Goal: Task Accomplishment & Management: Manage account settings

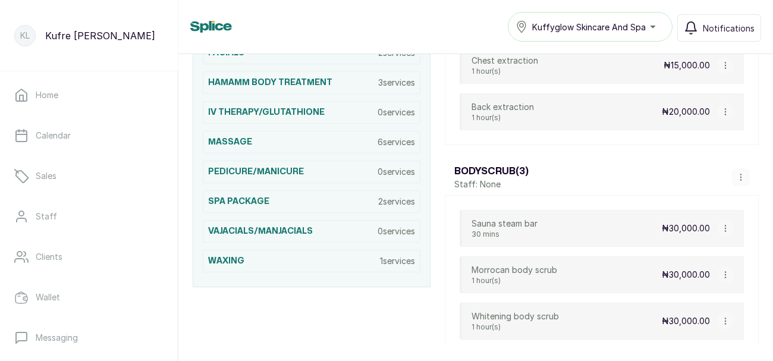
scroll to position [408, 0]
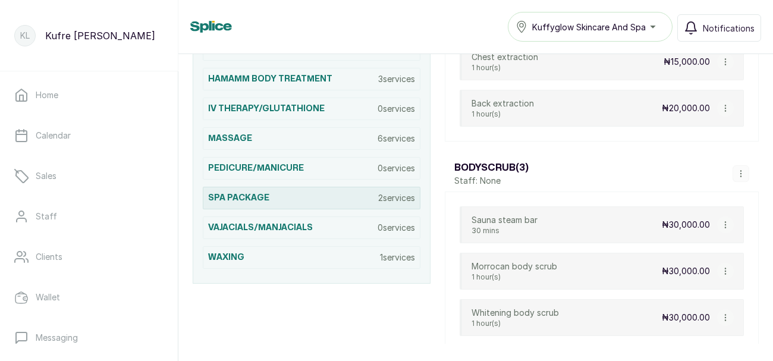
click at [395, 199] on p "2 services" at bounding box center [396, 198] width 37 height 12
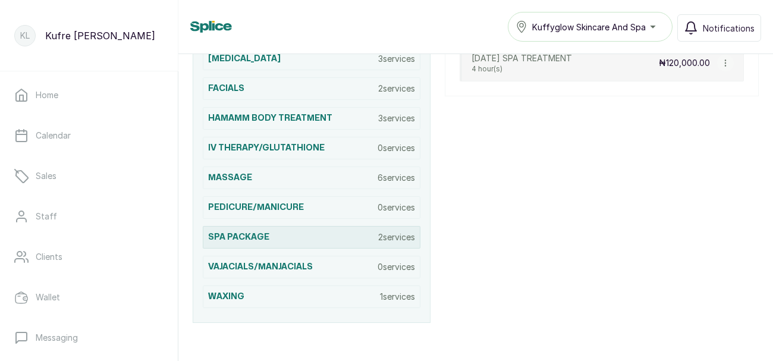
scroll to position [374, 0]
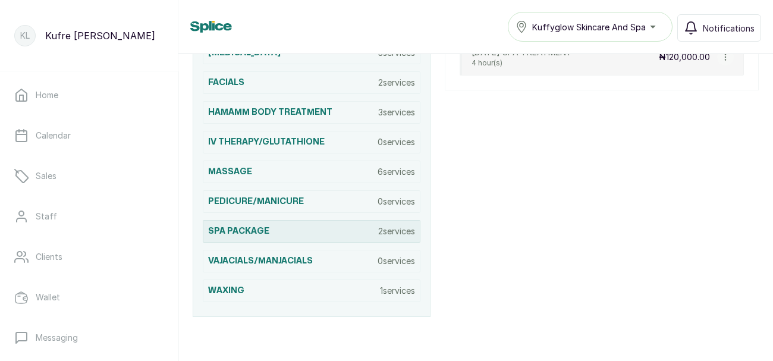
click at [397, 230] on p "2 services" at bounding box center [396, 231] width 37 height 12
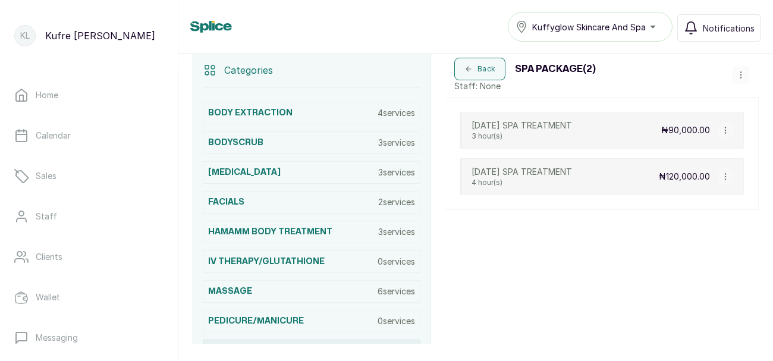
scroll to position [253, 0]
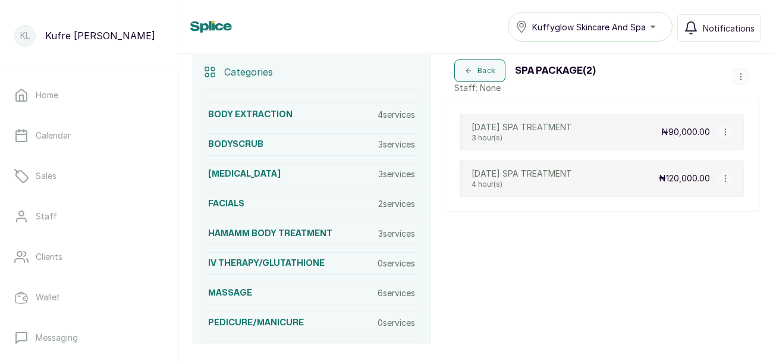
click at [740, 81] on button "button" at bounding box center [740, 76] width 17 height 17
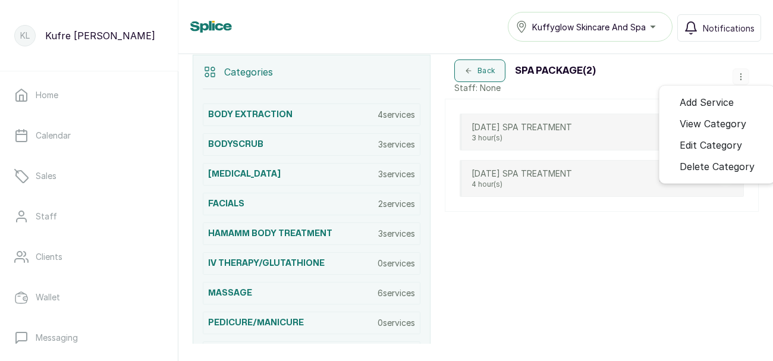
click at [729, 99] on span "Add Service" at bounding box center [706, 102] width 54 height 14
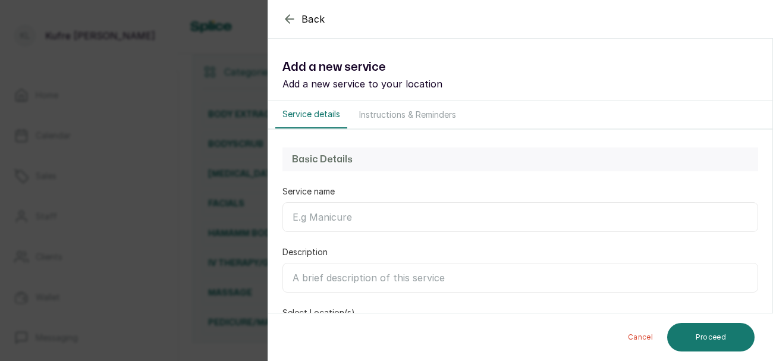
click at [363, 217] on input "Service name" at bounding box center [519, 217] width 475 height 30
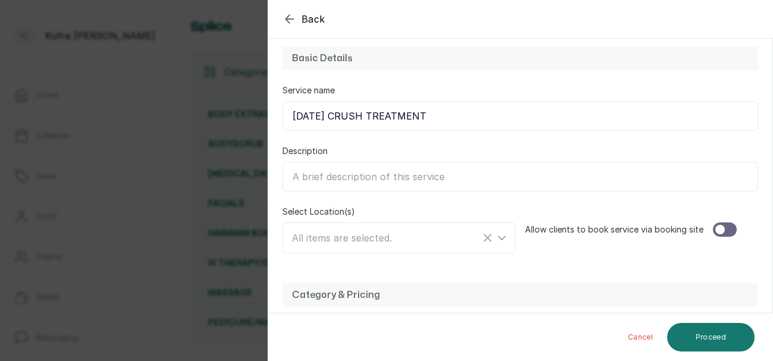
scroll to position [102, 0]
type input "[DATE] CRUSH TREATMENT"
click at [411, 179] on input "Description" at bounding box center [519, 176] width 475 height 30
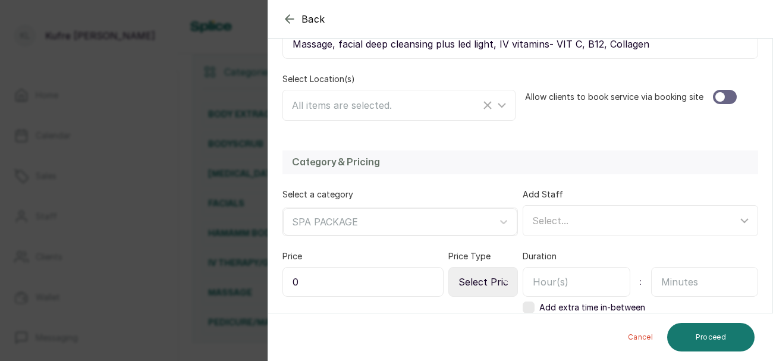
scroll to position [237, 0]
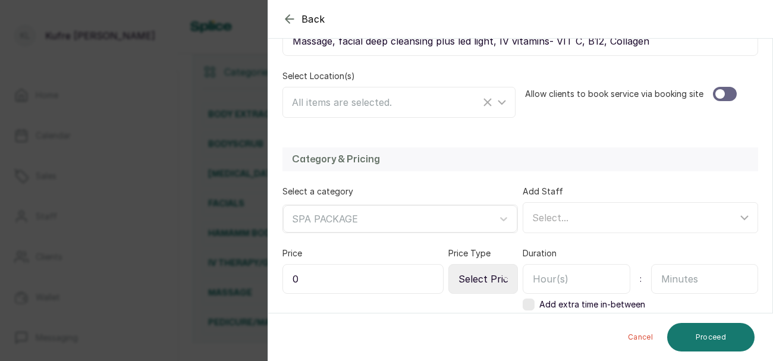
type input "Massage, facial deep cleansing plus led light, IV vitamins- VIT C, B12, Collagen"
click at [726, 93] on div at bounding box center [725, 94] width 24 height 14
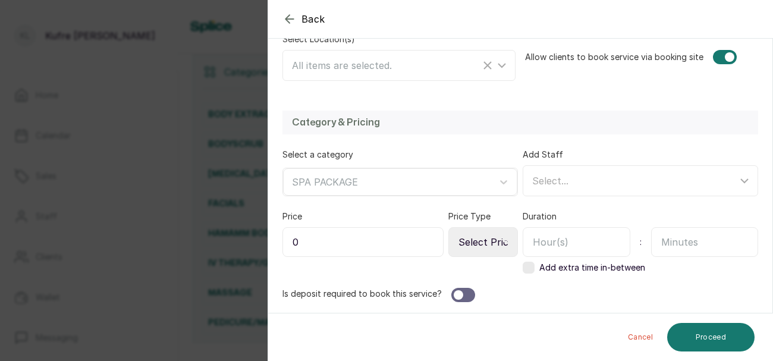
click at [394, 238] on input "0" at bounding box center [362, 242] width 161 height 30
type input "130,000"
click at [491, 246] on select "Select Price Type Fixed From" at bounding box center [483, 242] width 70 height 30
select select "fixed"
click at [449, 227] on select "Select Price Type Fixed From" at bounding box center [483, 242] width 70 height 30
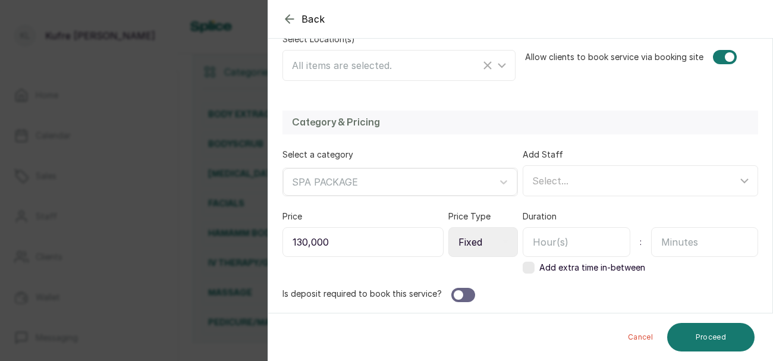
click at [584, 235] on input "text" at bounding box center [576, 242] width 108 height 30
type input "3"
click at [464, 292] on div at bounding box center [463, 295] width 24 height 14
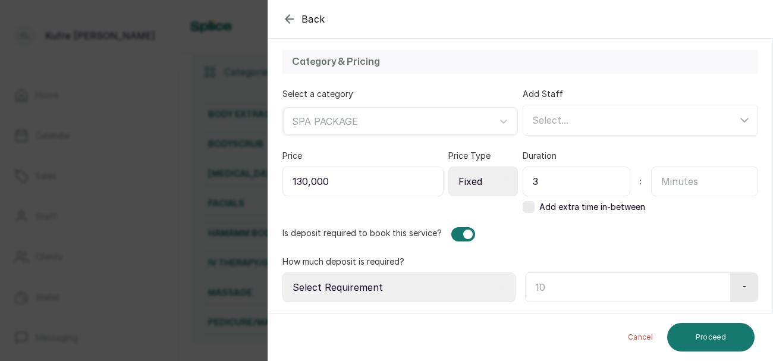
click at [554, 286] on input "text" at bounding box center [628, 287] width 206 height 30
type input "50"
click at [452, 281] on select "Select Requirement Percentage Fixed Amount" at bounding box center [398, 287] width 233 height 30
select select "percentage"
click at [282, 272] on select "Select Requirement Percentage Fixed Amount" at bounding box center [398, 287] width 233 height 30
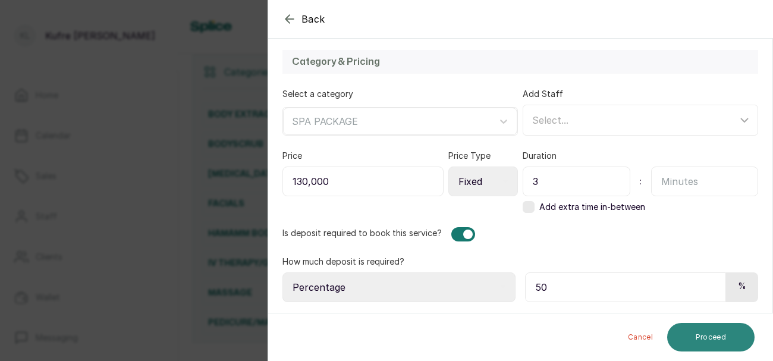
click at [712, 351] on button "Proceed" at bounding box center [710, 337] width 87 height 29
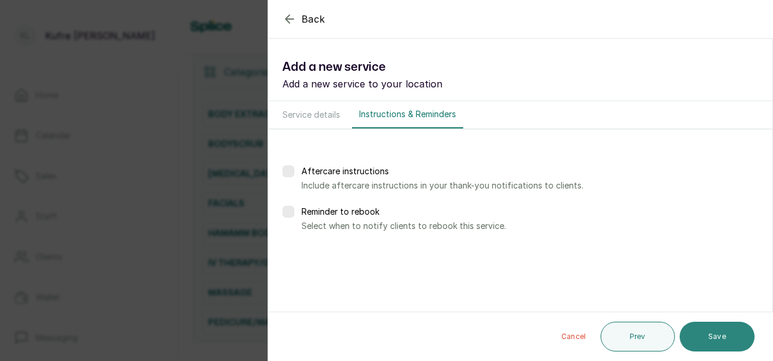
click at [704, 339] on button "Save" at bounding box center [716, 337] width 75 height 30
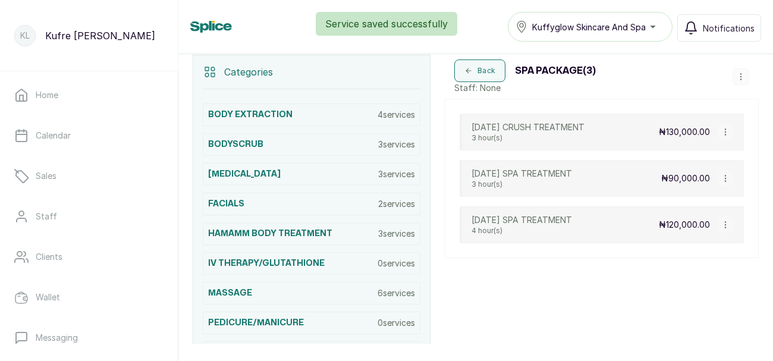
click at [740, 75] on icon "button" at bounding box center [740, 77] width 1 height 6
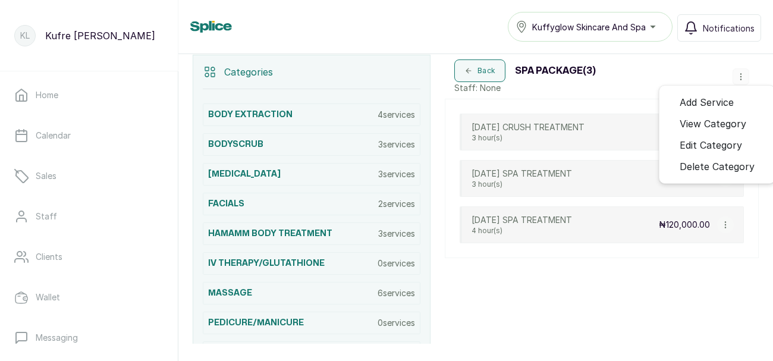
click at [725, 98] on span "Add Service" at bounding box center [706, 102] width 54 height 14
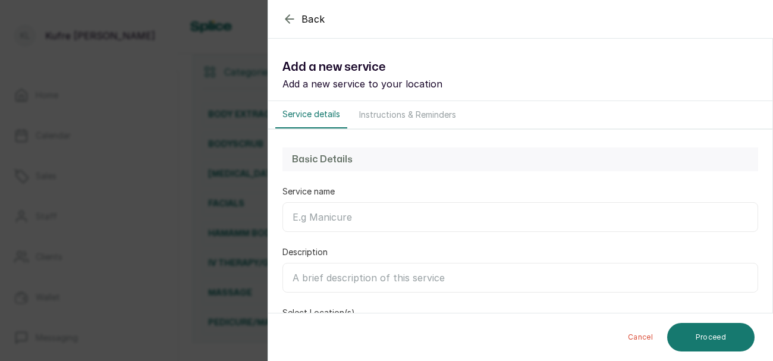
click at [342, 219] on input "Service name" at bounding box center [519, 217] width 475 height 30
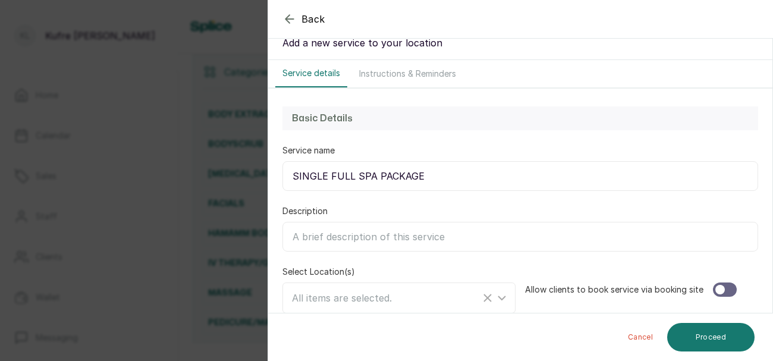
scroll to position [46, 0]
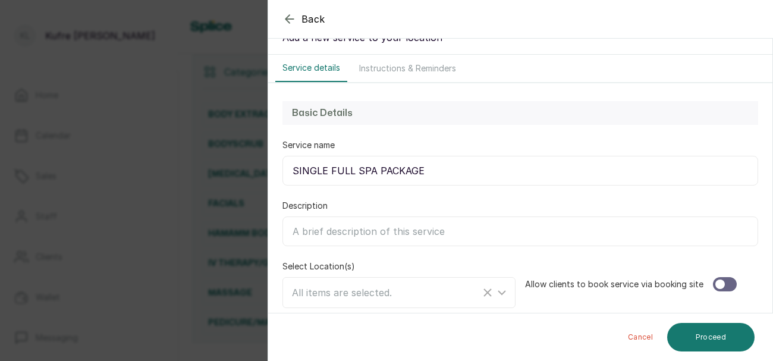
type input "SINGLE FULL SPA PACKAGE"
click at [384, 234] on input "Description" at bounding box center [519, 231] width 475 height 30
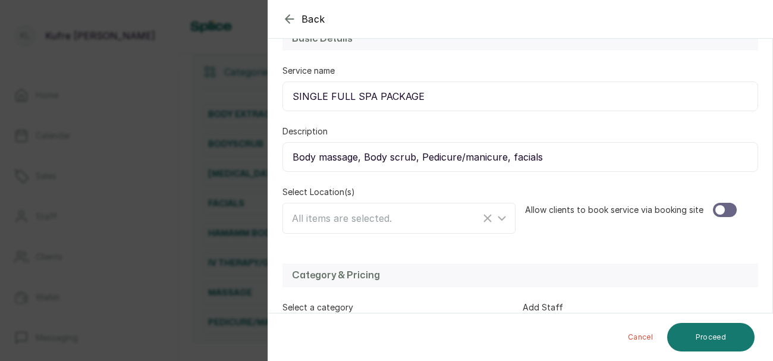
scroll to position [124, 0]
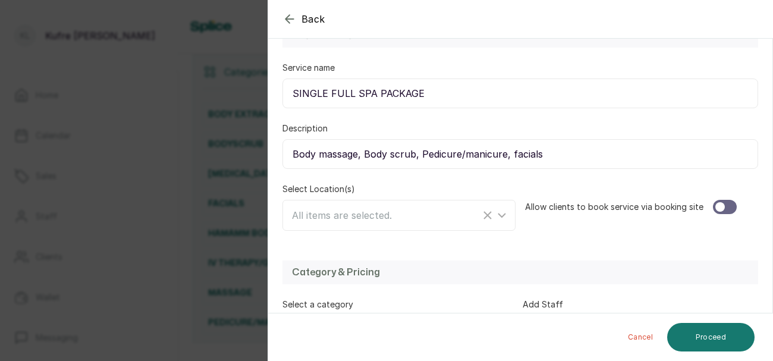
type input "Body massage, Body scrub, Pedicure/manicure, facials"
click at [432, 213] on div "All items are selected." at bounding box center [386, 215] width 188 height 14
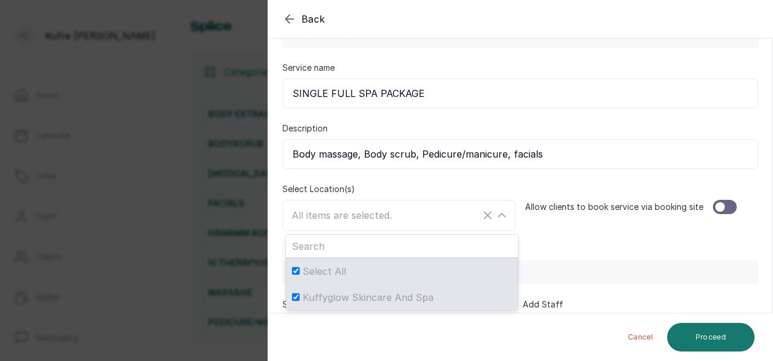
click at [717, 208] on div at bounding box center [720, 207] width 10 height 10
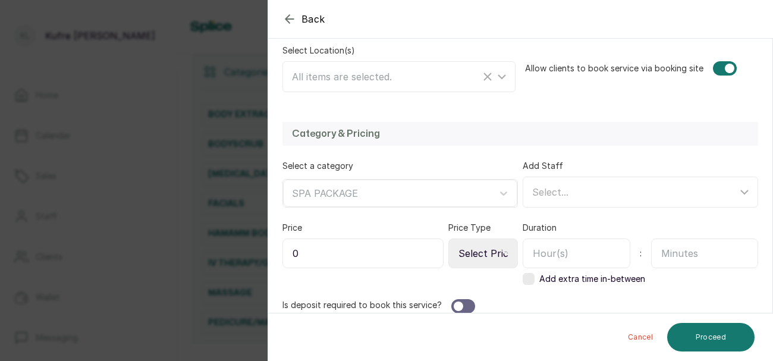
scroll to position [273, 0]
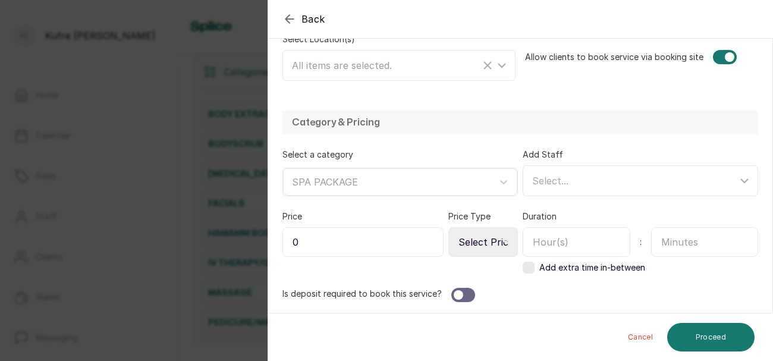
click at [363, 247] on input "0" at bounding box center [362, 242] width 161 height 30
type input "100,000"
click at [585, 238] on input "text" at bounding box center [576, 242] width 108 height 30
type input "4"
click at [461, 293] on div at bounding box center [463, 295] width 24 height 14
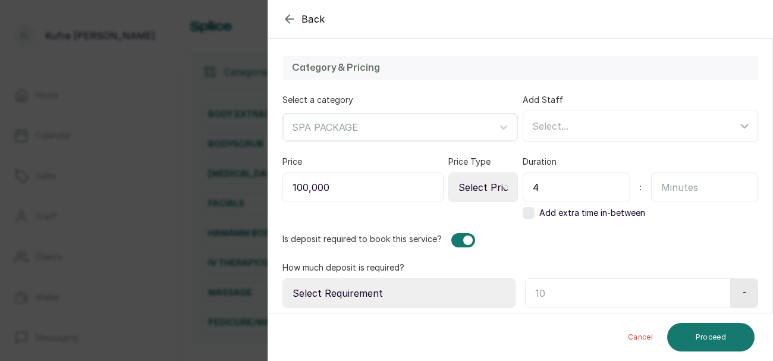
scroll to position [334, 0]
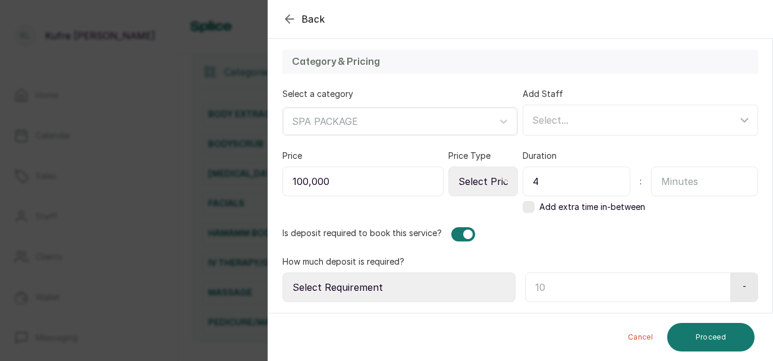
click at [478, 277] on select "Select Requirement Percentage Fixed Amount" at bounding box center [398, 287] width 233 height 30
select select "percentage"
click at [282, 272] on select "Select Requirement Percentage Fixed Amount" at bounding box center [398, 287] width 233 height 30
click at [572, 282] on input "text" at bounding box center [625, 287] width 201 height 30
type input "50"
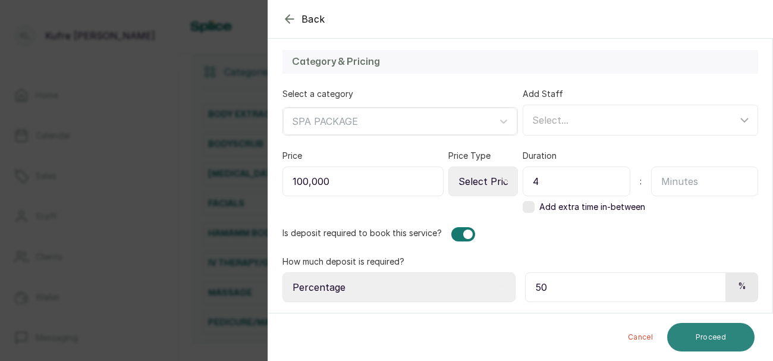
click at [705, 328] on button "Proceed" at bounding box center [710, 337] width 87 height 29
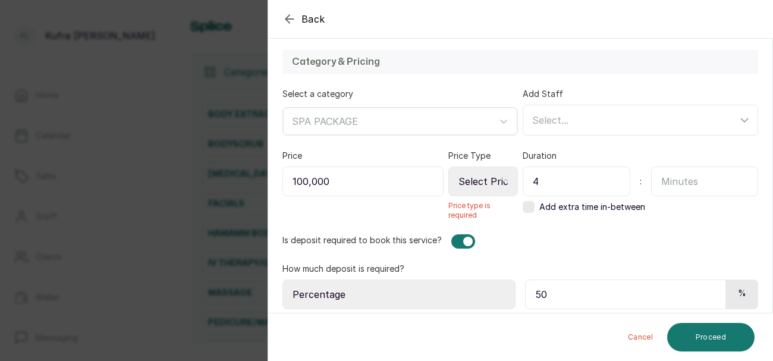
click at [489, 180] on select "Select Price Type Fixed From" at bounding box center [483, 181] width 70 height 30
select select "fixed"
click at [449, 166] on select "Select Price Type Fixed From" at bounding box center [483, 181] width 70 height 30
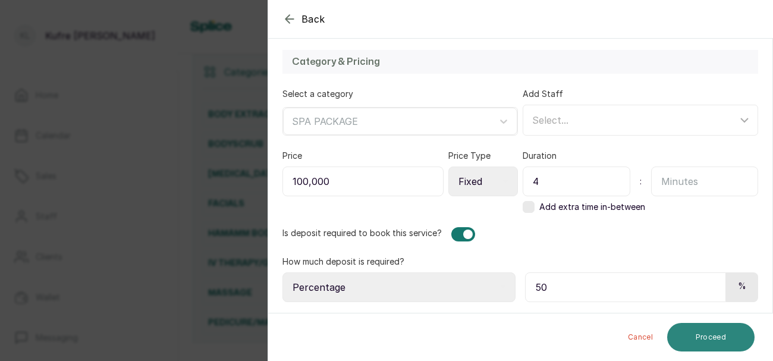
click at [704, 341] on button "Proceed" at bounding box center [710, 337] width 87 height 29
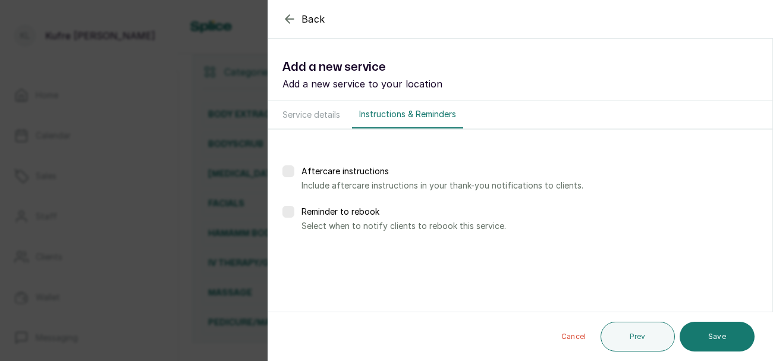
scroll to position [0, 0]
click at [721, 338] on button "Save" at bounding box center [716, 337] width 75 height 30
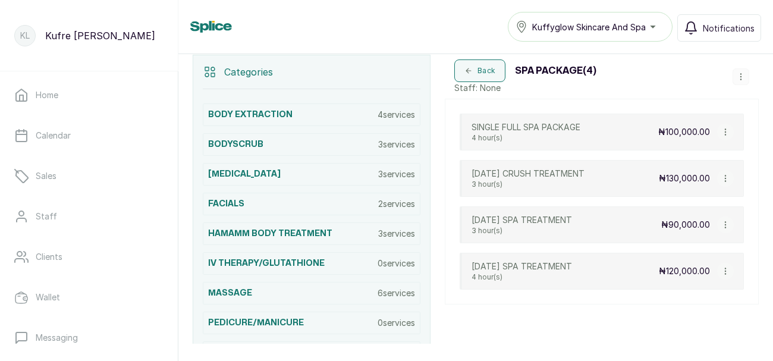
click at [742, 77] on icon "button" at bounding box center [740, 77] width 8 height 8
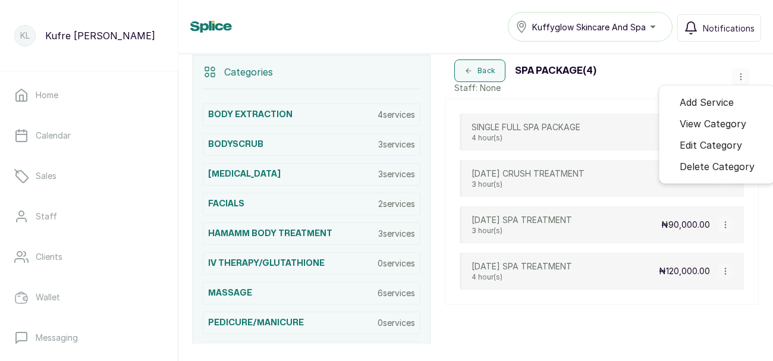
click at [729, 104] on span "Add Service" at bounding box center [706, 102] width 54 height 14
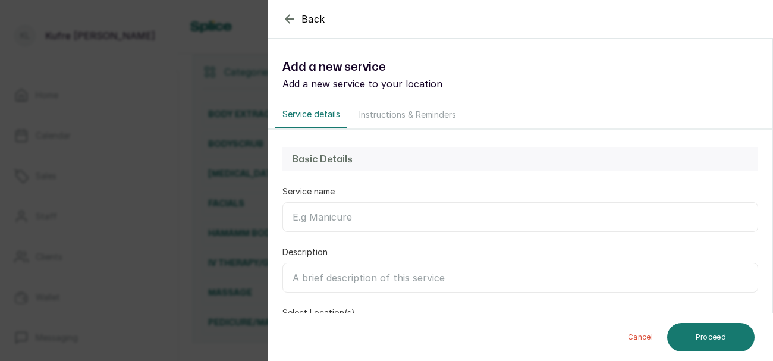
click at [342, 219] on input "Service name" at bounding box center [519, 217] width 475 height 30
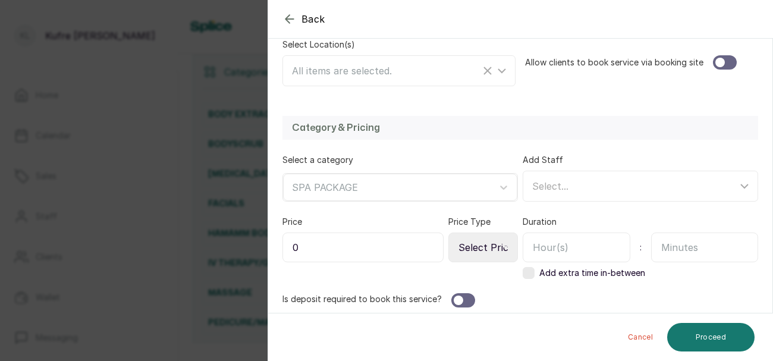
scroll to position [269, 0]
type input "CONSULTATION"
click at [377, 253] on input "0" at bounding box center [362, 247] width 161 height 30
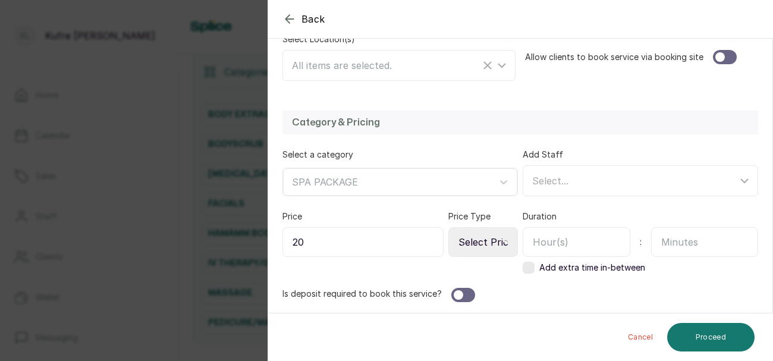
type input "20"
click at [604, 237] on input "text" at bounding box center [576, 242] width 108 height 30
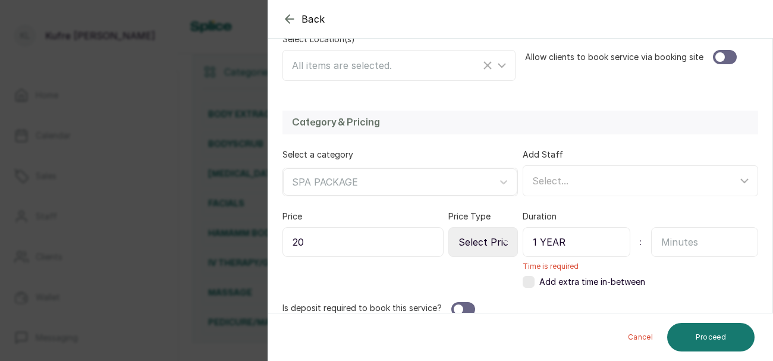
scroll to position [288, 0]
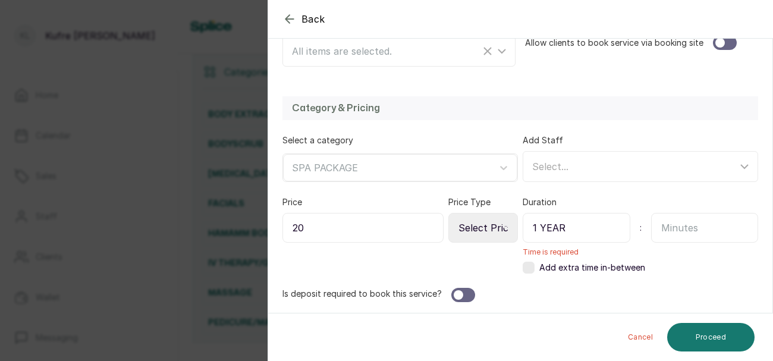
type input "1 YEAR"
click at [742, 194] on div "Category & Pricing Select a category SPA PACKAGE Add Staff Select... Price 20 P…" at bounding box center [520, 198] width 504 height 229
click at [525, 268] on label at bounding box center [528, 268] width 12 height 12
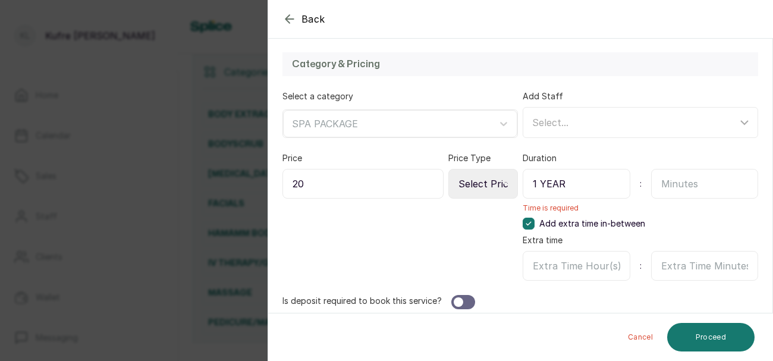
scroll to position [339, 0]
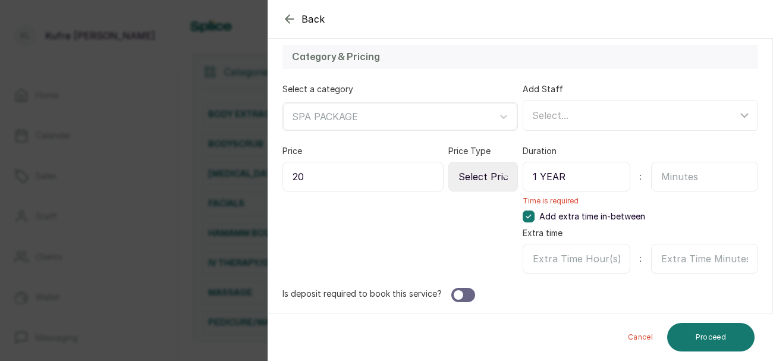
click at [602, 256] on input "text" at bounding box center [576, 259] width 108 height 30
type input "!"
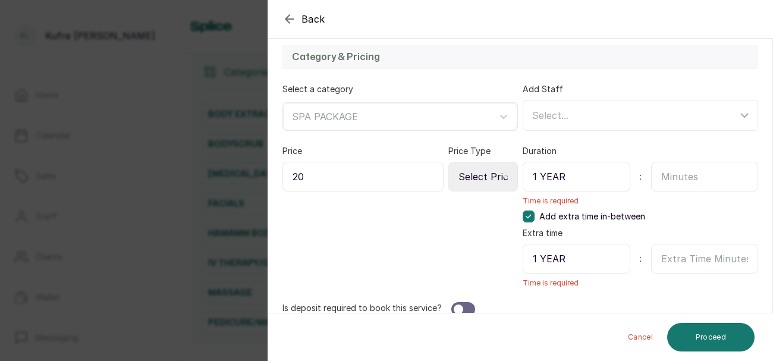
scroll to position [352, 0]
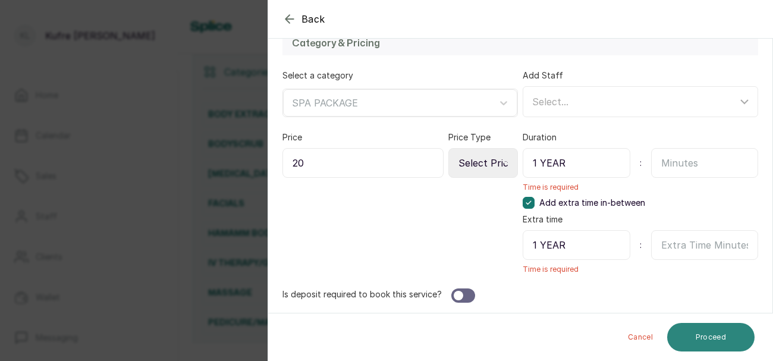
type input "1 YEAR"
click at [705, 339] on button "Proceed" at bounding box center [710, 337] width 87 height 29
click at [488, 163] on select "Select Price Type Fixed From" at bounding box center [483, 163] width 70 height 30
click at [324, 160] on input "20" at bounding box center [362, 163] width 161 height 30
type input "20,000"
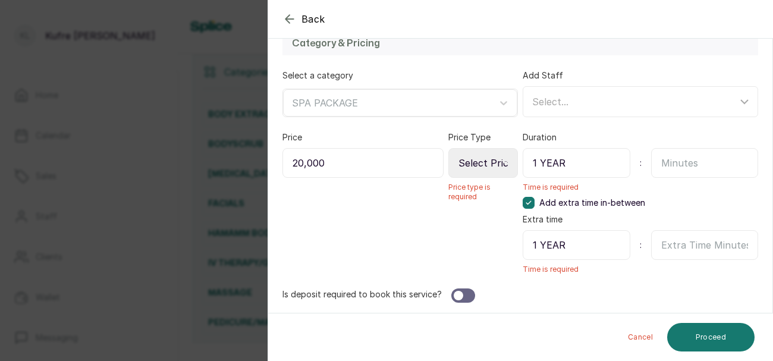
click at [499, 163] on select "Select Price Type Fixed From" at bounding box center [483, 163] width 70 height 30
select select "fixed"
click at [449, 148] on select "Select Price Type Fixed From" at bounding box center [483, 163] width 70 height 30
click at [708, 338] on button "Proceed" at bounding box center [710, 337] width 87 height 29
click at [718, 330] on button "Proceed" at bounding box center [710, 337] width 87 height 29
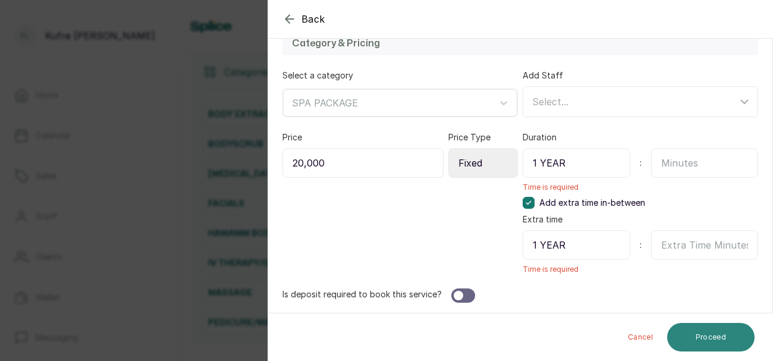
click at [700, 336] on button "Proceed" at bounding box center [710, 337] width 87 height 29
click at [714, 330] on button "Proceed" at bounding box center [710, 337] width 87 height 29
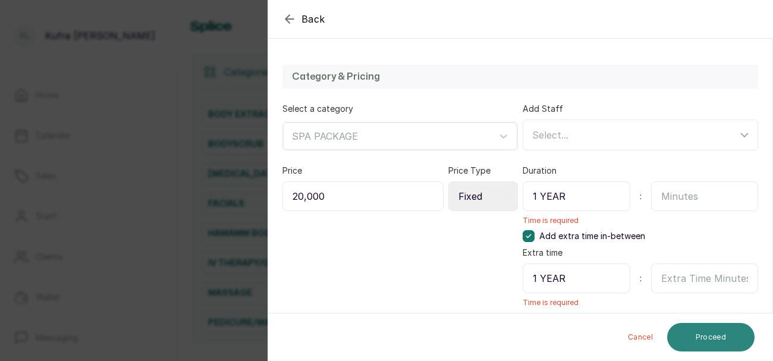
scroll to position [313, 0]
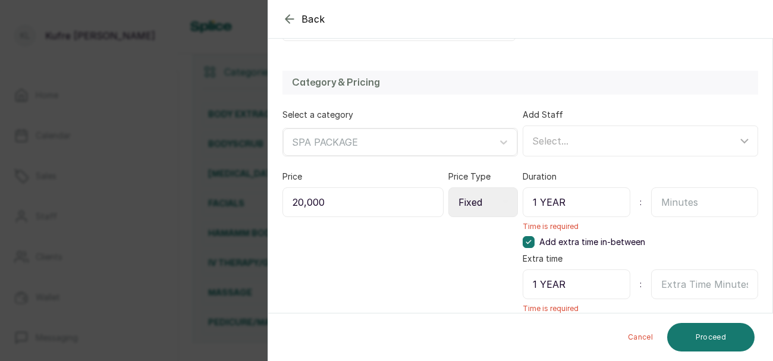
click at [701, 199] on input "text" at bounding box center [705, 202] width 108 height 30
type input "1"
click at [718, 283] on input "text" at bounding box center [705, 284] width 108 height 30
type input "1"
click at [722, 336] on button "Proceed" at bounding box center [710, 337] width 87 height 29
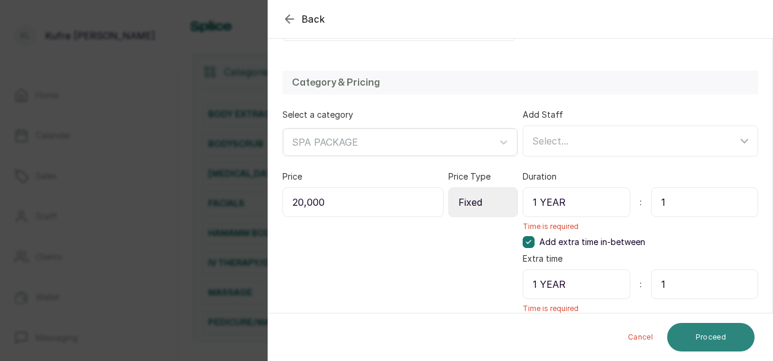
click at [713, 338] on button "Proceed" at bounding box center [710, 337] width 87 height 29
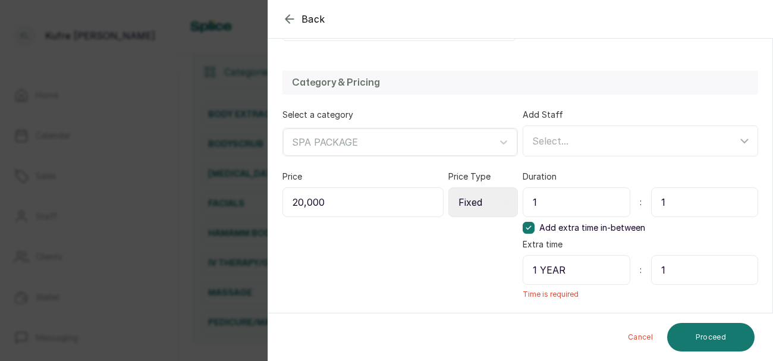
type input "1"
click at [587, 269] on input "1 YEAR" at bounding box center [576, 270] width 108 height 30
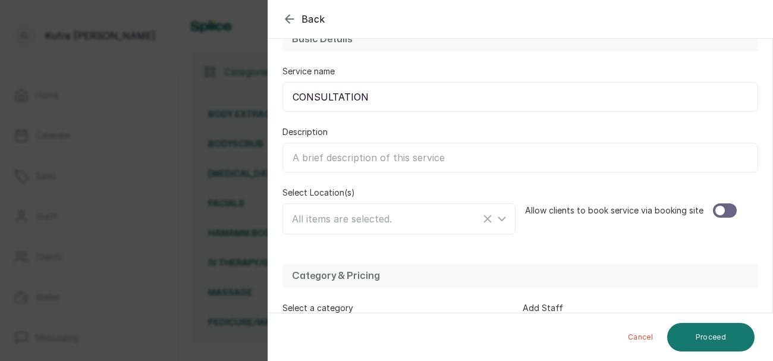
scroll to position [115, 0]
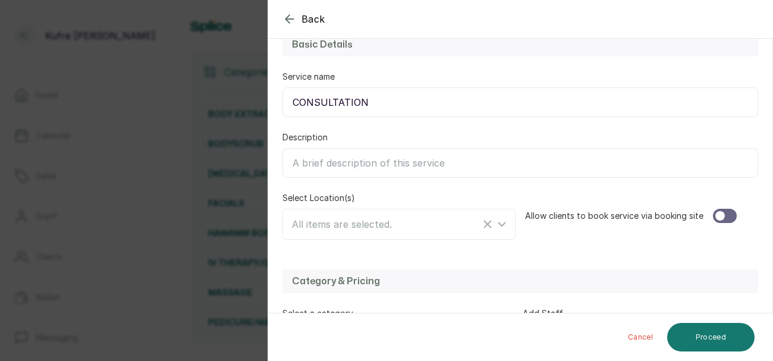
type input "1"
click at [513, 105] on input "CONSULTATION" at bounding box center [519, 102] width 475 height 30
type input "CONSULTATION FOR A YEAR"
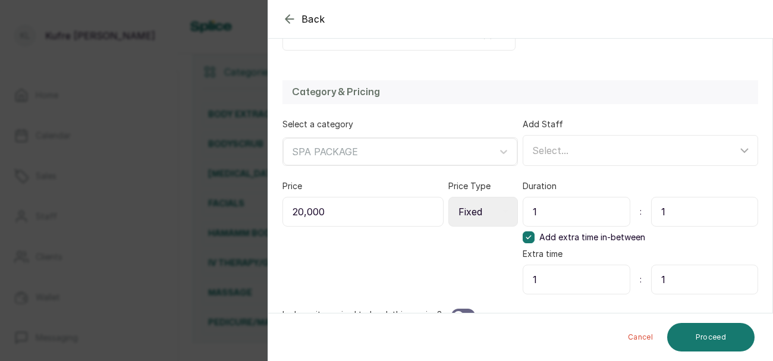
scroll to position [325, 0]
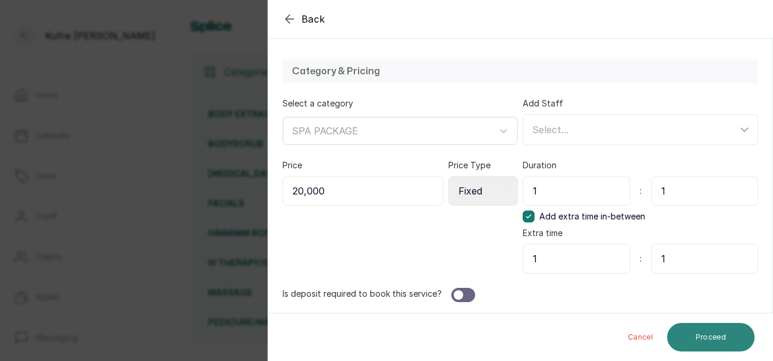
click at [717, 339] on button "Proceed" at bounding box center [710, 337] width 87 height 29
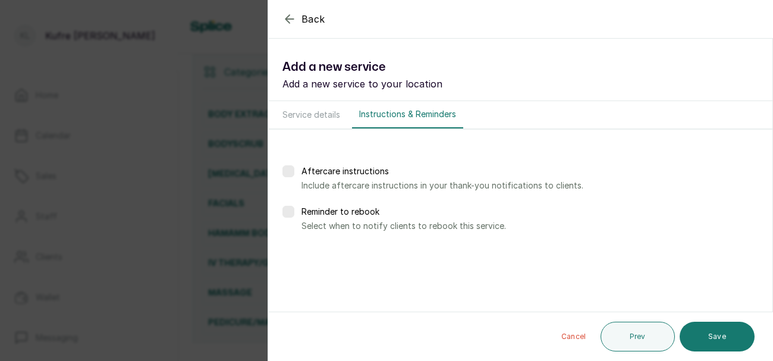
scroll to position [0, 0]
click at [724, 344] on button "Save" at bounding box center [716, 337] width 75 height 30
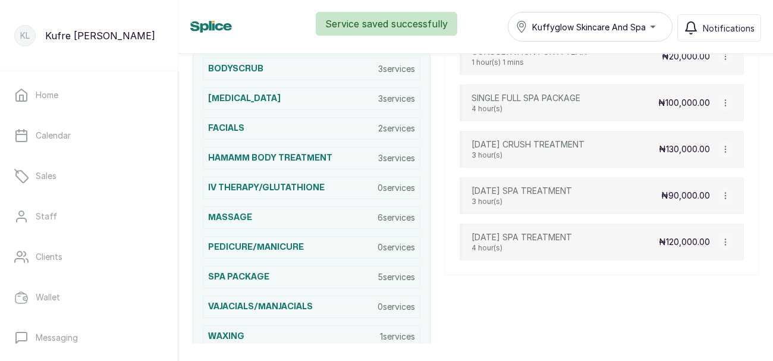
scroll to position [408, 0]
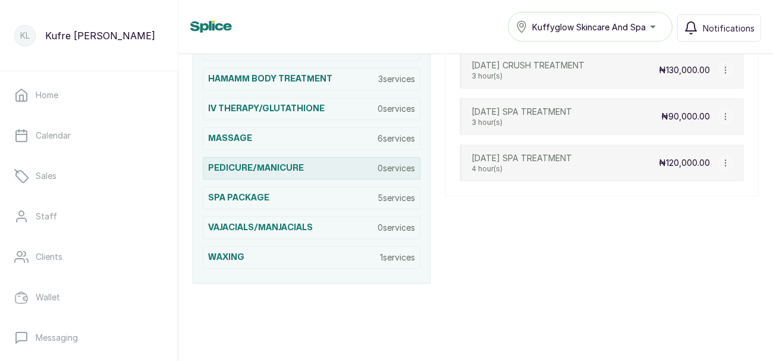
click at [250, 166] on h3 "PEDICURE/MANICURE" at bounding box center [256, 168] width 96 height 12
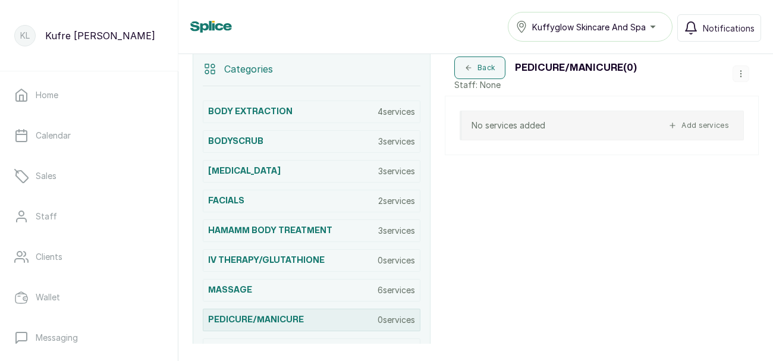
scroll to position [253, 0]
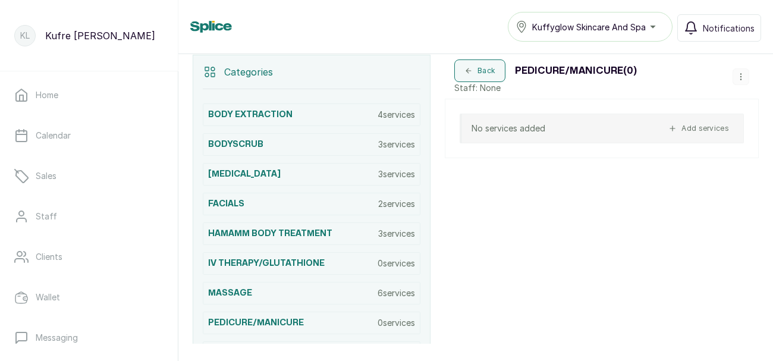
click at [740, 76] on icon "button" at bounding box center [740, 77] width 1 height 6
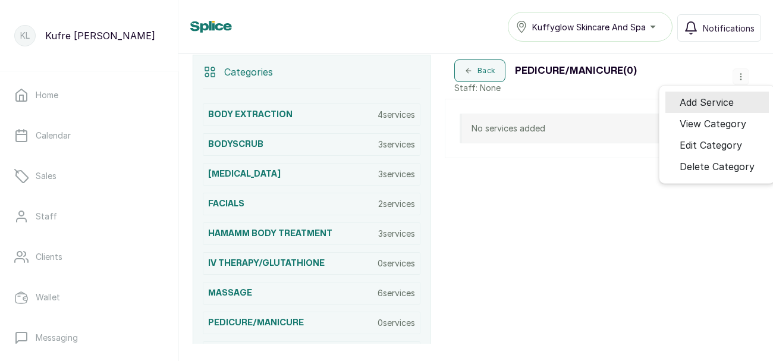
click at [685, 100] on span "Add Service" at bounding box center [706, 102] width 54 height 14
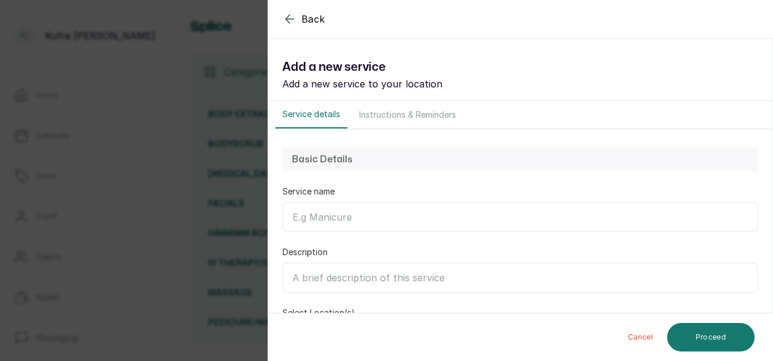
click at [328, 222] on input "Service name" at bounding box center [519, 217] width 475 height 30
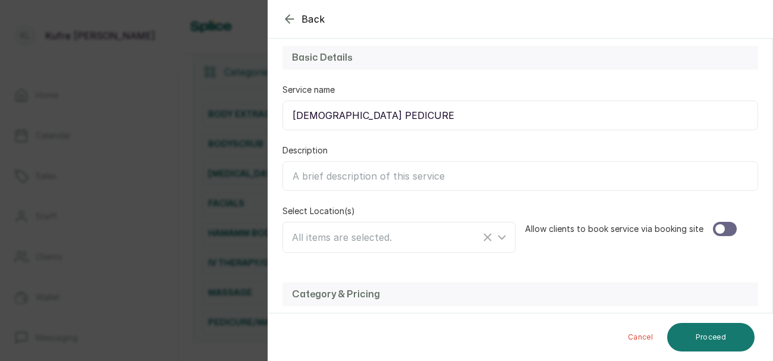
scroll to position [112, 0]
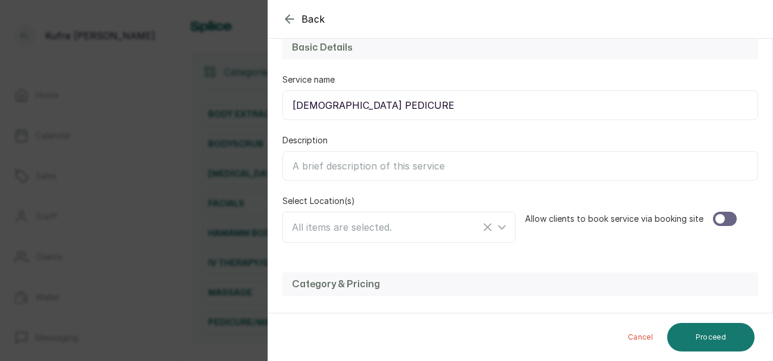
type input "[DEMOGRAPHIC_DATA] PEDICURE"
click at [357, 234] on div "All items are selected." at bounding box center [400, 227] width 229 height 23
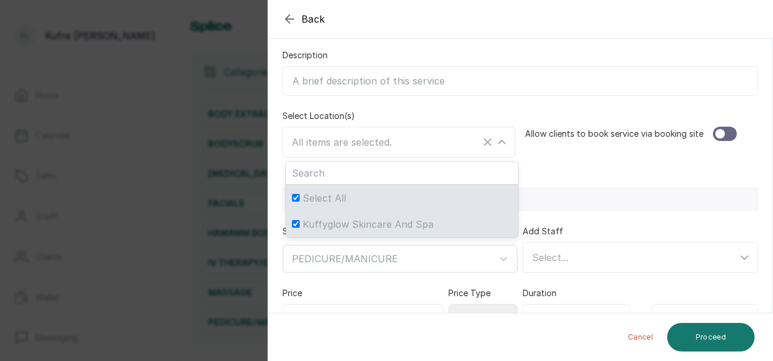
scroll to position [197, 0]
click at [440, 175] on input "text" at bounding box center [402, 172] width 232 height 23
click at [412, 145] on div "All items are selected." at bounding box center [386, 141] width 188 height 14
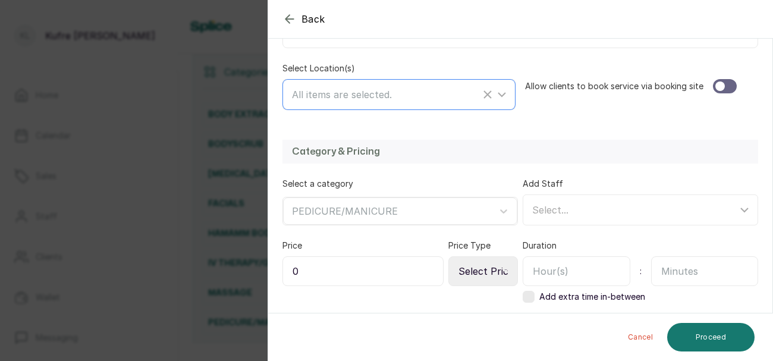
scroll to position [250, 0]
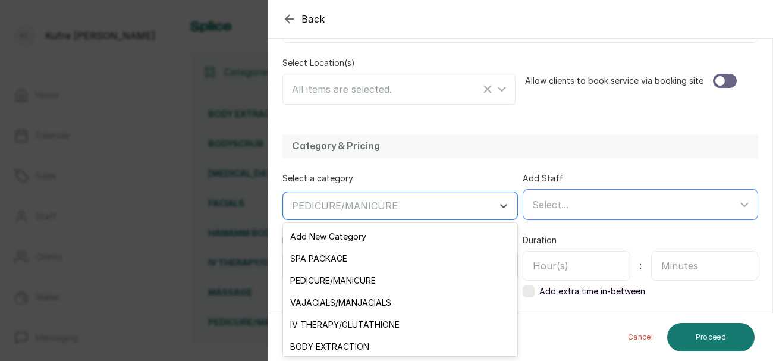
click at [587, 202] on div "Select..." at bounding box center [634, 204] width 205 height 14
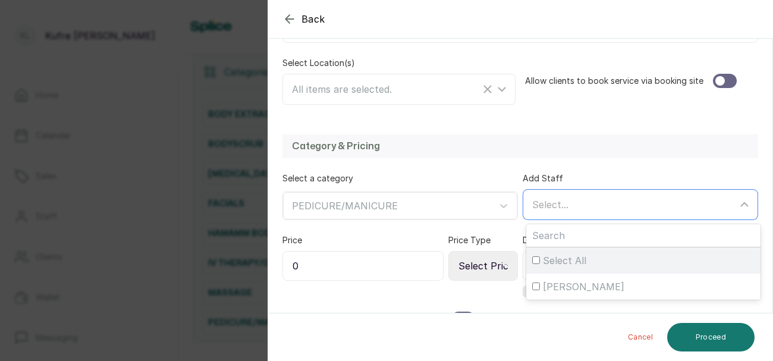
click at [603, 257] on div "Select All" at bounding box center [643, 260] width 222 height 14
click at [540, 257] on input "Select All" at bounding box center [536, 260] width 8 height 8
checkbox input "true"
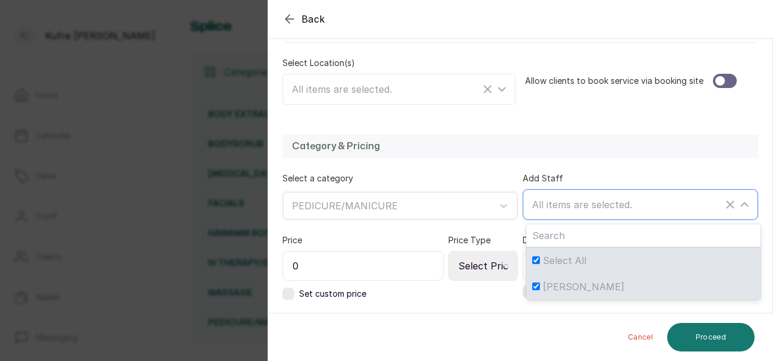
scroll to position [276, 0]
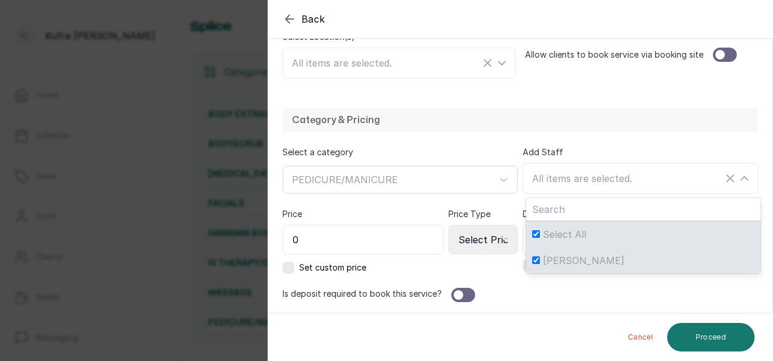
click at [404, 245] on input "0" at bounding box center [362, 240] width 161 height 30
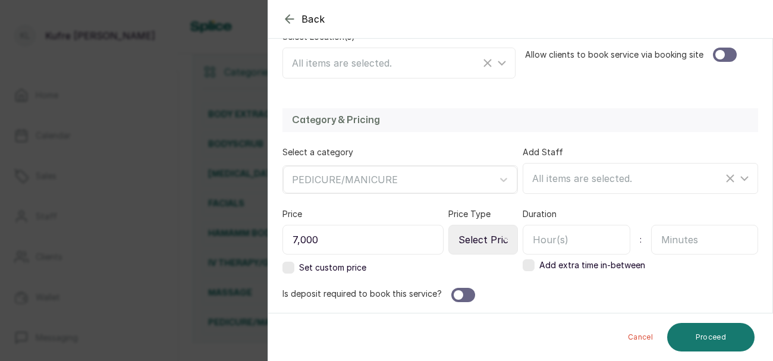
type input "7,000"
click at [688, 244] on input "text" at bounding box center [705, 240] width 108 height 30
type input "40"
click at [502, 242] on select "Select Price Type Fixed From" at bounding box center [483, 240] width 70 height 30
select select "fixed"
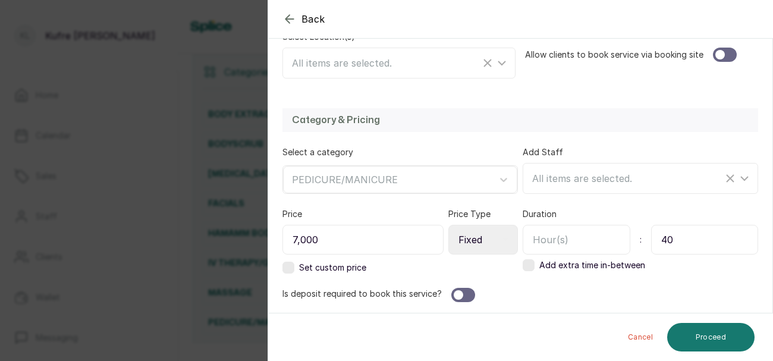
click at [449, 225] on select "Select Price Type Fixed From" at bounding box center [483, 240] width 70 height 30
click at [712, 336] on button "Proceed" at bounding box center [710, 337] width 87 height 29
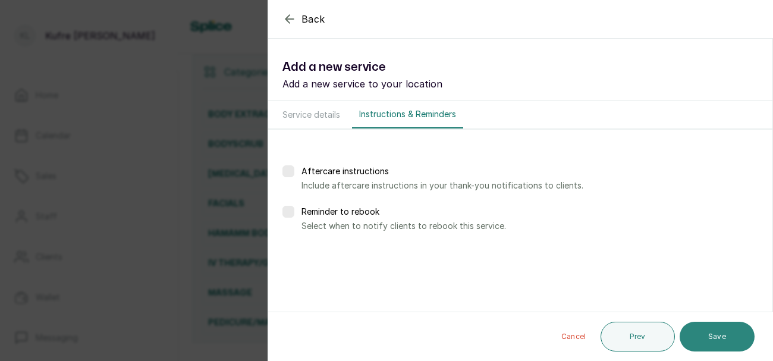
click at [695, 342] on button "Save" at bounding box center [716, 337] width 75 height 30
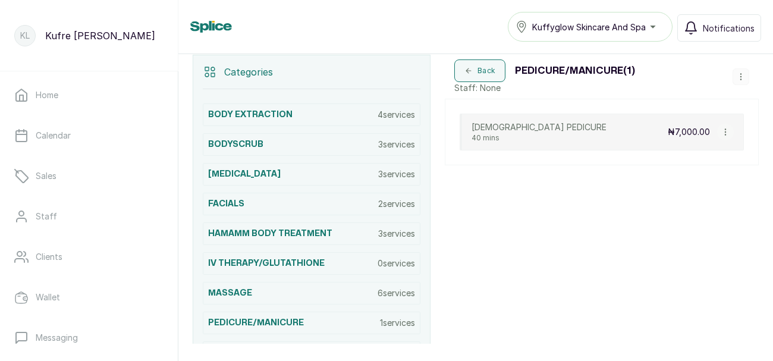
click at [741, 77] on icon "button" at bounding box center [740, 77] width 8 height 8
click at [739, 100] on li "Add Service" at bounding box center [716, 102] width 103 height 21
click at [757, 77] on div "Back PEDICURE/MANICURE ( 1 ) Staff: None Add Service View Category Edit Categor…" at bounding box center [602, 77] width 314 height 44
click at [746, 78] on button "button" at bounding box center [740, 76] width 17 height 17
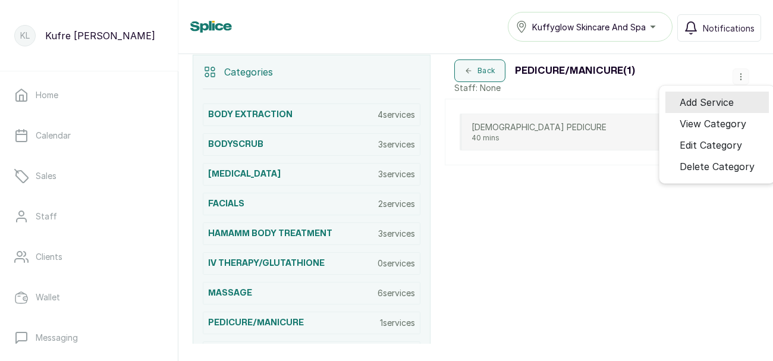
click at [733, 103] on span "Add Service" at bounding box center [706, 102] width 54 height 14
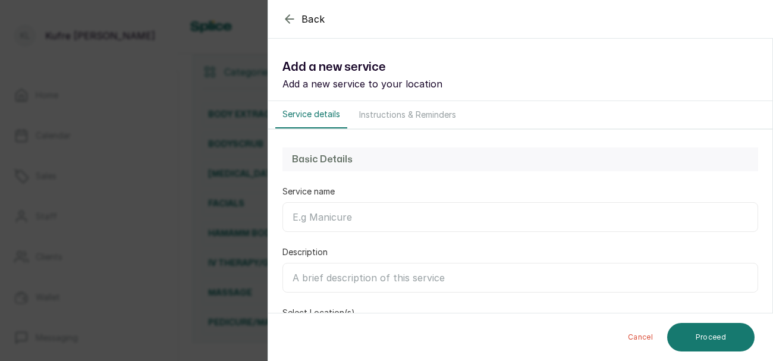
click at [307, 215] on input "Service name" at bounding box center [519, 217] width 475 height 30
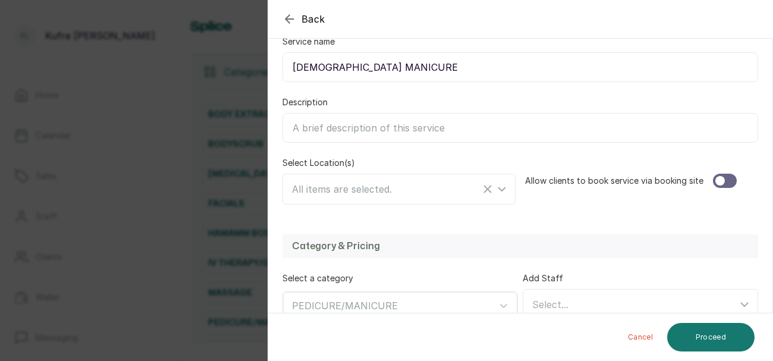
scroll to position [151, 0]
type input "[DEMOGRAPHIC_DATA] MANICURE"
click at [393, 193] on div "All items are selected." at bounding box center [386, 188] width 188 height 14
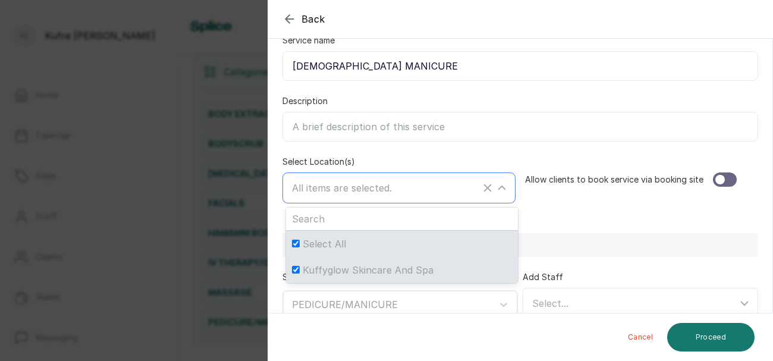
click at [490, 190] on line "Clear Selected" at bounding box center [487, 187] width 7 height 7
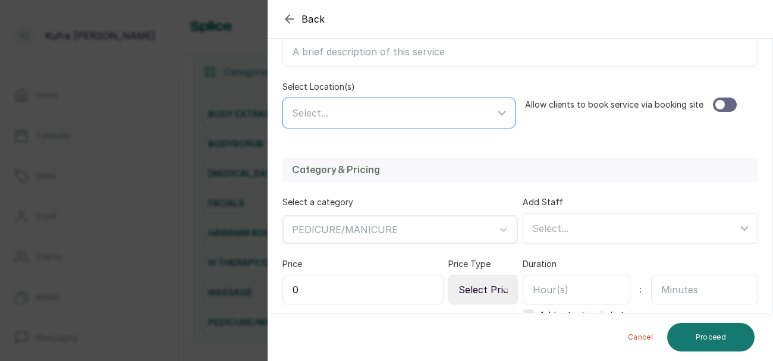
scroll to position [273, 0]
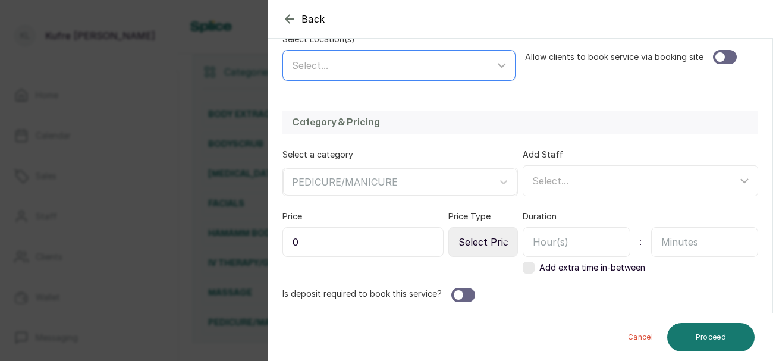
click at [401, 242] on input "0" at bounding box center [362, 242] width 161 height 30
type input "5,000"
click at [680, 245] on input "text" at bounding box center [705, 242] width 108 height 30
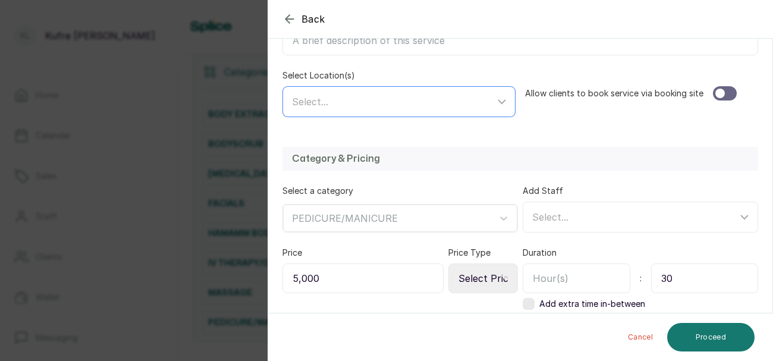
scroll to position [219, 0]
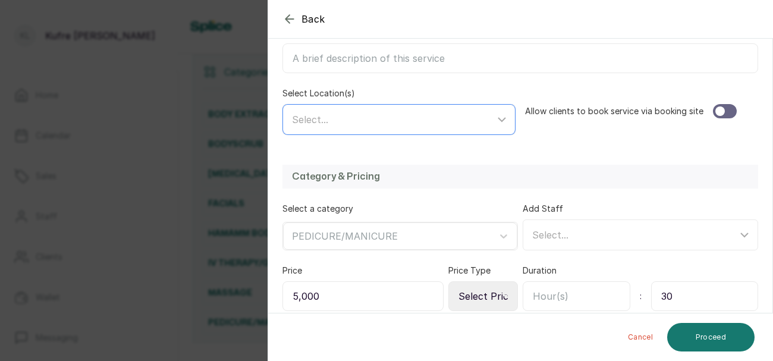
type input "30"
click at [720, 110] on div at bounding box center [720, 111] width 10 height 10
click at [702, 335] on button "Proceed" at bounding box center [710, 337] width 87 height 29
click at [722, 330] on button "Proceed" at bounding box center [710, 337] width 87 height 29
click at [720, 337] on button "Proceed" at bounding box center [710, 337] width 87 height 29
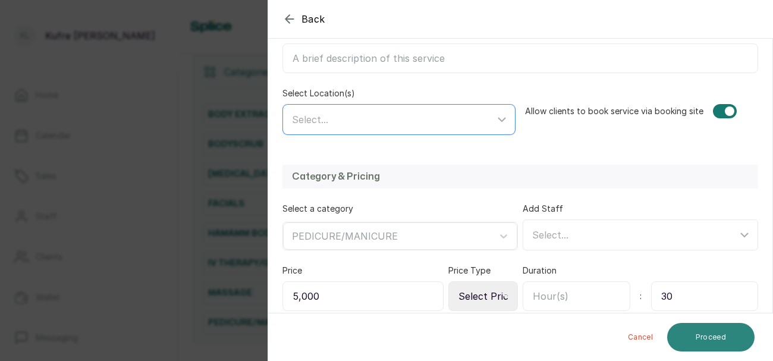
click at [715, 328] on button "Proceed" at bounding box center [710, 337] width 87 height 29
click at [722, 330] on button "Proceed" at bounding box center [710, 337] width 87 height 29
click at [720, 329] on button "Proceed" at bounding box center [710, 337] width 87 height 29
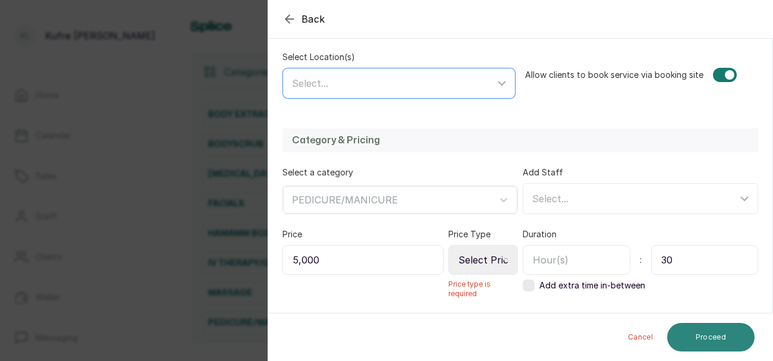
scroll to position [281, 0]
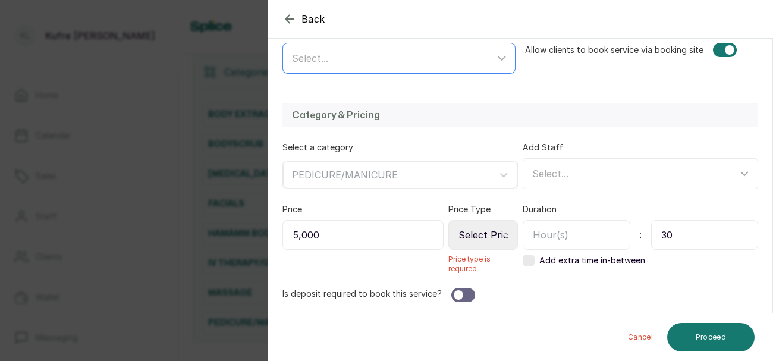
click at [504, 232] on icon at bounding box center [505, 235] width 6 height 6
click at [496, 240] on select "Select Price Type Fixed From" at bounding box center [483, 235] width 70 height 30
select select "fixed"
click at [449, 226] on select "Select Price Type Fixed From" at bounding box center [483, 235] width 70 height 30
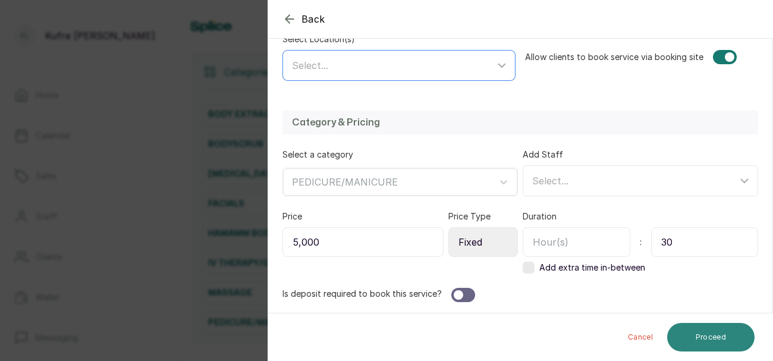
click at [723, 332] on button "Proceed" at bounding box center [710, 337] width 87 height 29
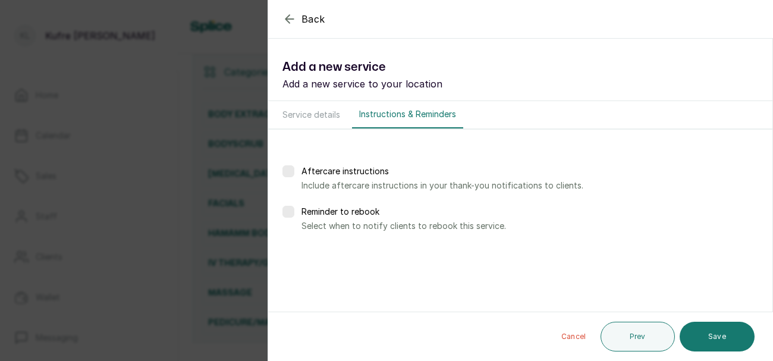
scroll to position [0, 0]
click at [718, 335] on button "Save" at bounding box center [716, 337] width 75 height 30
click at [312, 16] on div "Salon is required" at bounding box center [386, 24] width 773 height 24
click at [311, 15] on div "Salon is required" at bounding box center [386, 24] width 773 height 24
click at [307, 17] on div "Salon is required" at bounding box center [386, 24] width 773 height 24
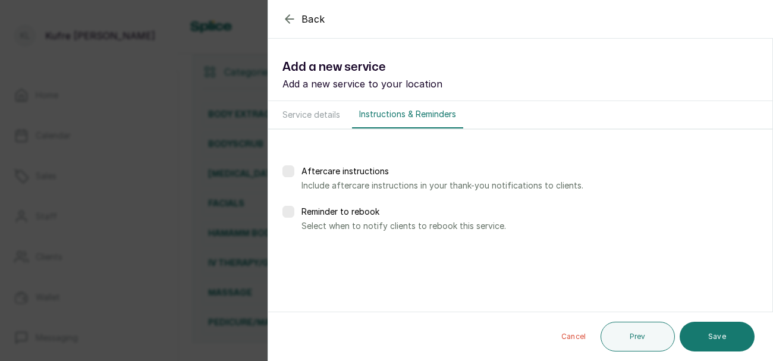
click at [299, 21] on button "Back" at bounding box center [303, 19] width 43 height 14
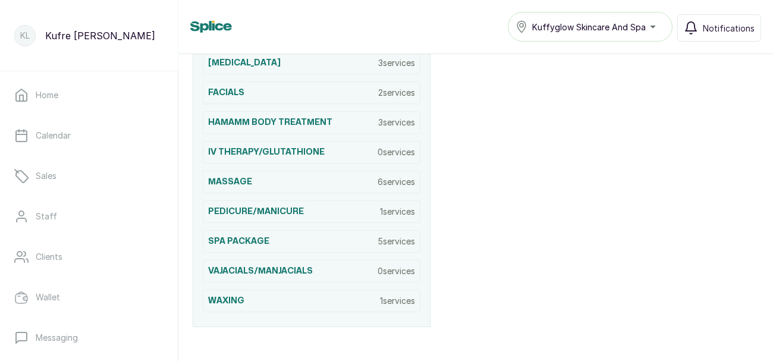
scroll to position [367, 0]
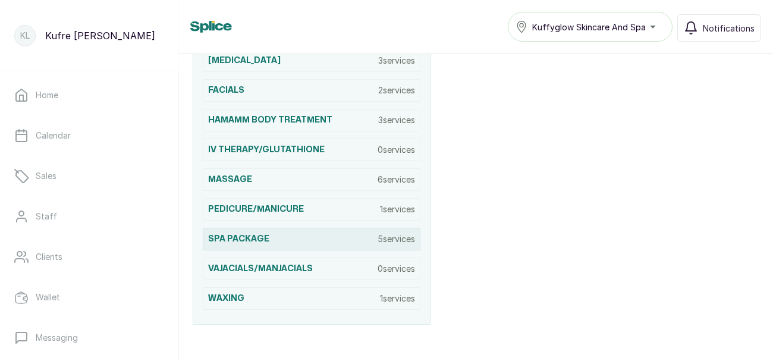
click at [400, 237] on p "5 services" at bounding box center [395, 239] width 37 height 12
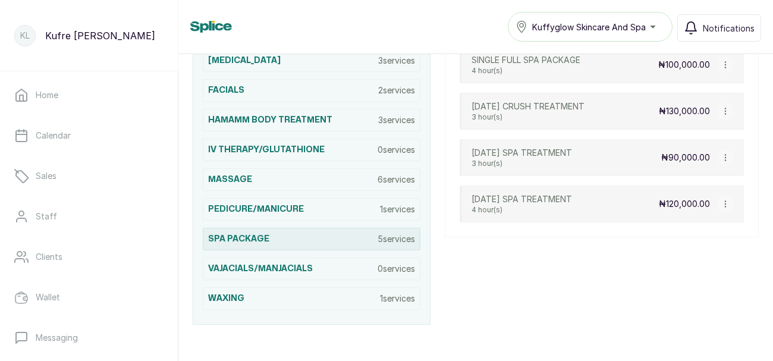
scroll to position [253, 0]
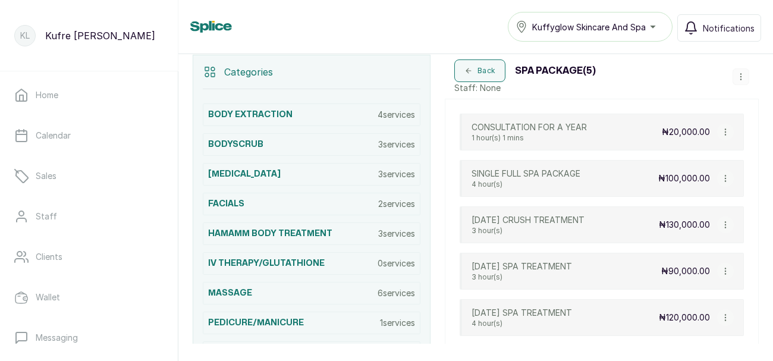
click at [725, 132] on icon "button" at bounding box center [725, 132] width 8 height 8
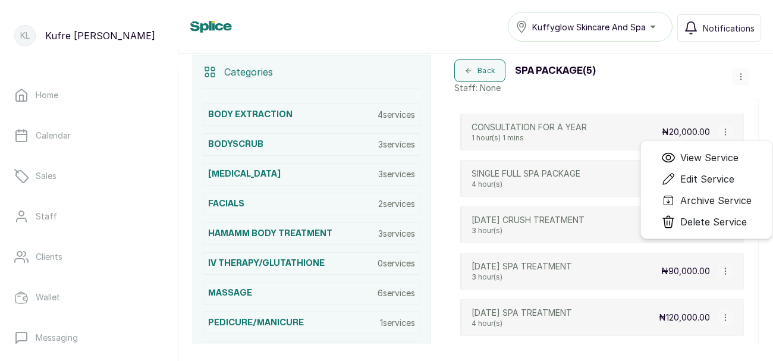
click at [724, 175] on span "Edit Service" at bounding box center [707, 179] width 54 height 14
select select "fixed"
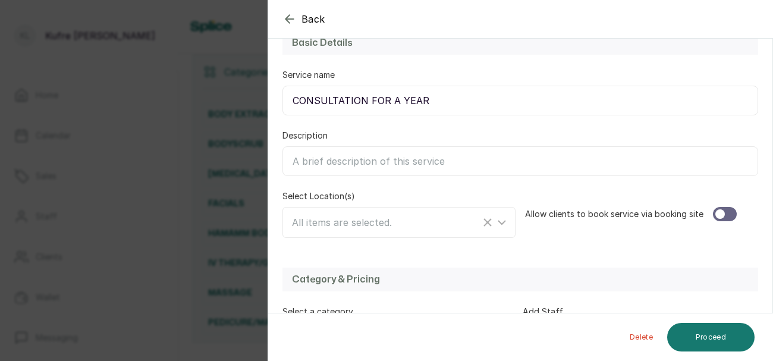
scroll to position [125, 0]
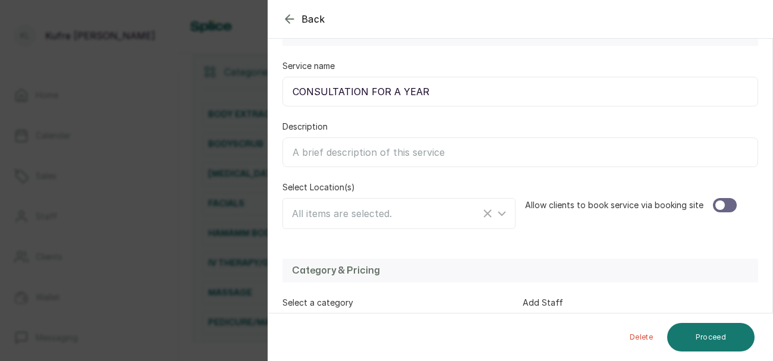
click at [729, 209] on div at bounding box center [725, 205] width 24 height 14
click at [716, 336] on button "Proceed" at bounding box center [710, 337] width 87 height 29
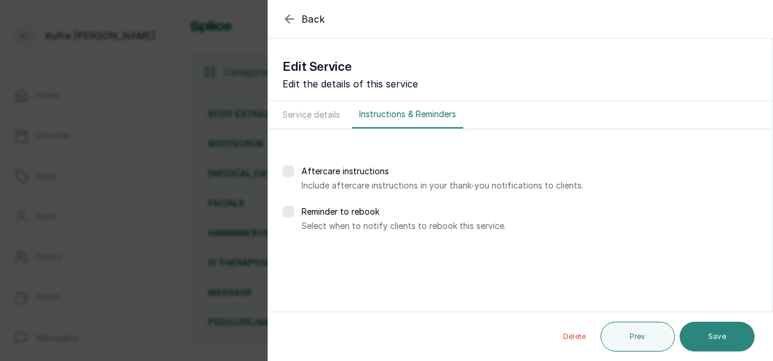
click at [717, 326] on button "Save" at bounding box center [716, 337] width 75 height 30
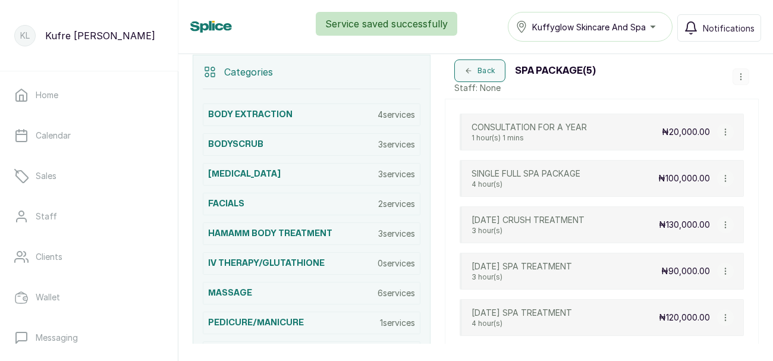
click at [725, 177] on icon "button" at bounding box center [724, 178] width 1 height 6
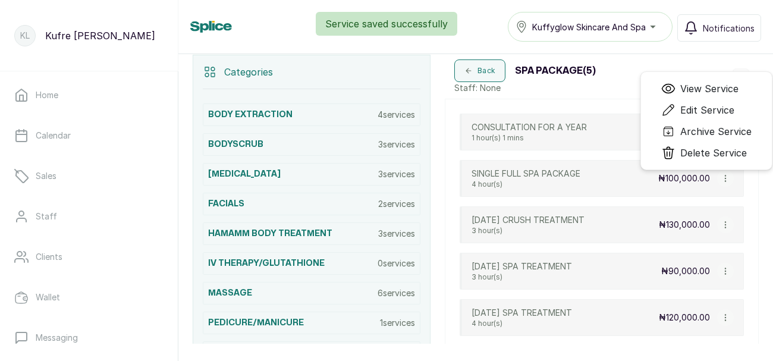
click at [726, 106] on span "Edit Service" at bounding box center [707, 110] width 54 height 14
select select "fixed"
select select "percentage"
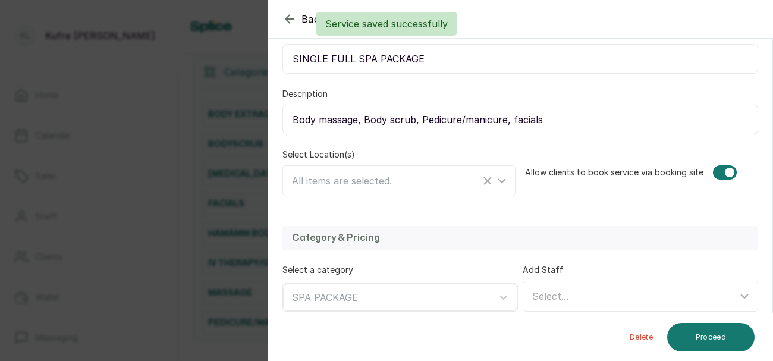
scroll to position [163, 0]
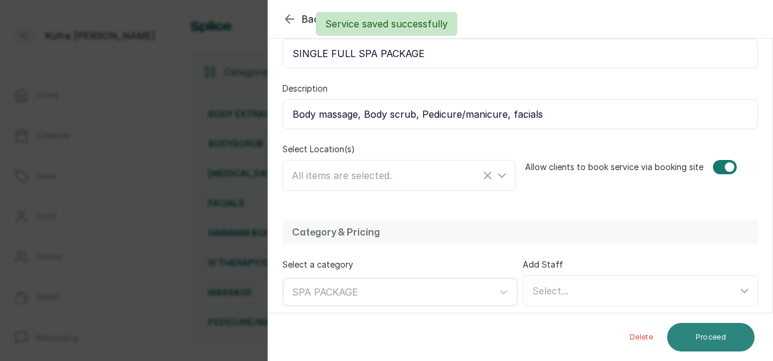
click at [716, 333] on button "Proceed" at bounding box center [710, 337] width 87 height 29
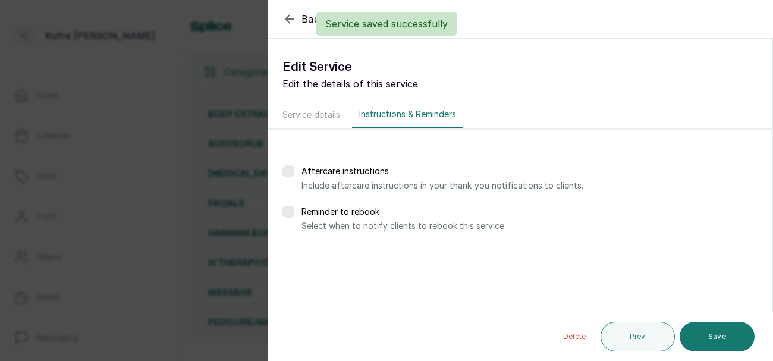
scroll to position [0, 0]
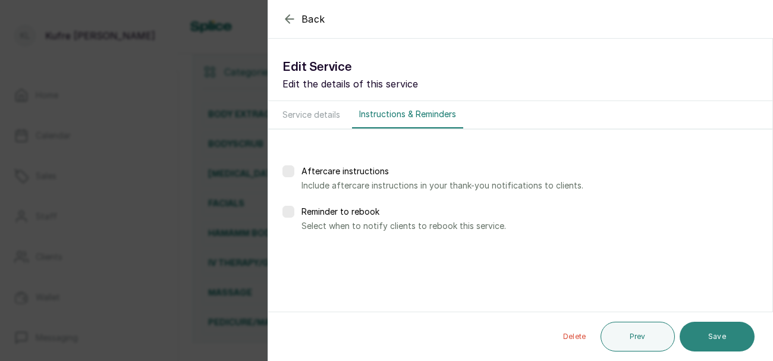
click at [723, 334] on button "Save" at bounding box center [716, 337] width 75 height 30
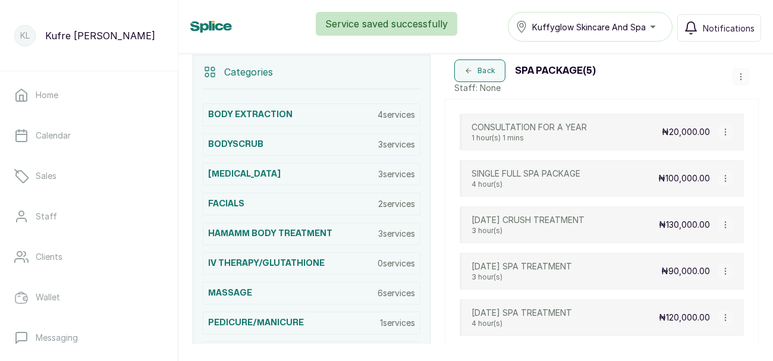
click at [725, 223] on icon "button" at bounding box center [724, 225] width 1 height 6
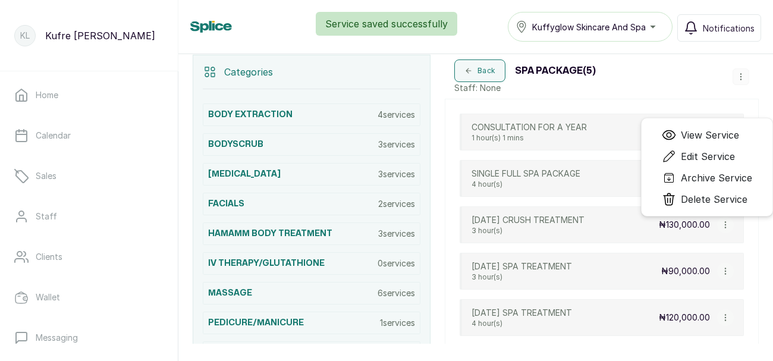
click at [720, 150] on span "Edit Service" at bounding box center [708, 156] width 54 height 14
select select "fixed"
select select "percentage"
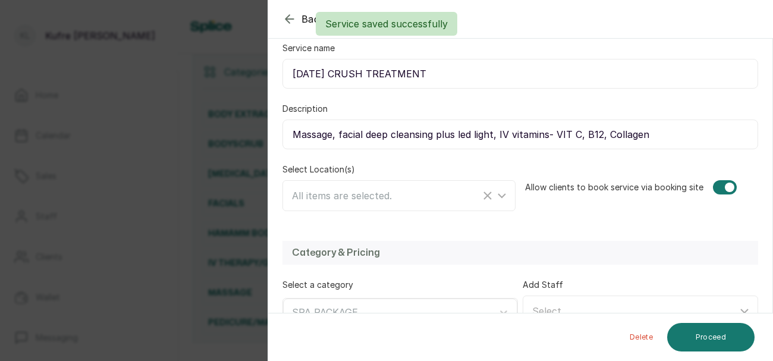
scroll to position [155, 0]
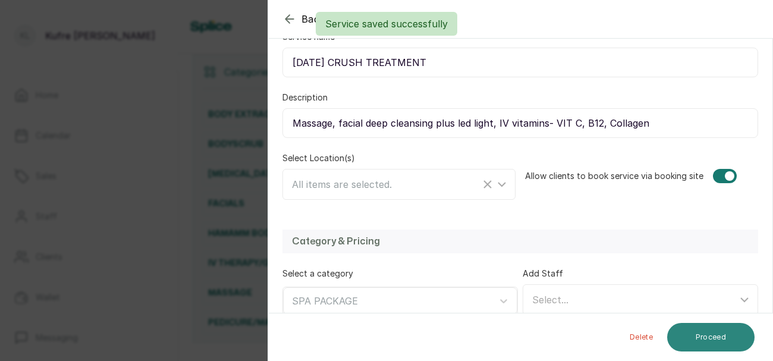
click at [716, 336] on button "Proceed" at bounding box center [710, 337] width 87 height 29
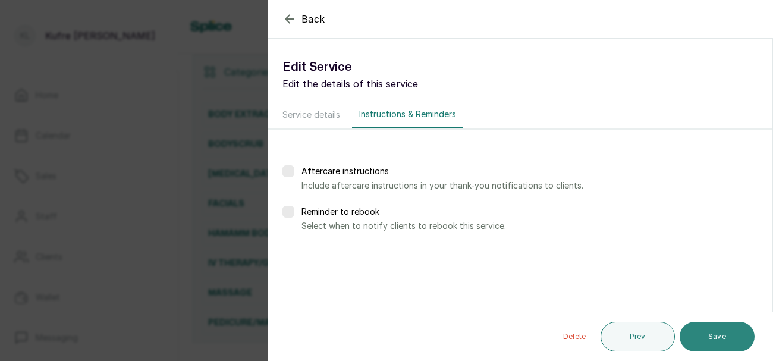
click at [720, 339] on button "Save" at bounding box center [716, 337] width 75 height 30
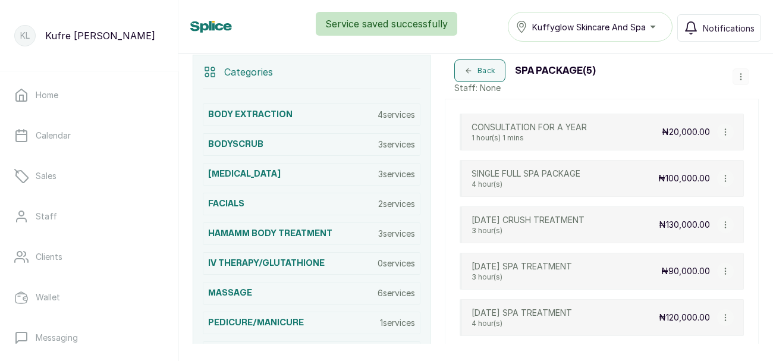
click at [730, 269] on button "button" at bounding box center [725, 271] width 17 height 17
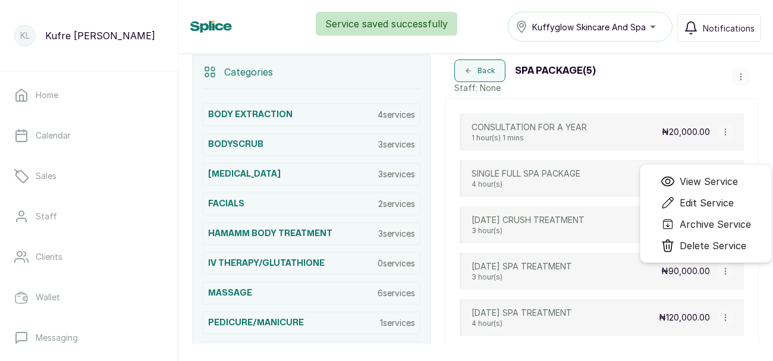
click at [730, 200] on span "Edit Service" at bounding box center [706, 203] width 54 height 14
select select "fixed"
select select "percentage"
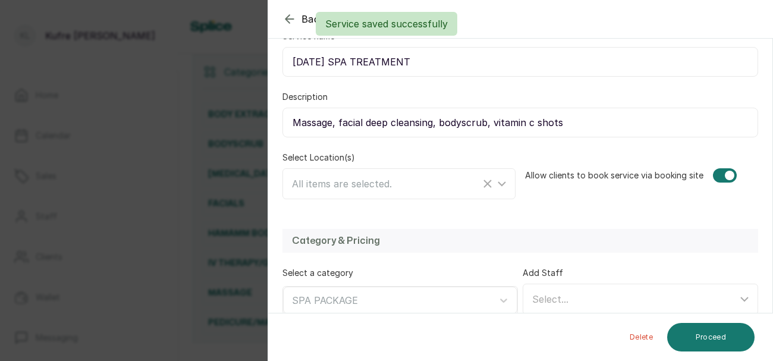
scroll to position [162, 0]
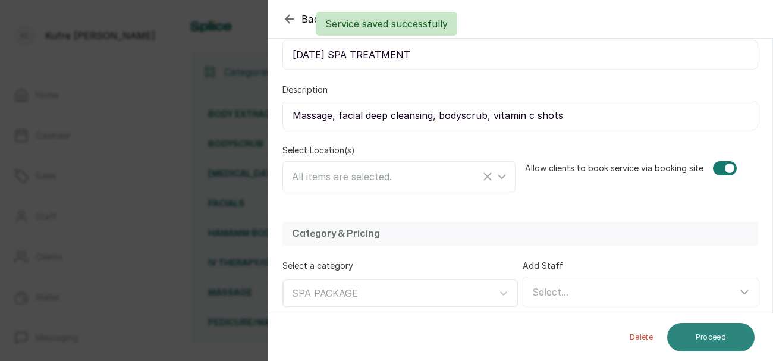
click at [713, 333] on button "Proceed" at bounding box center [710, 337] width 87 height 29
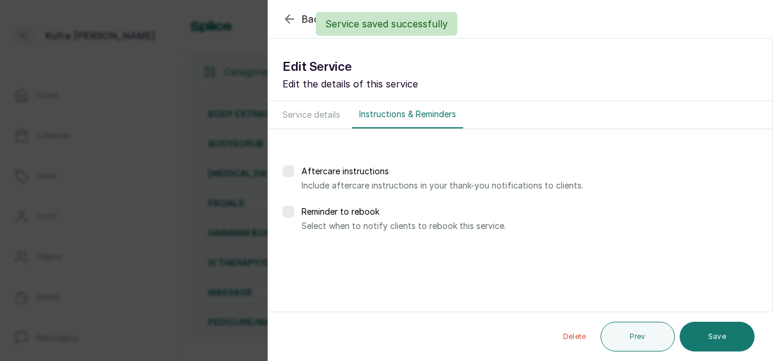
scroll to position [0, 0]
click at [724, 333] on button "Save" at bounding box center [716, 337] width 75 height 30
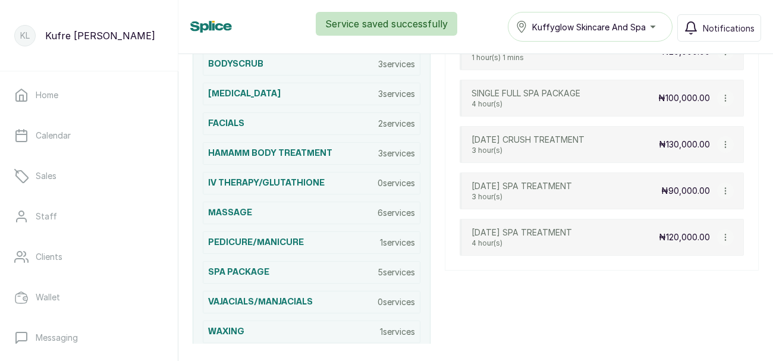
scroll to position [351, 0]
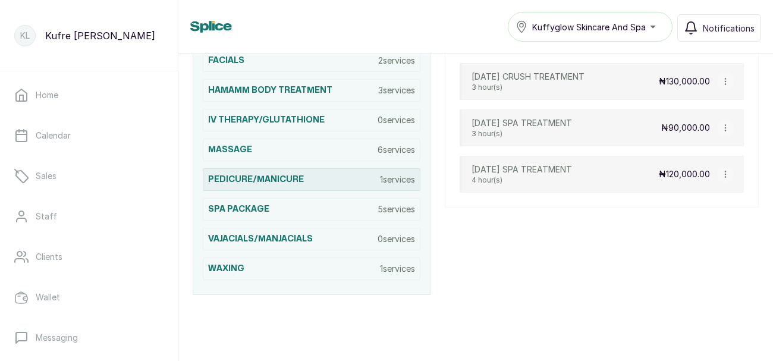
click at [382, 174] on p "1 services" at bounding box center [397, 180] width 35 height 12
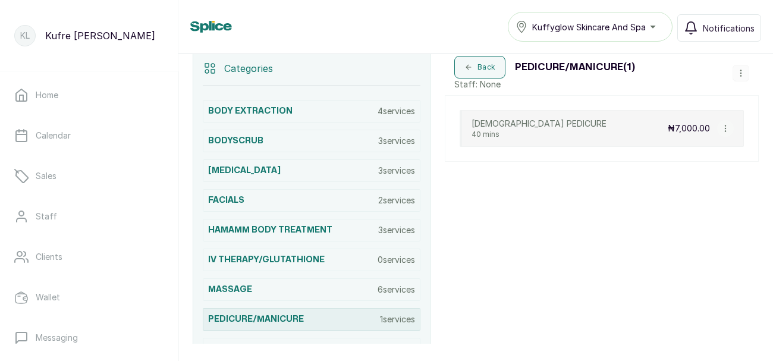
scroll to position [253, 0]
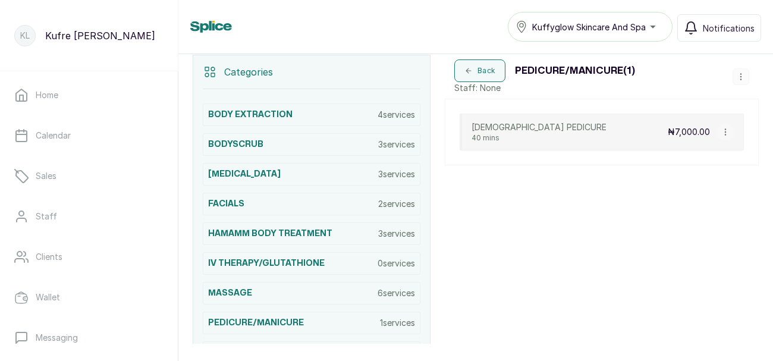
click at [727, 137] on button "button" at bounding box center [725, 132] width 17 height 17
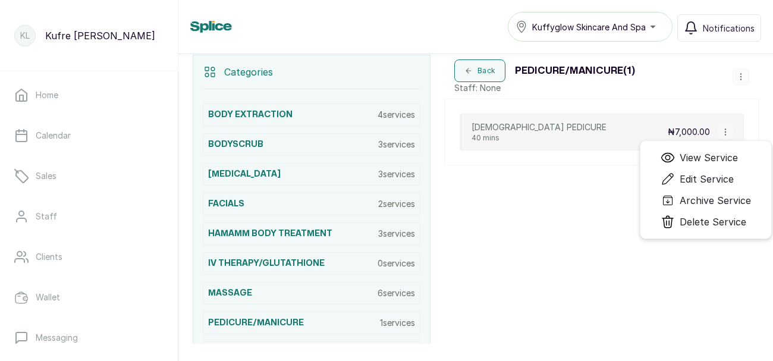
click at [732, 174] on span "Edit Service" at bounding box center [706, 179] width 54 height 14
select select "fixed"
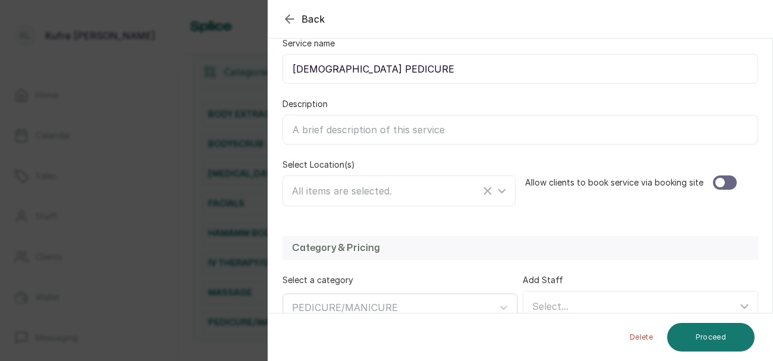
scroll to position [150, 0]
click at [734, 178] on div at bounding box center [725, 181] width 24 height 14
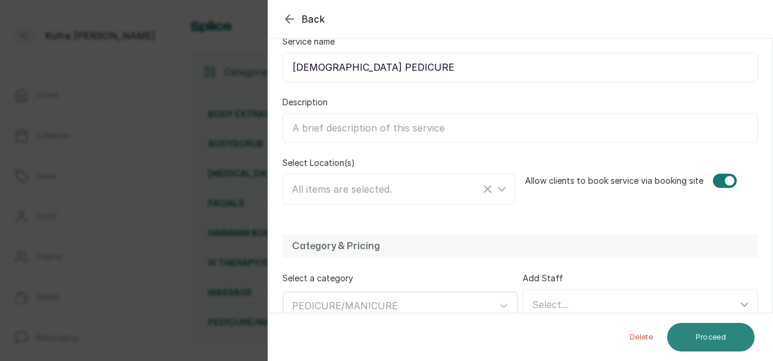
click at [720, 324] on button "Proceed" at bounding box center [710, 337] width 87 height 29
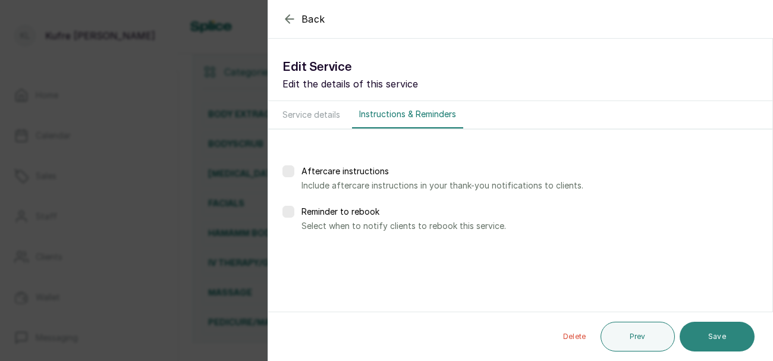
click at [720, 340] on button "Save" at bounding box center [716, 337] width 75 height 30
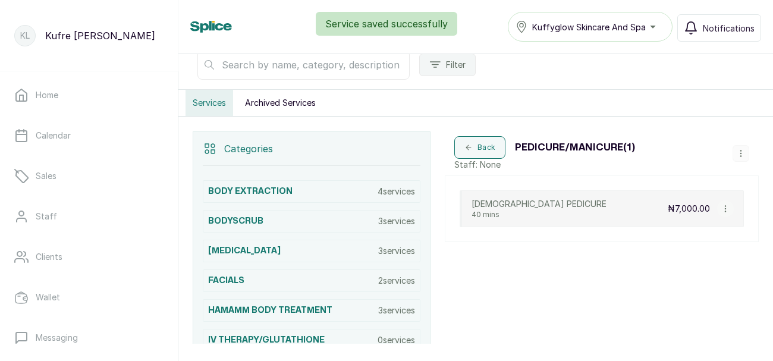
scroll to position [173, 0]
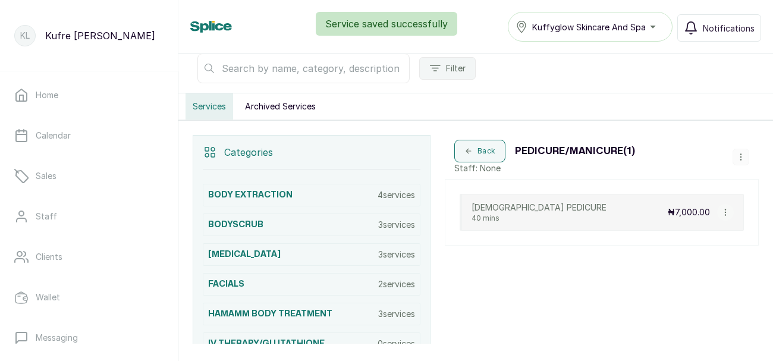
click at [740, 156] on icon "button" at bounding box center [740, 157] width 1 height 6
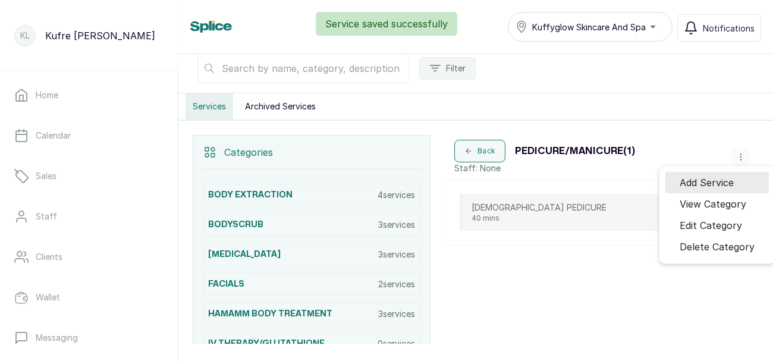
click at [726, 179] on span "Add Service" at bounding box center [706, 182] width 54 height 14
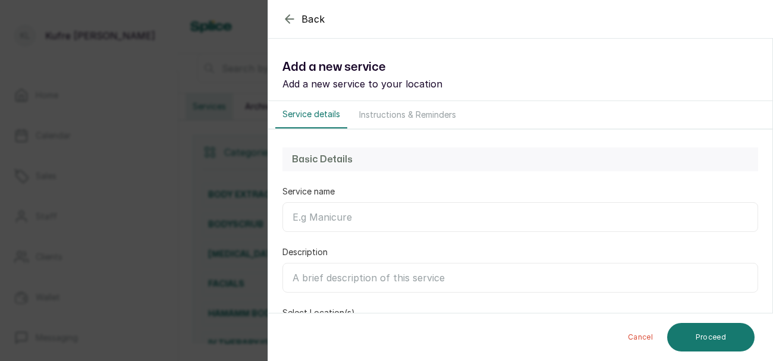
click at [449, 216] on input "Service name" at bounding box center [519, 217] width 475 height 30
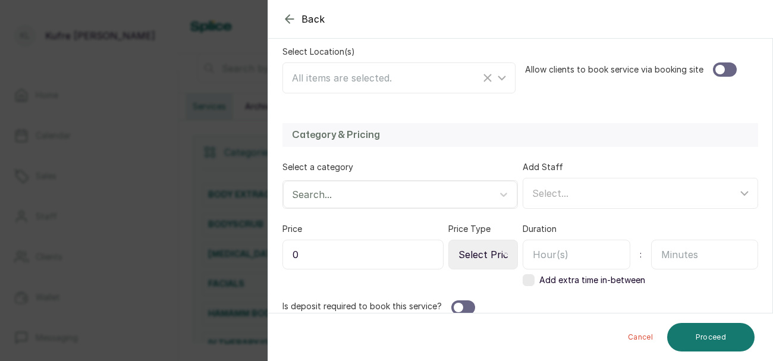
scroll to position [264, 0]
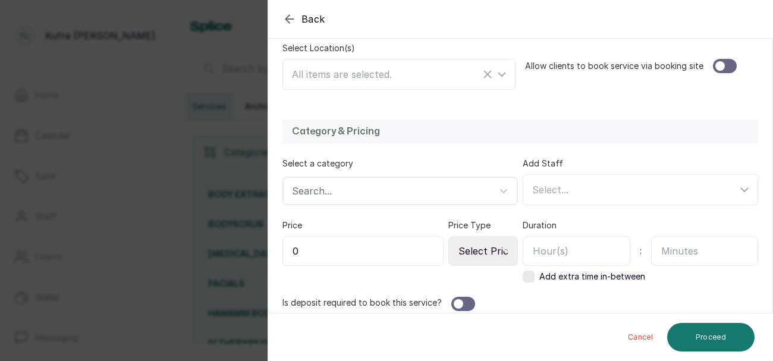
type input "[DEMOGRAPHIC_DATA] MANICURE"
click at [728, 70] on div at bounding box center [725, 66] width 24 height 14
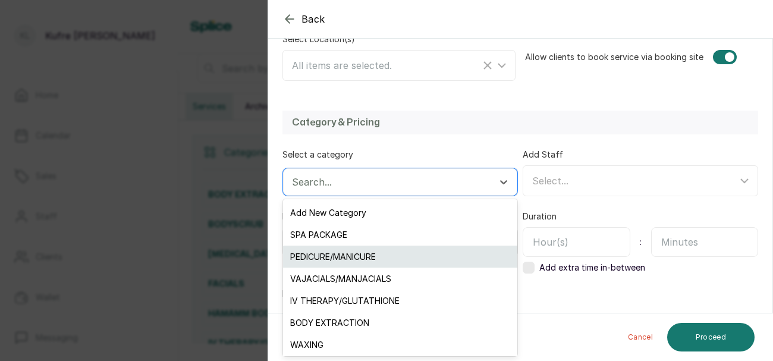
click at [409, 257] on div "PEDICURE/MANICURE" at bounding box center [400, 256] width 234 height 22
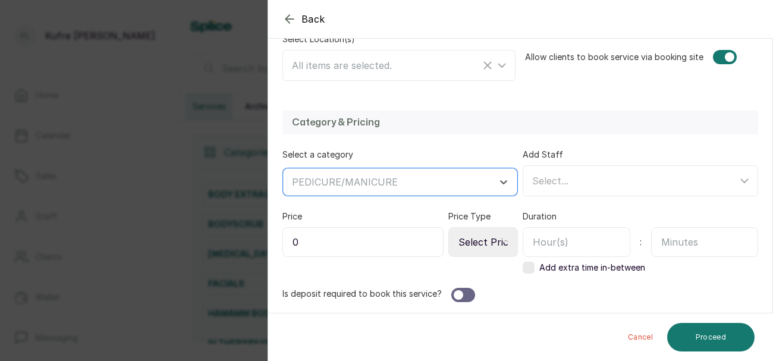
click at [390, 246] on input "0" at bounding box center [362, 242] width 161 height 30
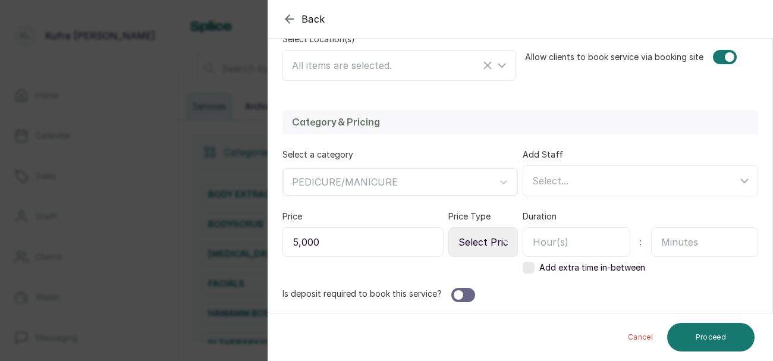
type input "5,000"
click at [503, 239] on icon at bounding box center [505, 242] width 6 height 6
click at [492, 242] on select "Select Price Type Fixed From" at bounding box center [483, 242] width 70 height 30
select select "fixed"
click at [449, 227] on select "Select Price Type Fixed From" at bounding box center [483, 242] width 70 height 30
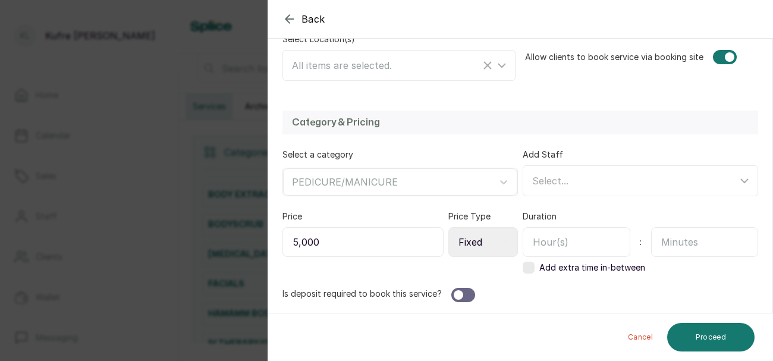
click at [689, 241] on input "text" at bounding box center [705, 242] width 108 height 30
type input "30"
click at [717, 332] on button "Proceed" at bounding box center [710, 337] width 87 height 29
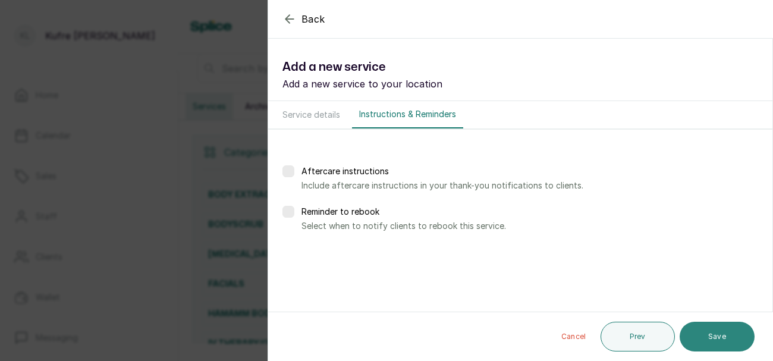
click at [710, 342] on button "Save" at bounding box center [716, 337] width 75 height 30
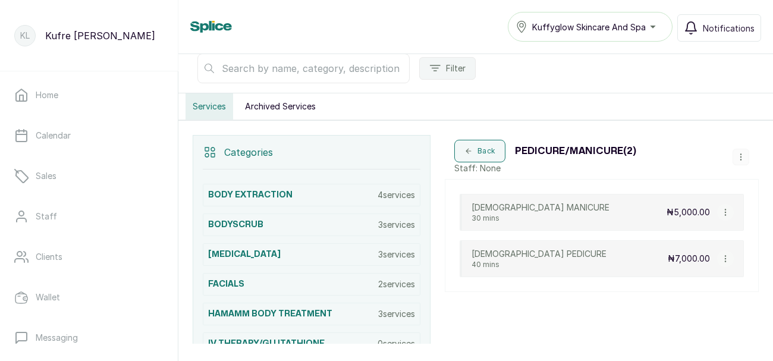
click at [740, 156] on icon "button" at bounding box center [740, 157] width 1 height 6
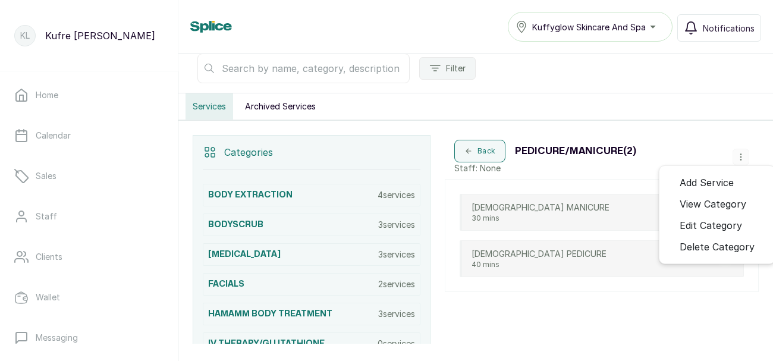
click at [731, 180] on span "Add Service" at bounding box center [706, 182] width 54 height 14
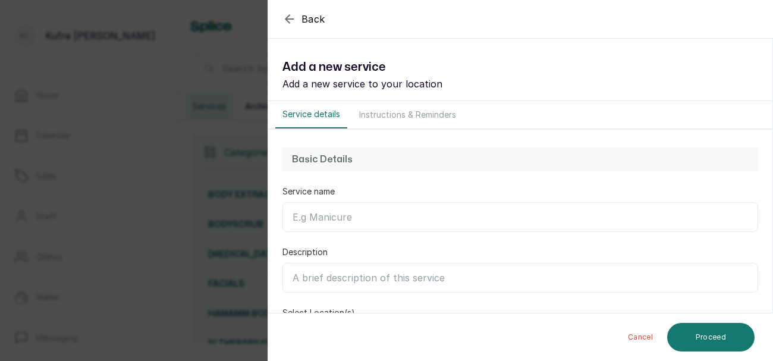
click at [366, 212] on input "Service name" at bounding box center [519, 217] width 475 height 30
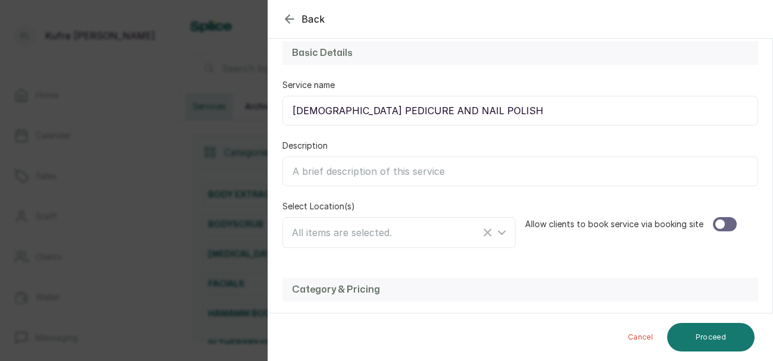
scroll to position [116, 0]
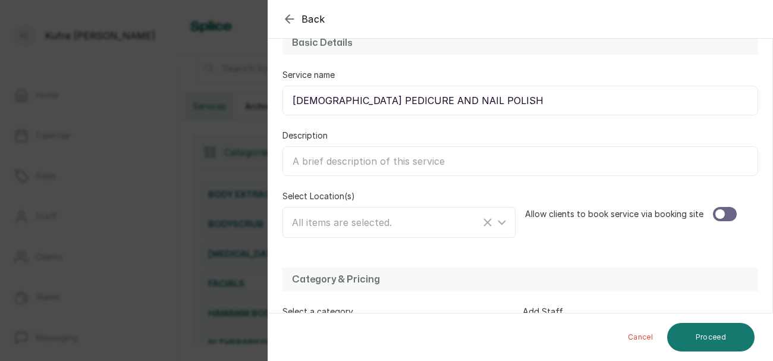
type input "[DEMOGRAPHIC_DATA] PEDICURE AND NAIL POLISH"
click at [411, 218] on div "All items are selected." at bounding box center [386, 222] width 188 height 14
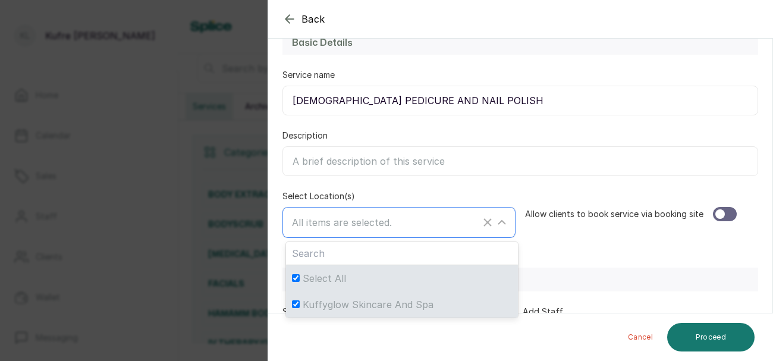
click at [486, 222] on line "Clear Selected" at bounding box center [487, 222] width 7 height 7
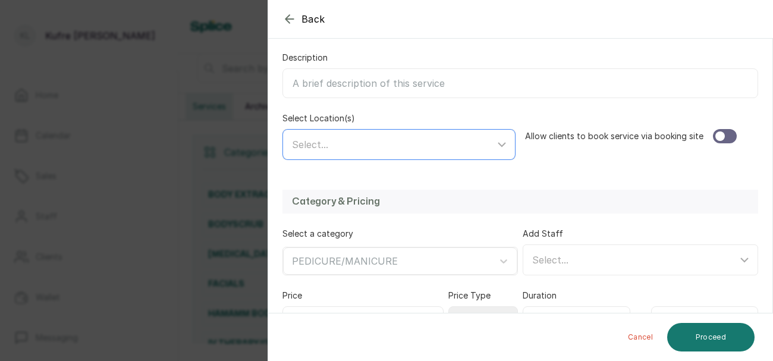
click at [727, 137] on div at bounding box center [725, 136] width 24 height 14
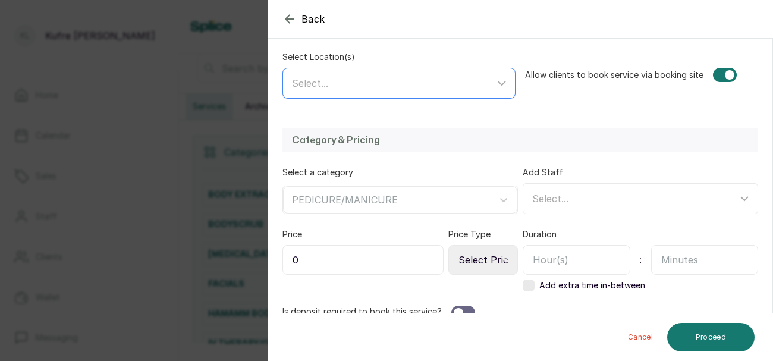
scroll to position [273, 0]
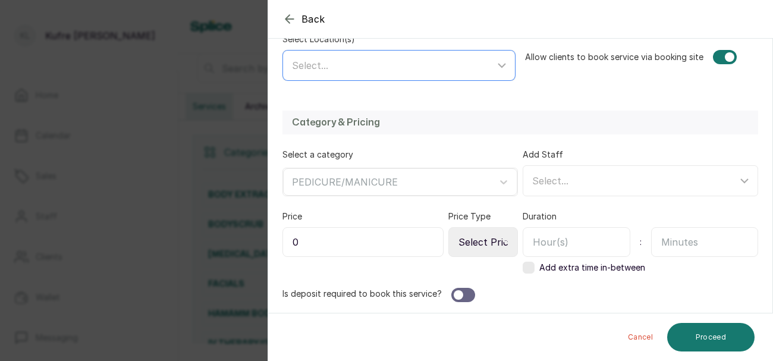
click at [374, 241] on input "0" at bounding box center [362, 242] width 161 height 30
type input "10,000"
click at [681, 242] on input "text" at bounding box center [705, 242] width 108 height 30
type input "40"
click at [492, 241] on select "Select Price Type Fixed From" at bounding box center [483, 242] width 70 height 30
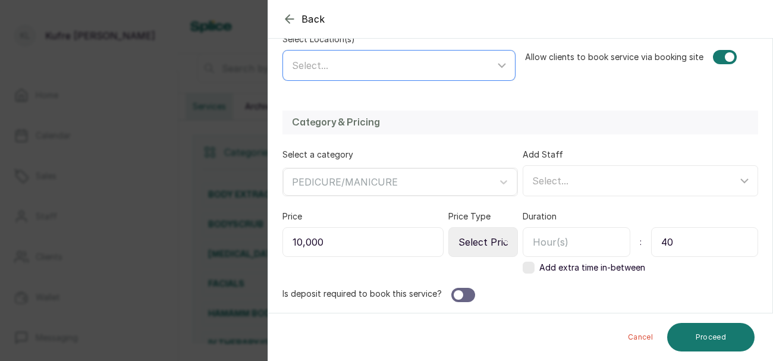
select select "fixed"
click at [449, 227] on select "Select Price Type Fixed From" at bounding box center [483, 242] width 70 height 30
click at [718, 325] on button "Proceed" at bounding box center [710, 337] width 87 height 29
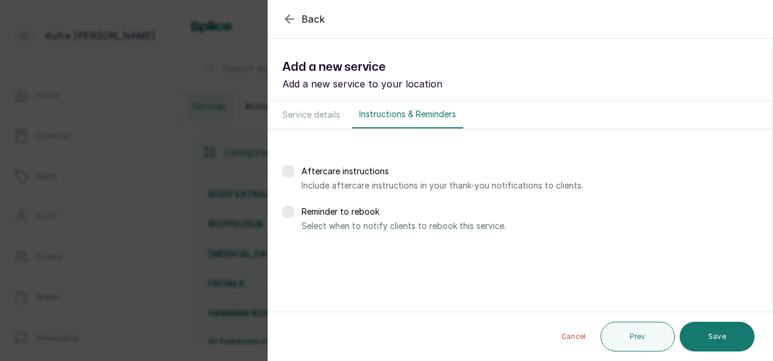
scroll to position [0, 0]
click at [717, 350] on button "Save" at bounding box center [716, 337] width 75 height 30
click at [320, 113] on button "Service details" at bounding box center [311, 114] width 72 height 27
select select "fixed"
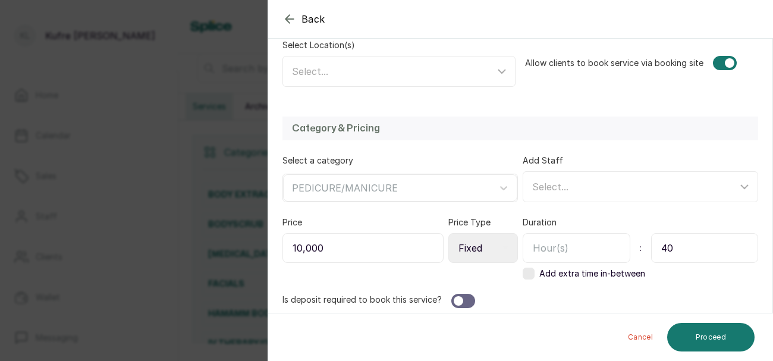
scroll to position [273, 0]
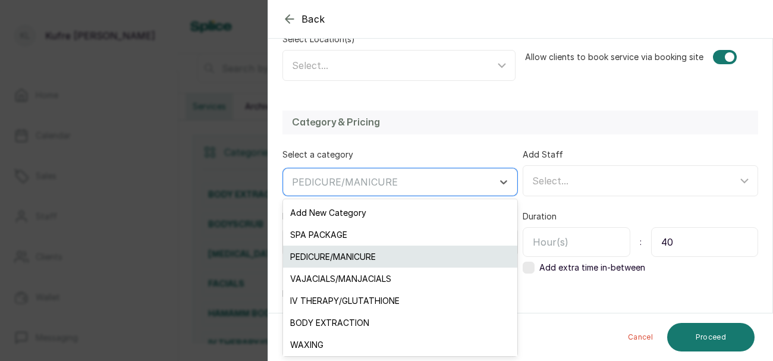
click at [458, 253] on div "PEDICURE/MANICURE" at bounding box center [400, 256] width 234 height 22
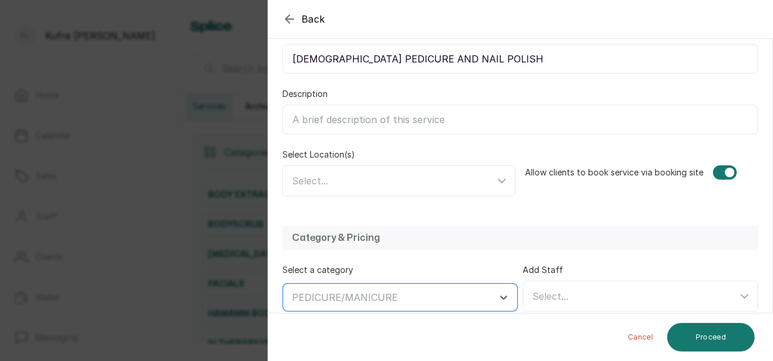
scroll to position [157, 0]
click at [496, 186] on icon at bounding box center [501, 181] width 14 height 14
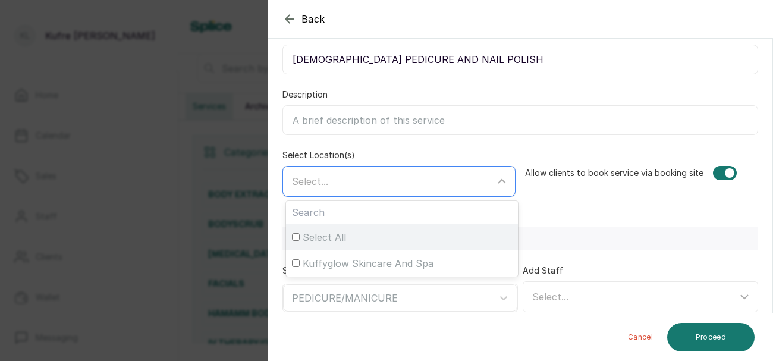
click at [458, 241] on div "Select All" at bounding box center [402, 237] width 220 height 14
click at [300, 241] on input "Select All" at bounding box center [296, 237] width 8 height 8
checkbox input "true"
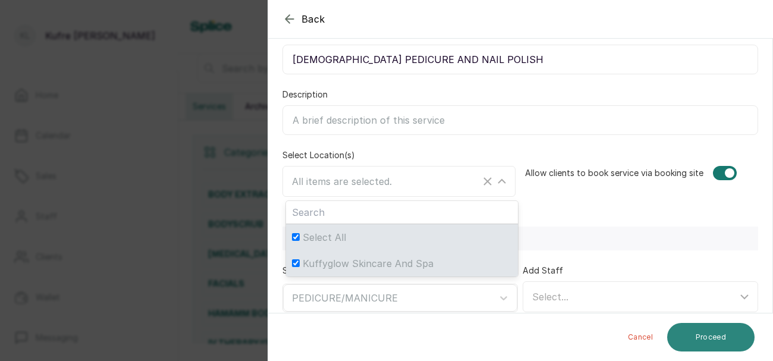
click at [705, 334] on button "Proceed" at bounding box center [710, 337] width 87 height 29
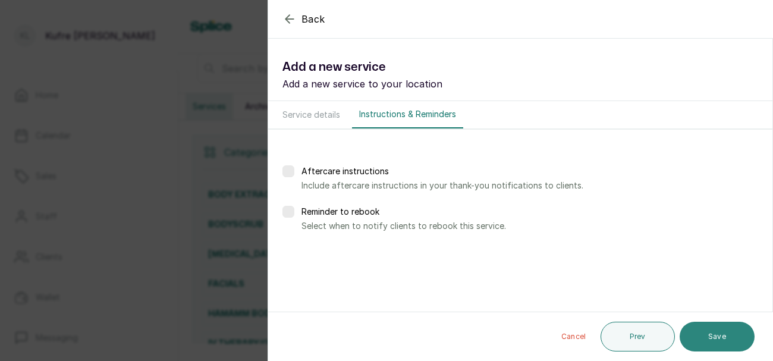
click at [705, 341] on button "Save" at bounding box center [716, 337] width 75 height 30
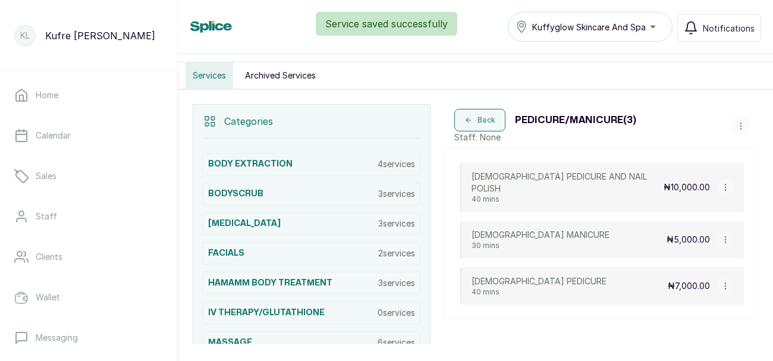
scroll to position [156, 0]
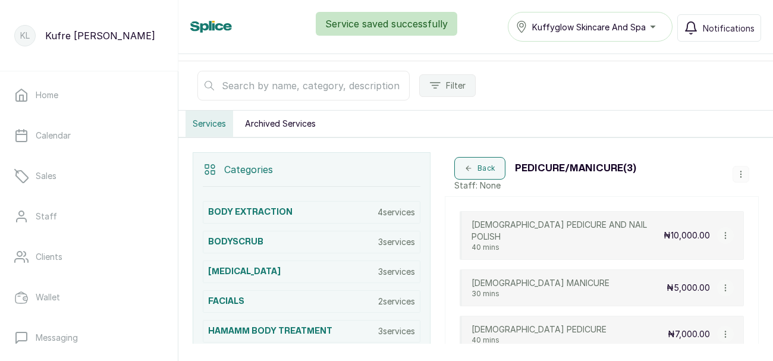
click at [740, 175] on icon "button" at bounding box center [740, 174] width 8 height 8
click at [726, 80] on span "Add Service" at bounding box center [706, 84] width 54 height 14
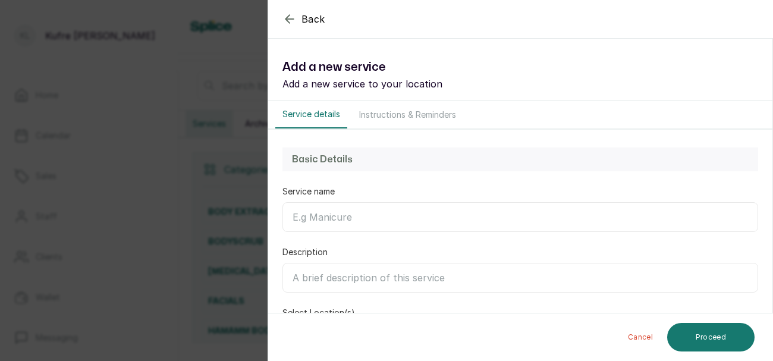
click at [390, 221] on input "Service name" at bounding box center [519, 217] width 475 height 30
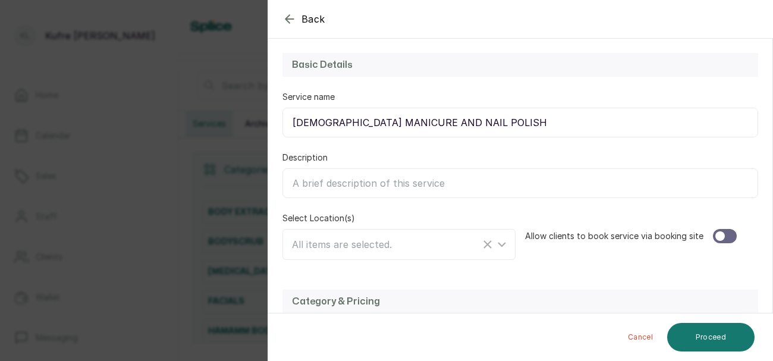
scroll to position [123, 0]
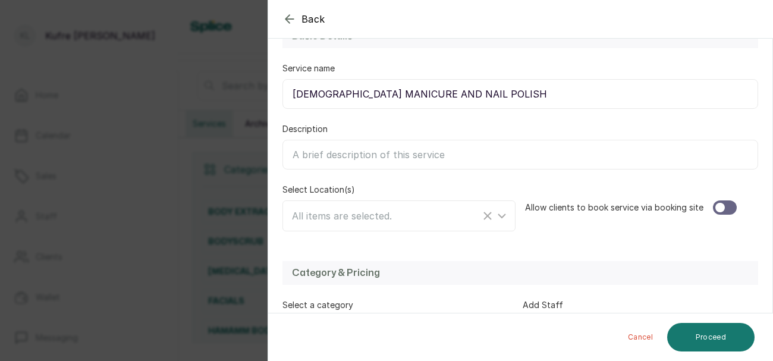
type input "[DEMOGRAPHIC_DATA] MANICURE AND NAIL POLISH"
click at [490, 213] on icon "Clear Selected" at bounding box center [487, 216] width 14 height 14
click at [497, 222] on div "Select..." at bounding box center [400, 215] width 229 height 23
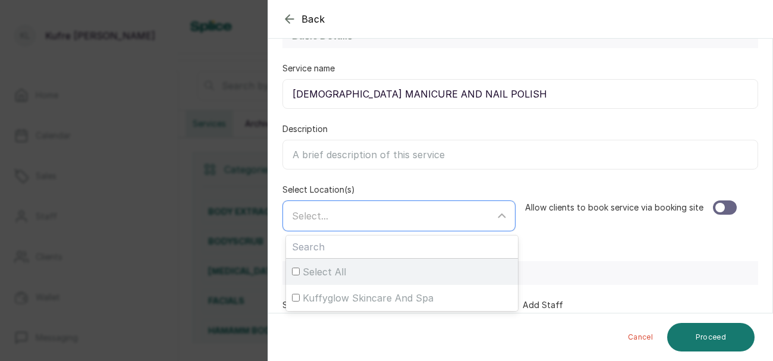
click at [480, 268] on div "Select All" at bounding box center [402, 271] width 220 height 14
click at [300, 268] on input "Select All" at bounding box center [296, 271] width 8 height 8
checkbox input "true"
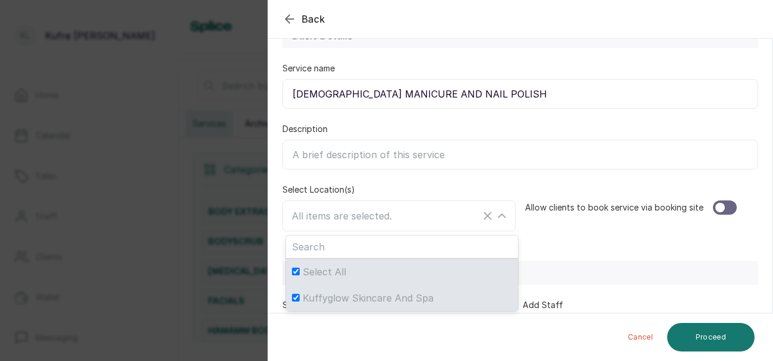
click at [718, 211] on div at bounding box center [725, 207] width 24 height 14
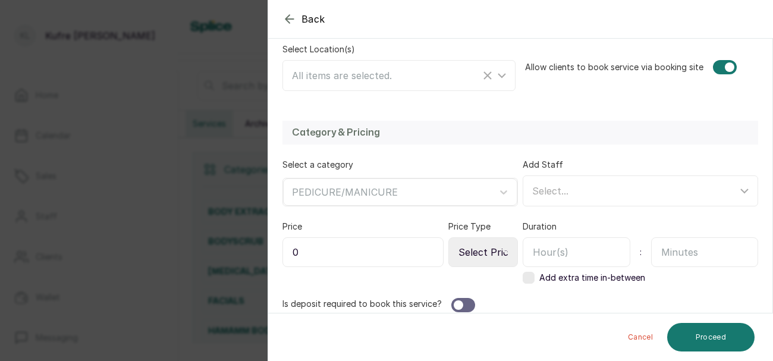
scroll to position [273, 0]
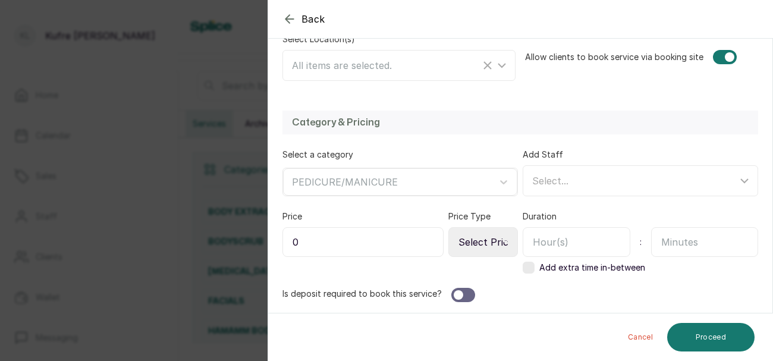
click at [392, 241] on input "0" at bounding box center [362, 242] width 161 height 30
type input "7,000"
click at [683, 237] on input "text" at bounding box center [705, 242] width 108 height 30
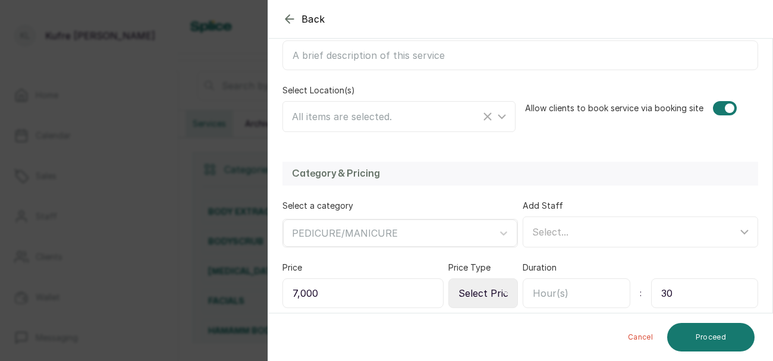
scroll to position [218, 0]
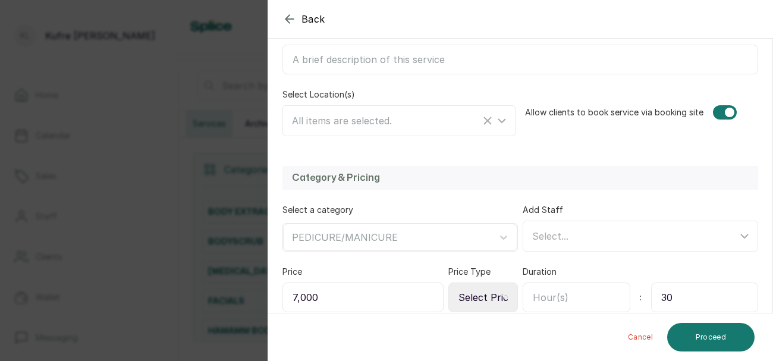
type input "30"
click at [492, 122] on icon "Clear Selected" at bounding box center [487, 121] width 14 height 14
click at [499, 123] on icon at bounding box center [501, 121] width 14 height 14
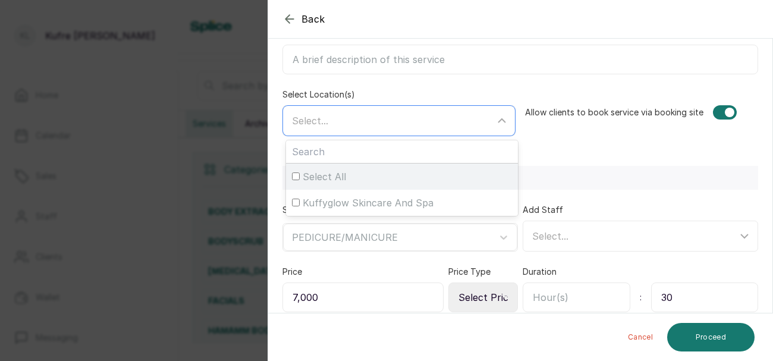
click at [442, 179] on div "Select All" at bounding box center [402, 176] width 220 height 14
click at [300, 179] on input "Select All" at bounding box center [296, 176] width 8 height 8
checkbox input "true"
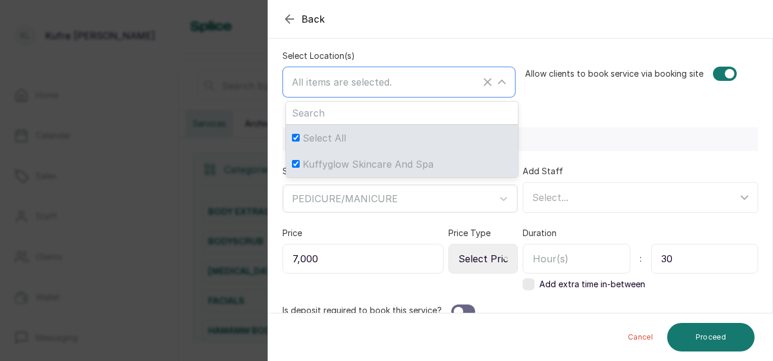
scroll to position [273, 0]
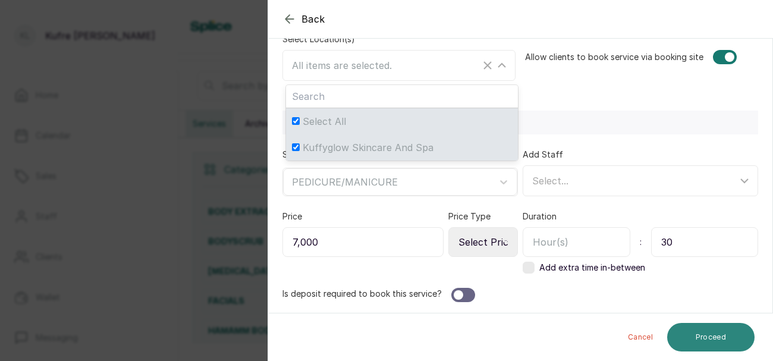
click at [698, 333] on button "Proceed" at bounding box center [710, 337] width 87 height 29
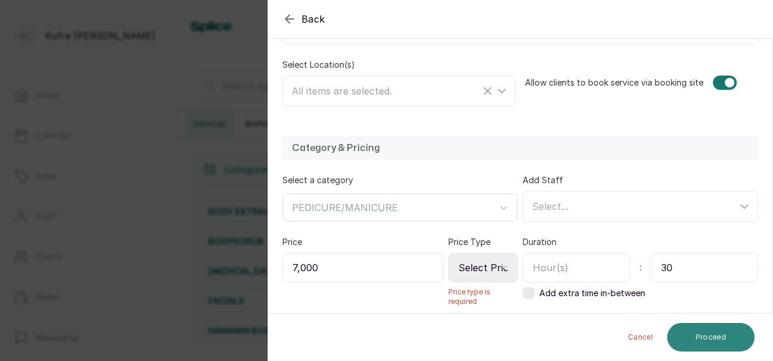
scroll to position [246, 0]
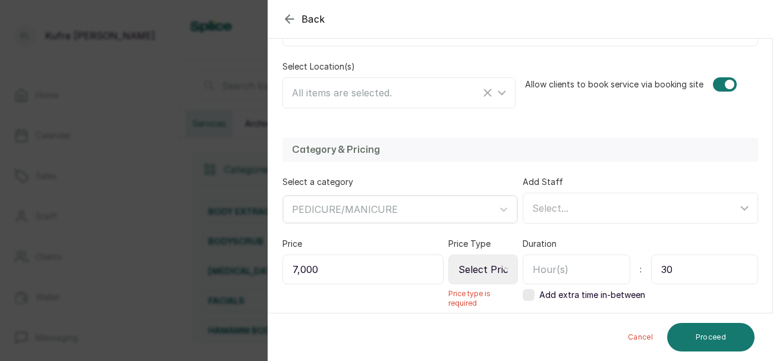
click at [500, 263] on select "Select Price Type Fixed From" at bounding box center [483, 269] width 70 height 30
select select "fixed"
click at [449, 254] on select "Select Price Type Fixed From" at bounding box center [483, 269] width 70 height 30
click at [691, 339] on button "Proceed" at bounding box center [710, 337] width 87 height 29
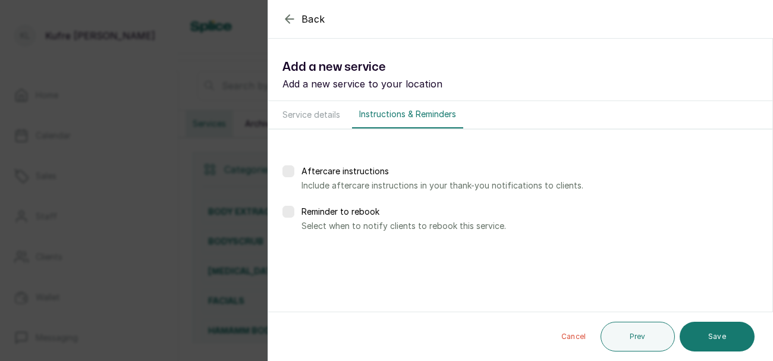
scroll to position [0, 0]
click at [726, 333] on button "Save" at bounding box center [716, 337] width 75 height 30
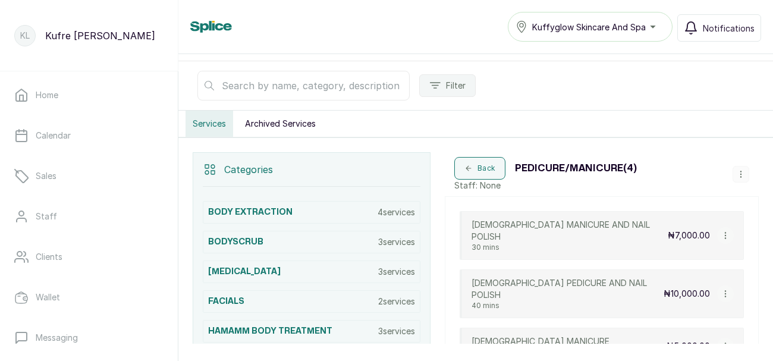
click at [755, 169] on div "Back PEDICURE/MANICURE ( 4 ) Staff: None Add Service View Category Edit Categor…" at bounding box center [602, 174] width 314 height 44
click at [735, 176] on button "button" at bounding box center [740, 174] width 17 height 17
click at [730, 87] on span "Add Service" at bounding box center [706, 84] width 54 height 14
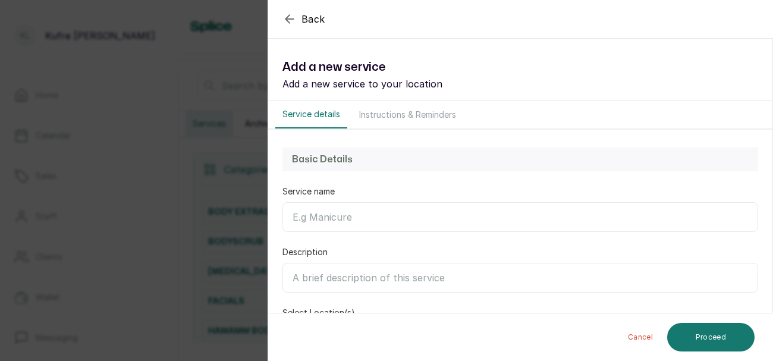
click at [351, 220] on input "Service name" at bounding box center [519, 217] width 475 height 30
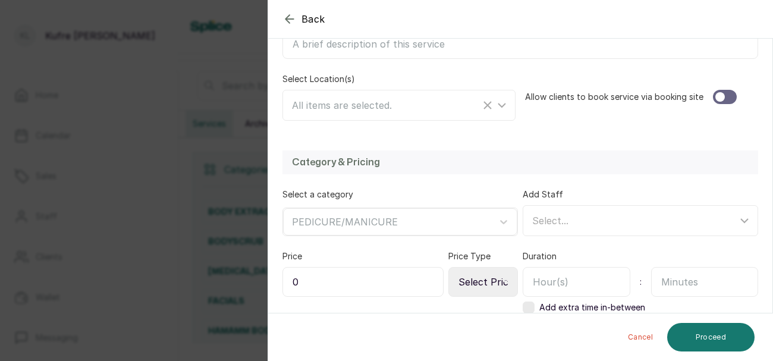
scroll to position [235, 0]
type input "REMOVING OF NAIL POLISH(GEL)"
click at [416, 279] on input "0" at bounding box center [362, 280] width 161 height 30
type input "5,000"
click at [503, 269] on select "Select Price Type Fixed From" at bounding box center [483, 280] width 70 height 30
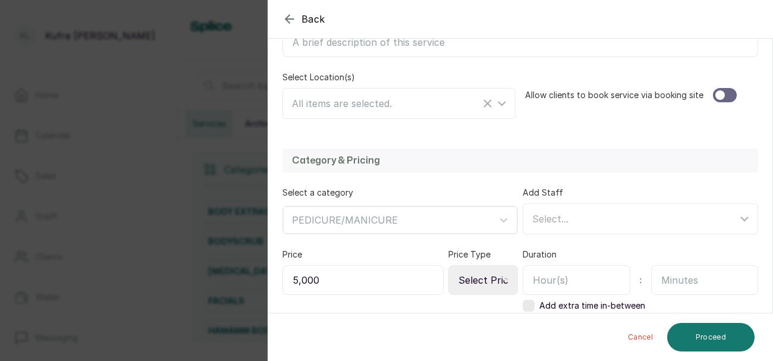
select select "fixed"
click at [449, 265] on select "Select Price Type Fixed From" at bounding box center [483, 280] width 70 height 30
click at [588, 278] on input "text" at bounding box center [576, 280] width 108 height 30
click at [681, 277] on input "text" at bounding box center [705, 280] width 108 height 30
type input "30"
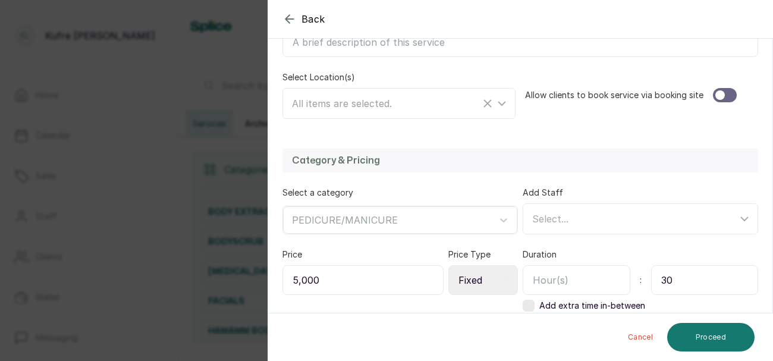
click at [726, 99] on div at bounding box center [725, 95] width 24 height 14
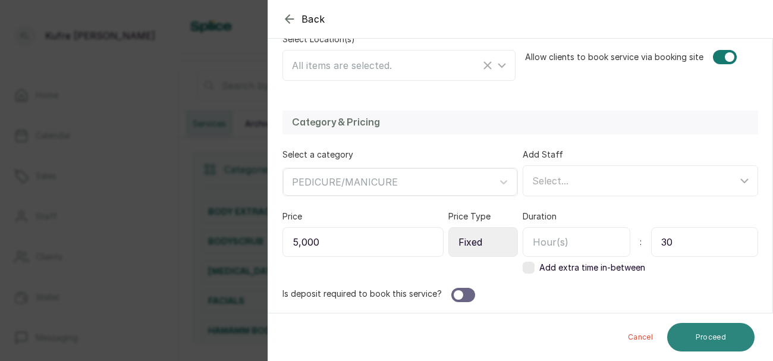
click at [701, 336] on button "Proceed" at bounding box center [710, 337] width 87 height 29
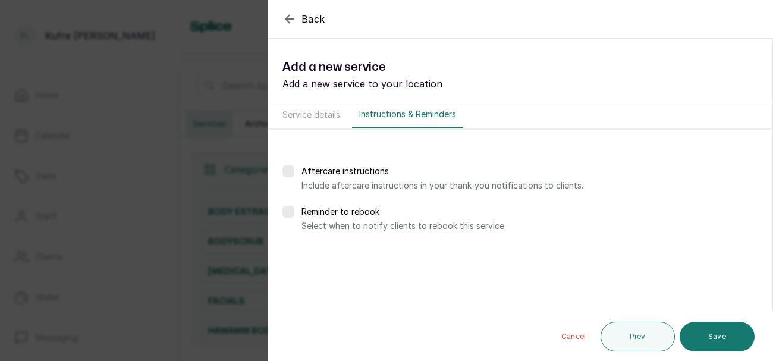
scroll to position [0, 0]
click at [705, 347] on button "Save" at bounding box center [716, 337] width 75 height 30
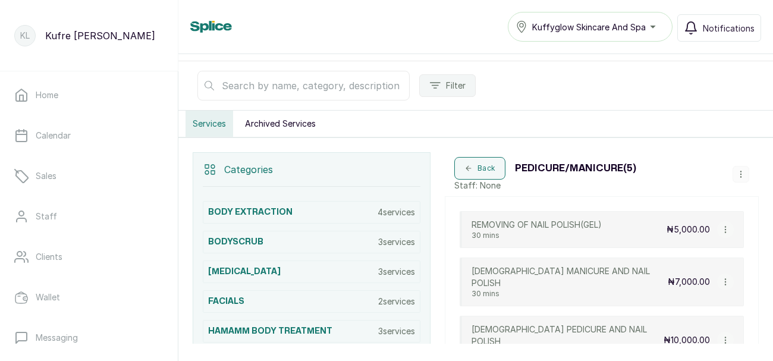
click at [740, 173] on icon "button" at bounding box center [740, 174] width 1 height 6
click at [729, 81] on span "Add Service" at bounding box center [706, 84] width 54 height 14
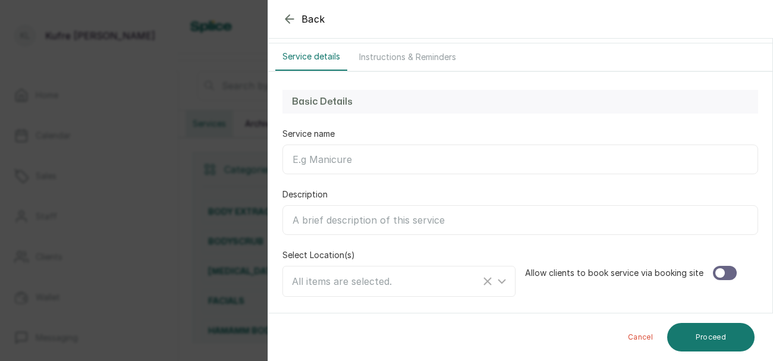
scroll to position [59, 0]
click at [606, 155] on input "Service name" at bounding box center [519, 158] width 475 height 30
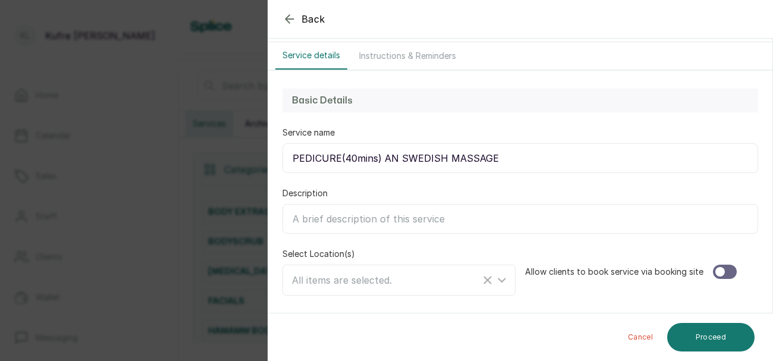
click at [389, 157] on input "PEDICURE(40mins) AN SWEDISH MASSAGE" at bounding box center [519, 158] width 475 height 30
click at [547, 158] on input "PEDICURE(40mins) AN SWEDISH MASSAGE" at bounding box center [519, 158] width 475 height 30
click at [397, 155] on input "PEDICURE(40mins) AN SWEDISH MASSAGE" at bounding box center [519, 158] width 475 height 30
click at [394, 159] on input "PEDICURE(40mins) AN SWEDISH MASSAGE" at bounding box center [519, 158] width 475 height 30
click at [396, 157] on input "PEDICURE(40mins) AN SWEDISH MASSAGE" at bounding box center [519, 158] width 475 height 30
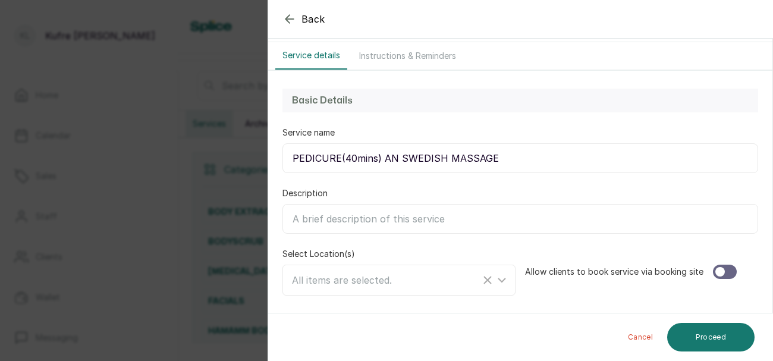
click at [537, 159] on input "PEDICURE(40mins) AN SWEDISH MASSAGE" at bounding box center [519, 158] width 475 height 30
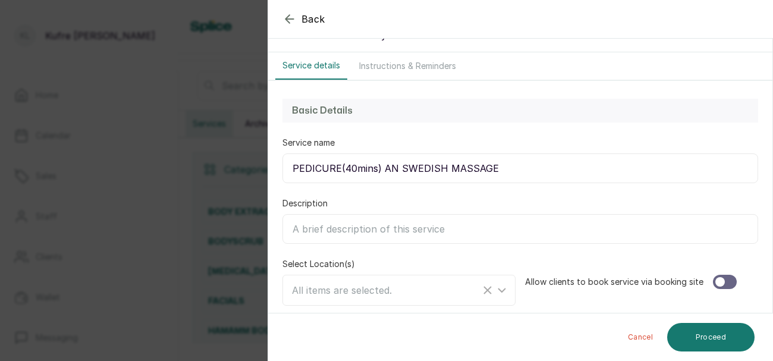
scroll to position [46, 0]
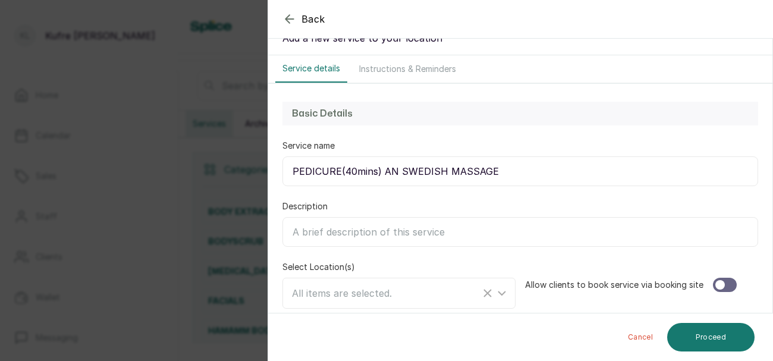
click at [551, 171] on input "PEDICURE(40mins) AN SWEDISH MASSAGE" at bounding box center [519, 171] width 475 height 30
click at [396, 168] on input "PEDICURE(40mins) AN SWEDISH MASSAGE" at bounding box center [519, 171] width 475 height 30
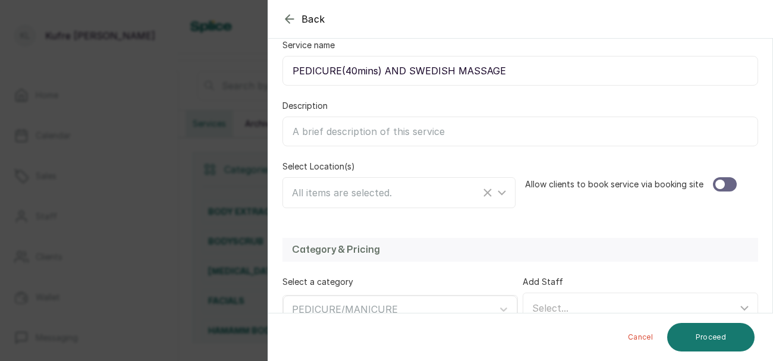
scroll to position [149, 0]
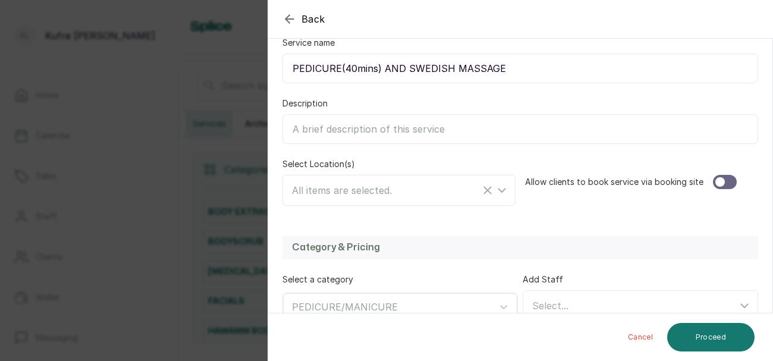
click at [519, 71] on input "PEDICURE(40mins) AND SWEDISH MASSAGE" at bounding box center [519, 68] width 475 height 30
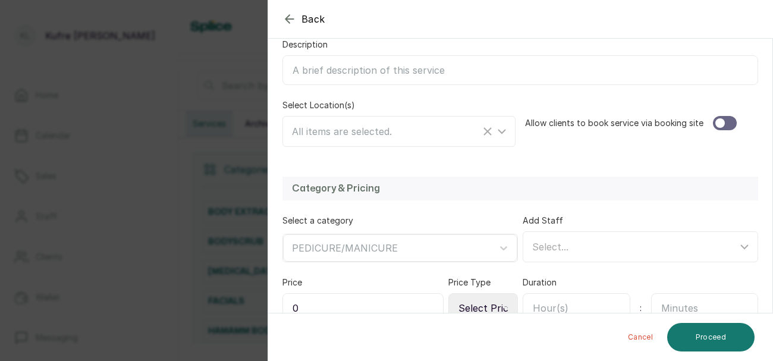
scroll to position [220, 0]
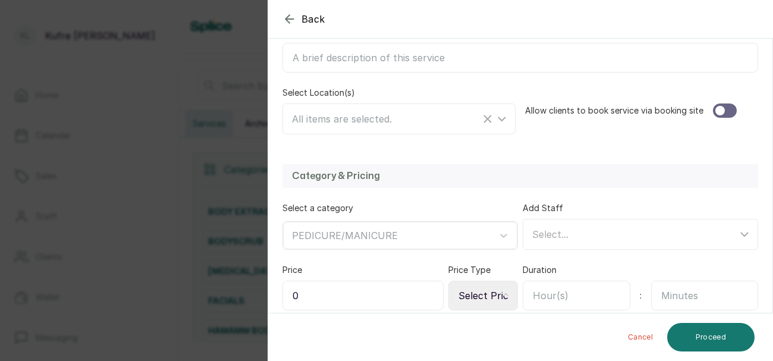
type input "PEDICURE(40mins) AND SWEDISH MASSAGE(30mins)"
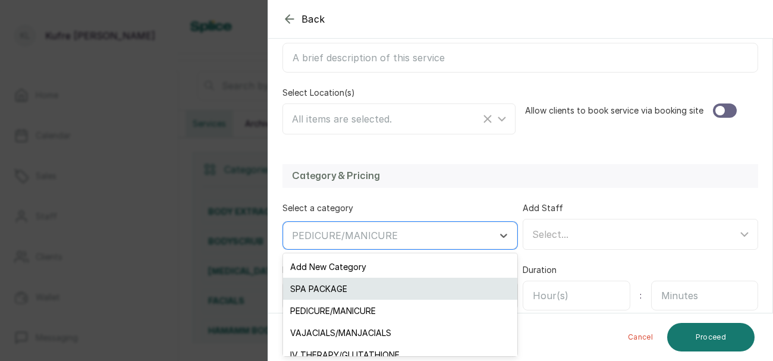
click at [468, 283] on div "SPA PACKAGE" at bounding box center [400, 289] width 234 height 22
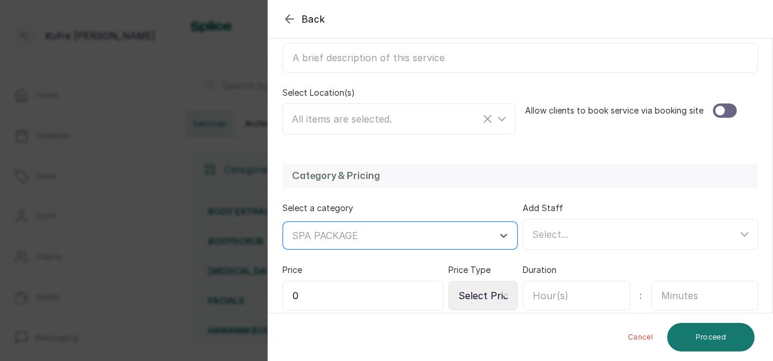
click at [695, 290] on input "text" at bounding box center [705, 296] width 108 height 30
type input "70"
click at [393, 289] on input "0" at bounding box center [362, 296] width 161 height 30
type input "20,000"
click at [729, 109] on div at bounding box center [725, 110] width 24 height 14
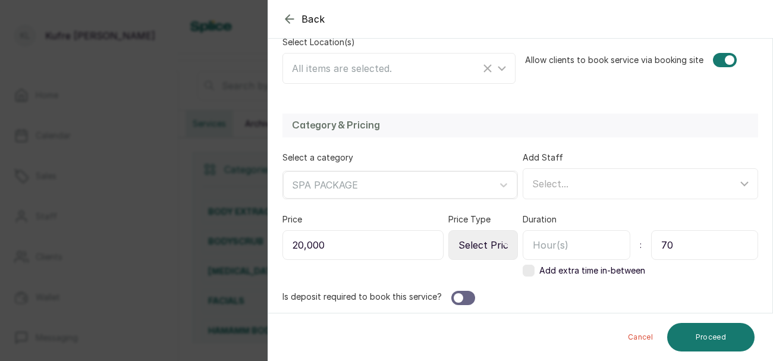
scroll to position [273, 0]
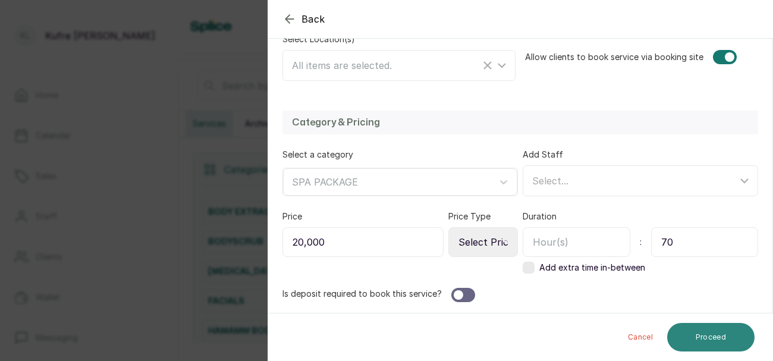
click at [703, 343] on button "Proceed" at bounding box center [710, 337] width 87 height 29
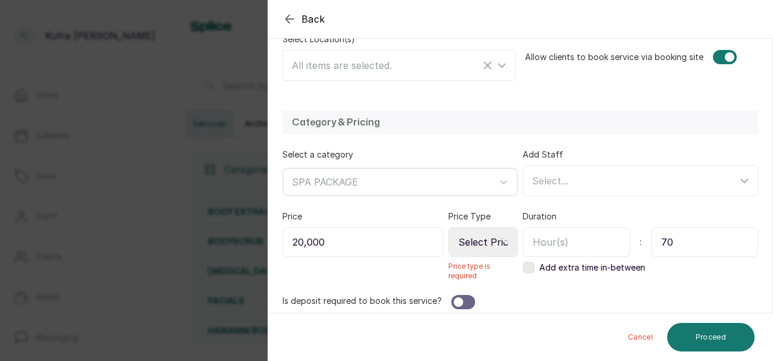
click at [499, 234] on select "Select Price Type Fixed From" at bounding box center [483, 242] width 70 height 30
select select "fixed"
click at [449, 227] on select "Select Price Type Fixed From" at bounding box center [483, 242] width 70 height 30
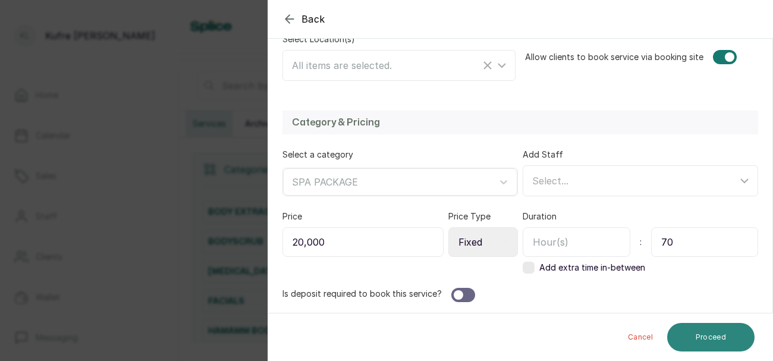
click at [723, 341] on button "Proceed" at bounding box center [710, 337] width 87 height 29
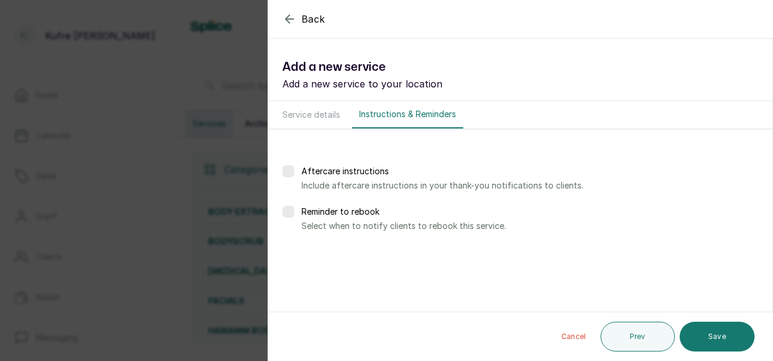
scroll to position [0, 0]
click at [710, 355] on div "Cancel Prev Save" at bounding box center [520, 336] width 505 height 49
click at [729, 335] on button "Save" at bounding box center [716, 337] width 75 height 30
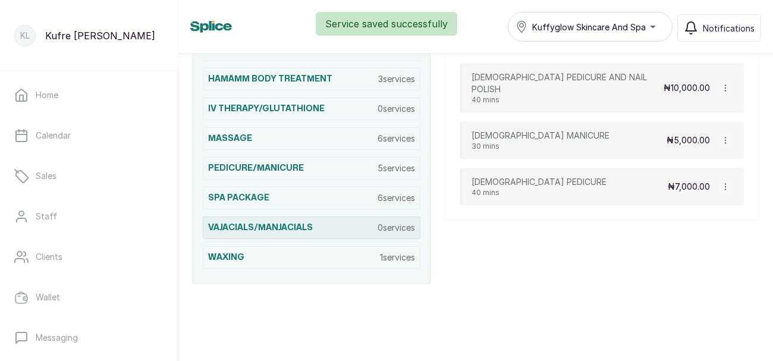
click at [329, 226] on div "VAJACIALS/MANJACIALS 0 services" at bounding box center [312, 227] width 218 height 23
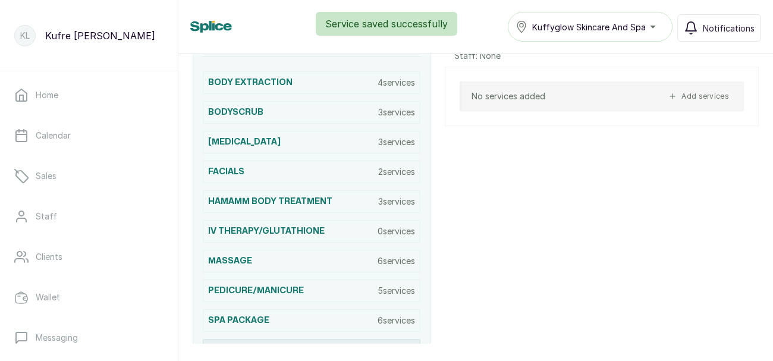
scroll to position [253, 0]
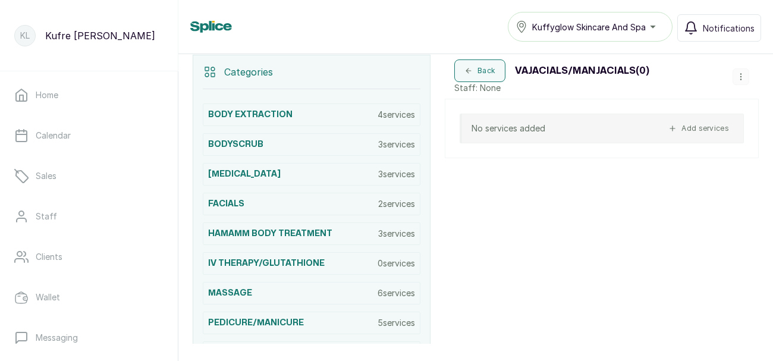
click at [713, 122] on button "Add services" at bounding box center [698, 128] width 70 height 14
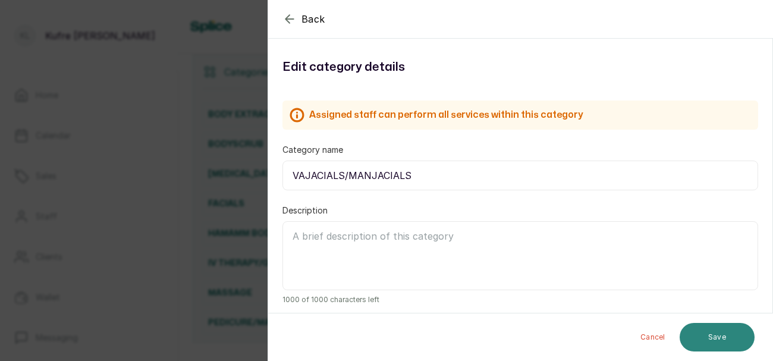
click at [708, 348] on button "Save" at bounding box center [716, 337] width 75 height 29
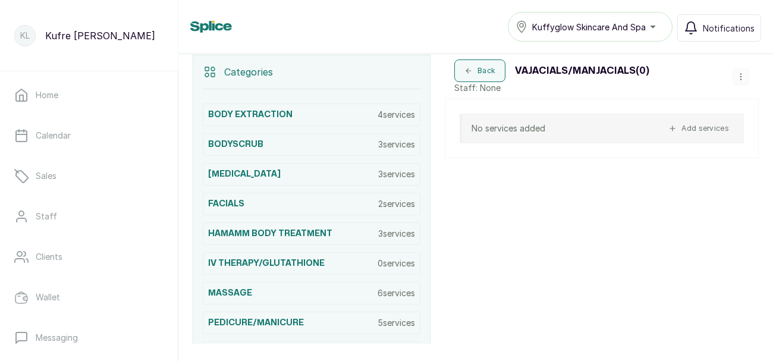
click at [740, 75] on icon "button" at bounding box center [740, 77] width 1 height 6
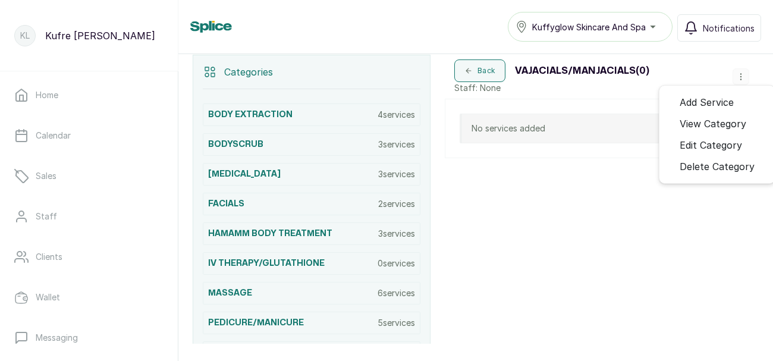
click at [722, 101] on span "Add Service" at bounding box center [706, 102] width 54 height 14
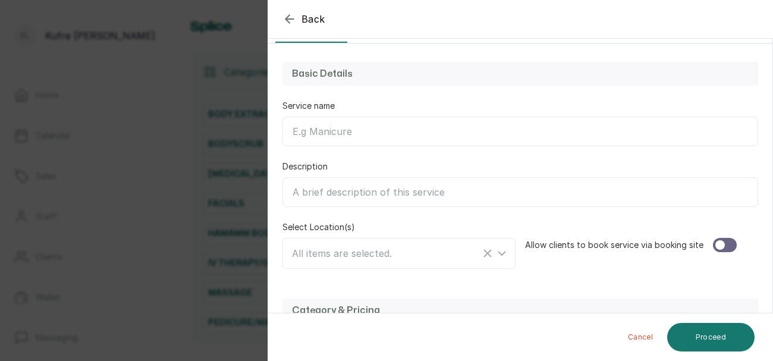
scroll to position [95, 0]
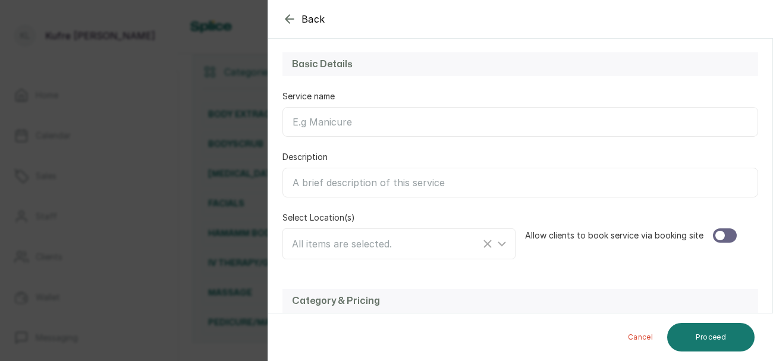
click at [398, 128] on input "Service name" at bounding box center [519, 122] width 475 height 30
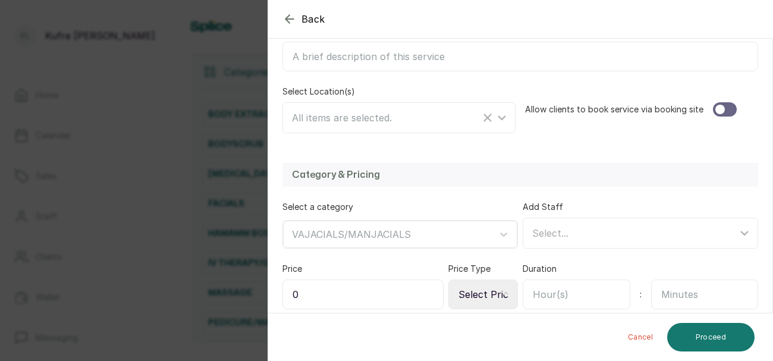
scroll to position [222, 0]
type input "[DEMOGRAPHIC_DATA] VAJACIAL"
click at [726, 112] on div at bounding box center [725, 108] width 24 height 14
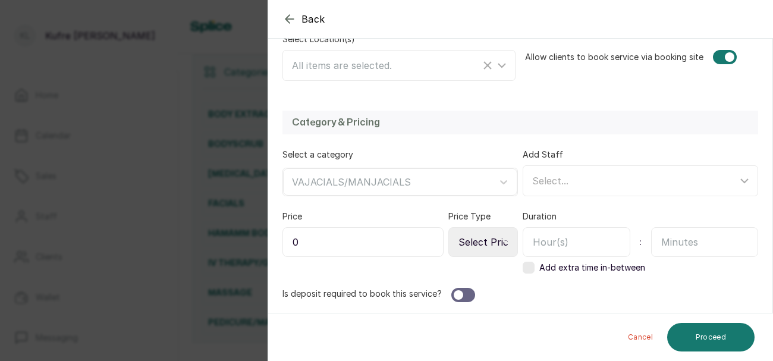
click at [387, 240] on input "0" at bounding box center [362, 242] width 161 height 30
type input "30,000"
click at [579, 243] on input "text" at bounding box center [576, 242] width 108 height 30
type input "1"
click at [497, 242] on select "Select Price Type Fixed From" at bounding box center [483, 242] width 70 height 30
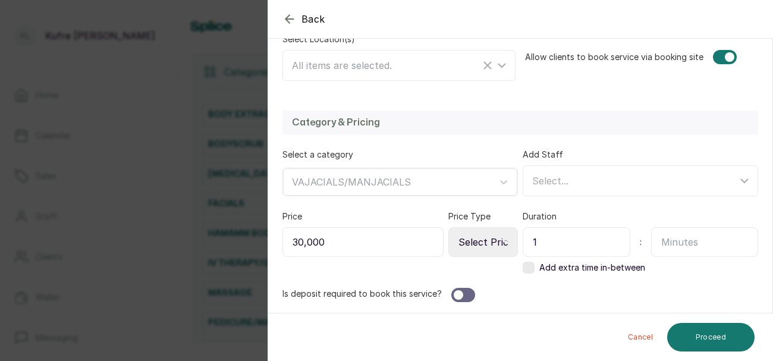
select select "fixed"
click at [449, 227] on select "Select Price Type Fixed From" at bounding box center [483, 242] width 70 height 30
click at [717, 340] on button "Proceed" at bounding box center [710, 337] width 87 height 29
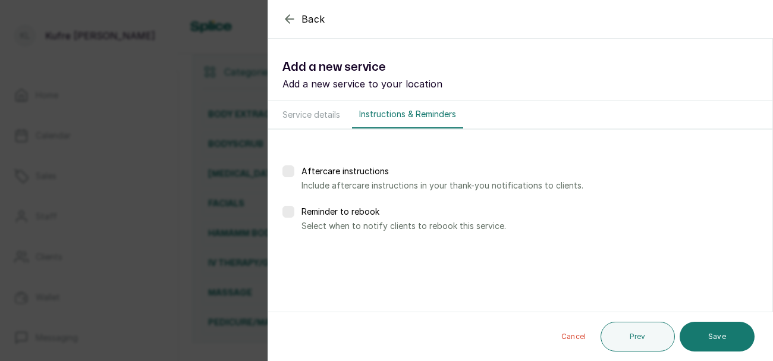
scroll to position [0, 0]
click at [705, 333] on button "Save" at bounding box center [716, 337] width 75 height 30
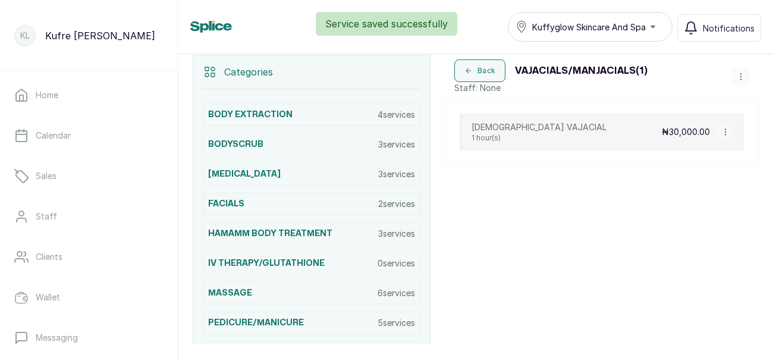
click at [745, 80] on button "button" at bounding box center [740, 76] width 17 height 17
click at [727, 102] on span "Add Service" at bounding box center [706, 102] width 54 height 14
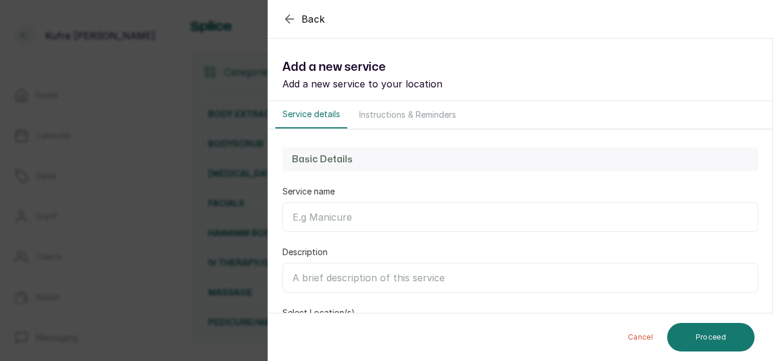
click at [476, 211] on input "Service name" at bounding box center [519, 217] width 475 height 30
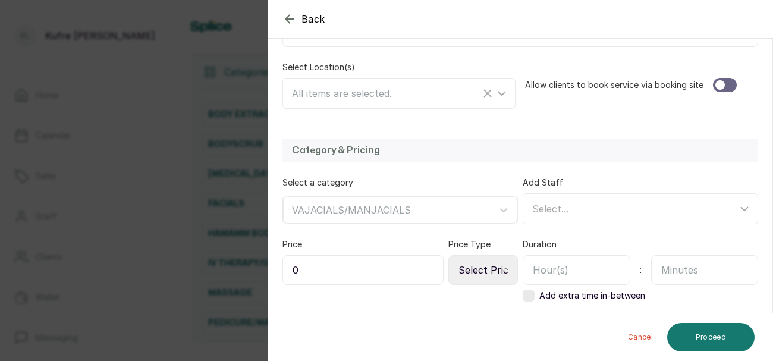
scroll to position [273, 0]
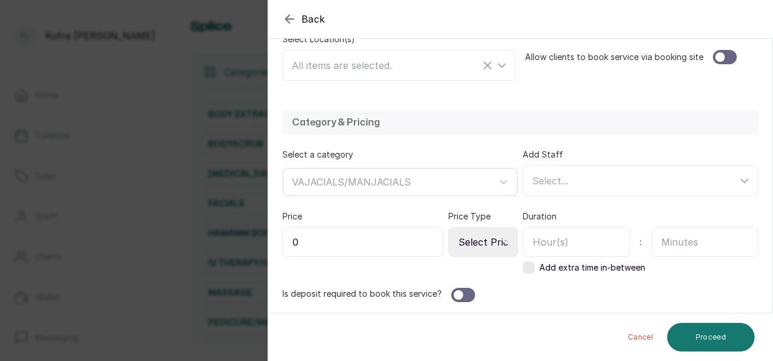
type input "[DEMOGRAPHIC_DATA] MANJACIAL"
click at [390, 239] on input "0" at bounding box center [362, 242] width 161 height 30
type input "40,000"
click at [506, 247] on select "Select Price Type Fixed From" at bounding box center [483, 242] width 70 height 30
select select "fixed"
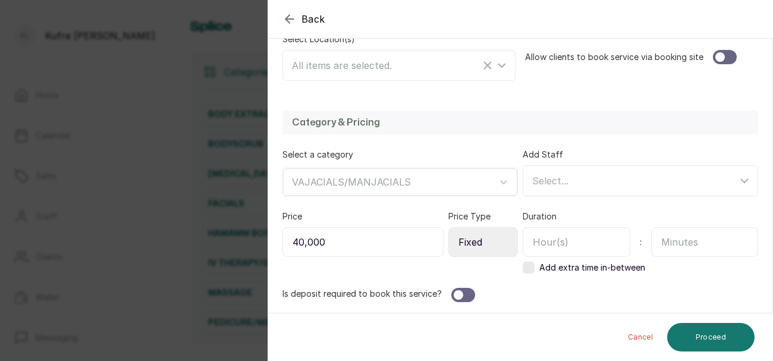
click at [449, 227] on select "Select Price Type Fixed From" at bounding box center [483, 242] width 70 height 30
click at [584, 239] on input "text" at bounding box center [576, 242] width 108 height 30
type input "1"
click at [726, 58] on div at bounding box center [725, 57] width 24 height 14
click at [727, 330] on button "Proceed" at bounding box center [710, 337] width 87 height 29
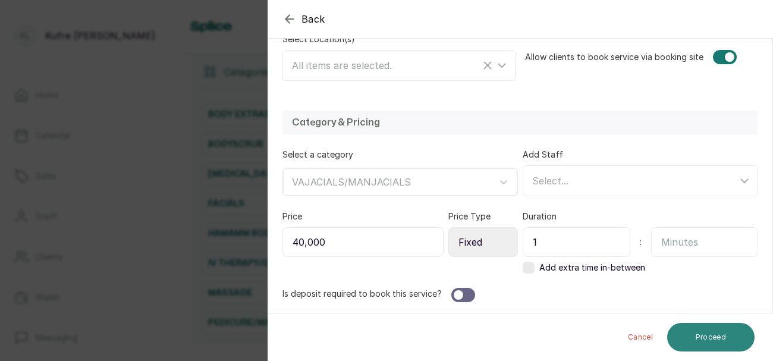
scroll to position [0, 0]
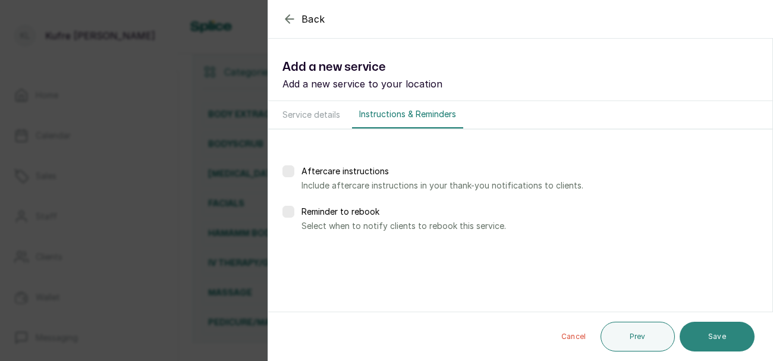
click at [718, 334] on button "Save" at bounding box center [716, 337] width 75 height 30
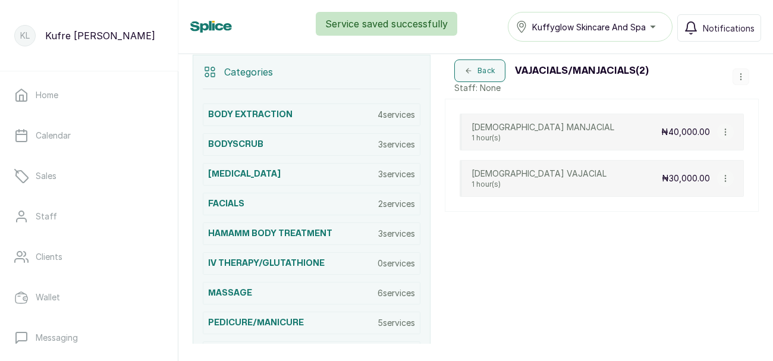
click at [742, 83] on button "button" at bounding box center [740, 76] width 17 height 17
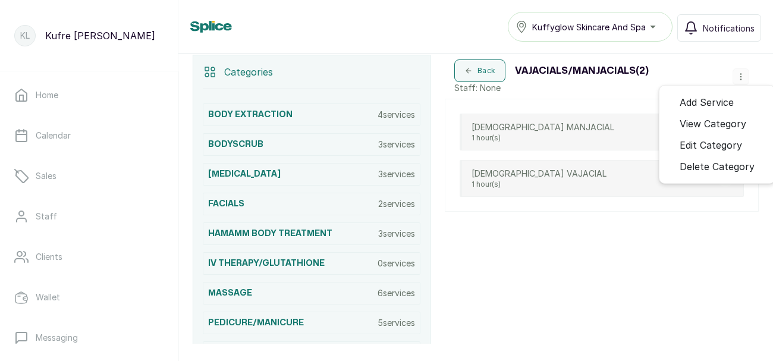
click at [732, 105] on span "Add Service" at bounding box center [706, 102] width 54 height 14
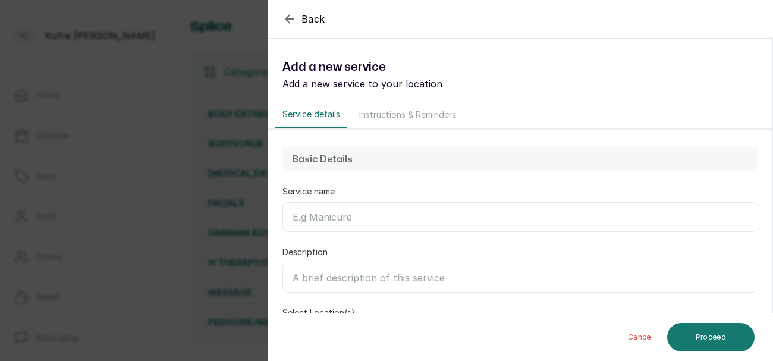
click at [468, 219] on input "Service name" at bounding box center [519, 217] width 475 height 30
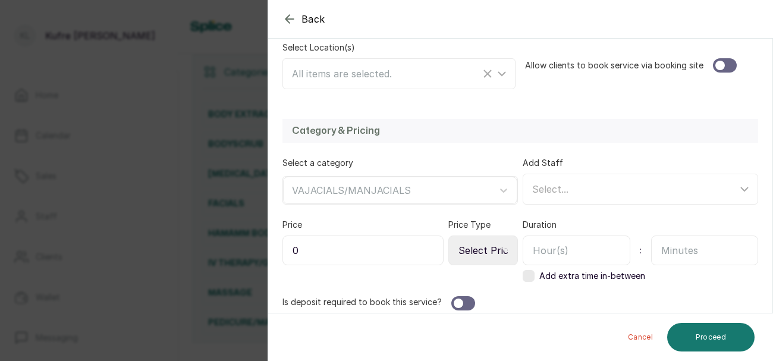
scroll to position [273, 0]
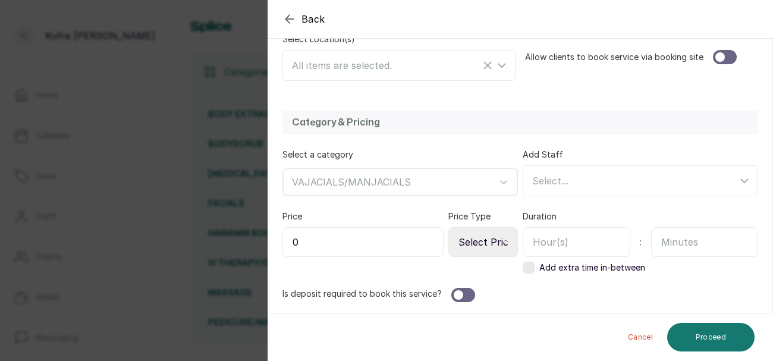
type input "[DEMOGRAPHIC_DATA] VAJACIAL + SHAVING"
click at [392, 247] on input "0" at bounding box center [362, 242] width 161 height 30
type input "40,000"
click at [571, 245] on input "text" at bounding box center [576, 242] width 108 height 30
type input "1"
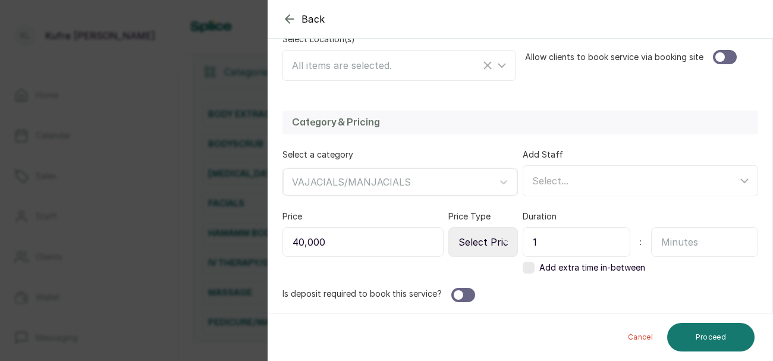
click at [700, 241] on input "text" at bounding box center [705, 242] width 108 height 30
type input "30"
click at [728, 60] on div at bounding box center [725, 57] width 24 height 14
click at [708, 337] on button "Proceed" at bounding box center [710, 337] width 87 height 29
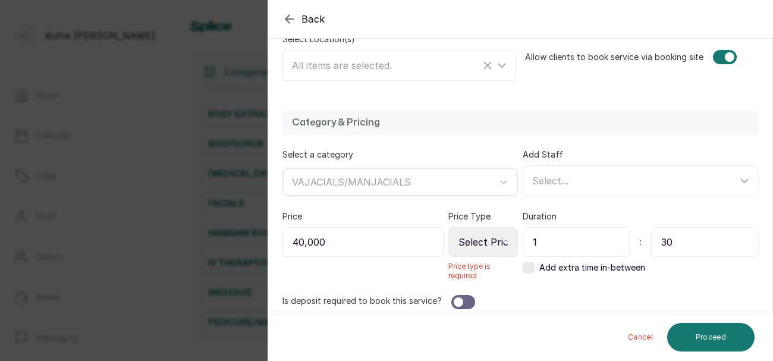
click at [501, 237] on select "Select Price Type Fixed From" at bounding box center [483, 242] width 70 height 30
select select "fixed"
click at [449, 227] on select "Select Price Type Fixed From" at bounding box center [483, 242] width 70 height 30
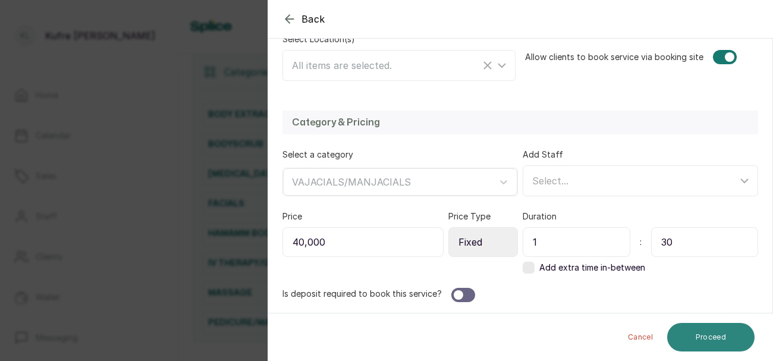
click at [721, 346] on button "Proceed" at bounding box center [710, 337] width 87 height 29
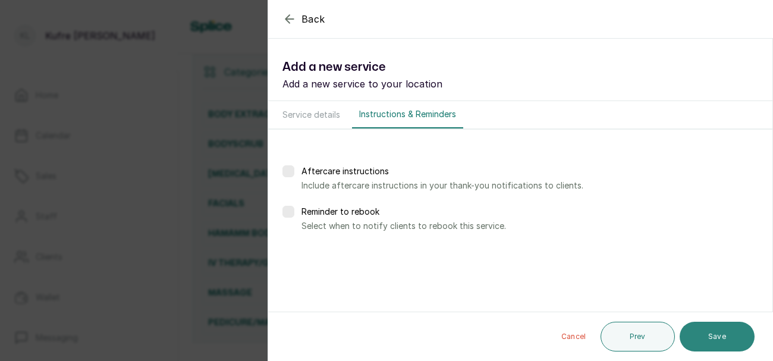
click at [715, 332] on button "Save" at bounding box center [716, 337] width 75 height 30
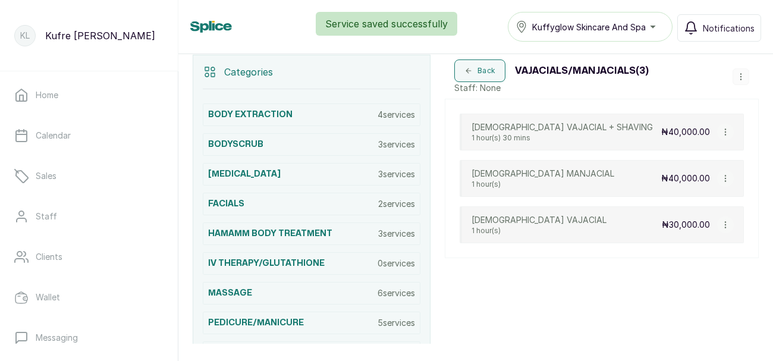
click at [741, 80] on button "button" at bounding box center [740, 76] width 17 height 17
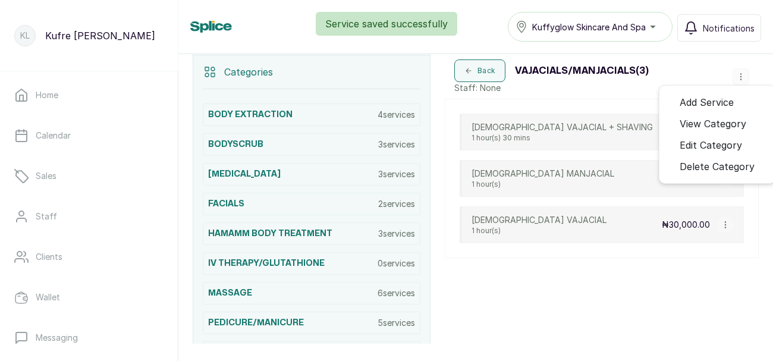
click at [728, 102] on span "Add Service" at bounding box center [706, 102] width 54 height 14
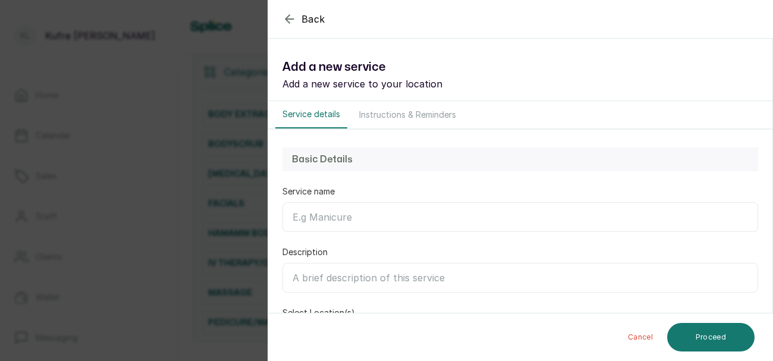
click at [401, 216] on input "Service name" at bounding box center [519, 217] width 475 height 30
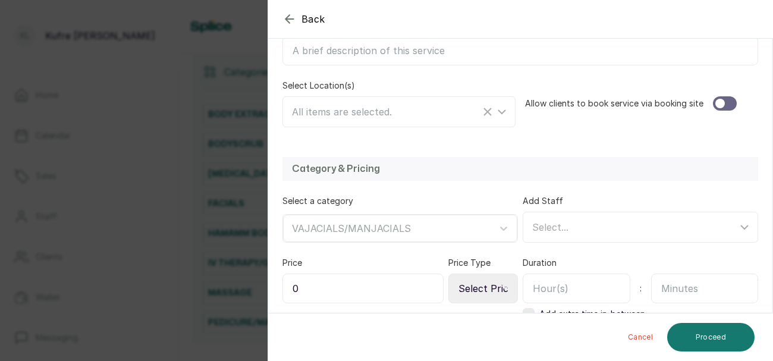
scroll to position [228, 0]
type input "[DEMOGRAPHIC_DATA] MANJACIAL+ SHAVING"
click at [379, 288] on input "0" at bounding box center [362, 287] width 161 height 30
type input "60,000"
click at [503, 284] on icon at bounding box center [505, 287] width 6 height 6
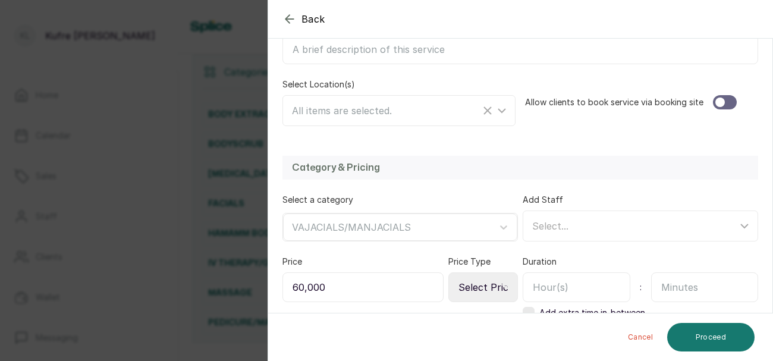
click at [499, 288] on select "Select Price Type Fixed From" at bounding box center [483, 287] width 70 height 30
select select "fixed"
click at [449, 272] on select "Select Price Type Fixed From" at bounding box center [483, 287] width 70 height 30
click at [723, 105] on div at bounding box center [725, 102] width 24 height 14
click at [589, 279] on input "text" at bounding box center [576, 287] width 108 height 30
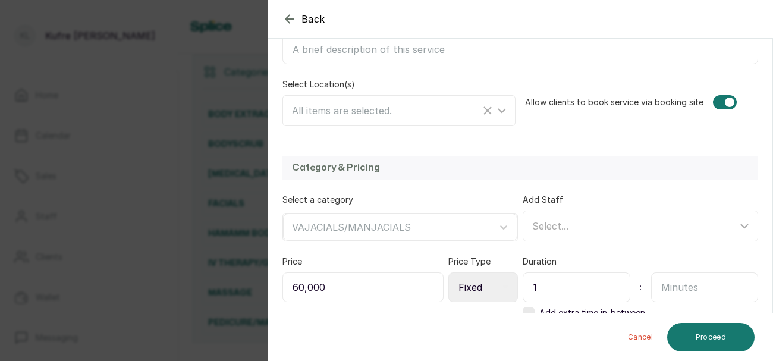
type input "1"
click at [703, 281] on input "text" at bounding box center [705, 287] width 108 height 30
type input "30"
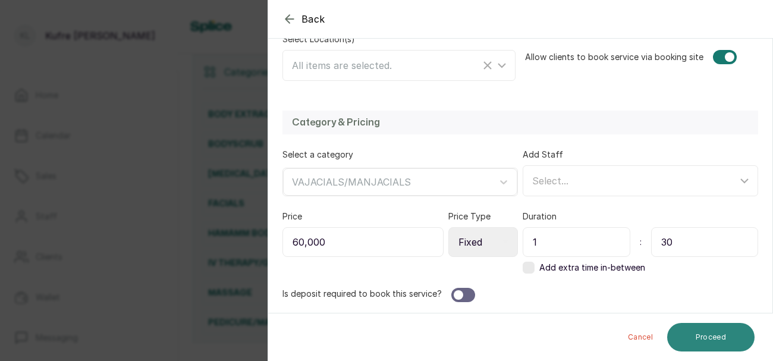
click at [715, 335] on button "Proceed" at bounding box center [710, 337] width 87 height 29
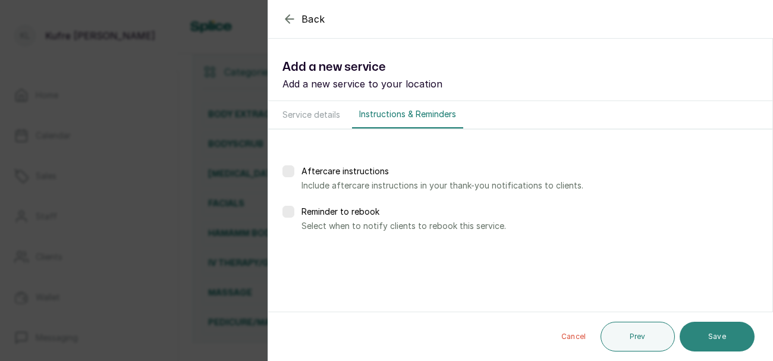
click at [722, 335] on button "Save" at bounding box center [716, 337] width 75 height 30
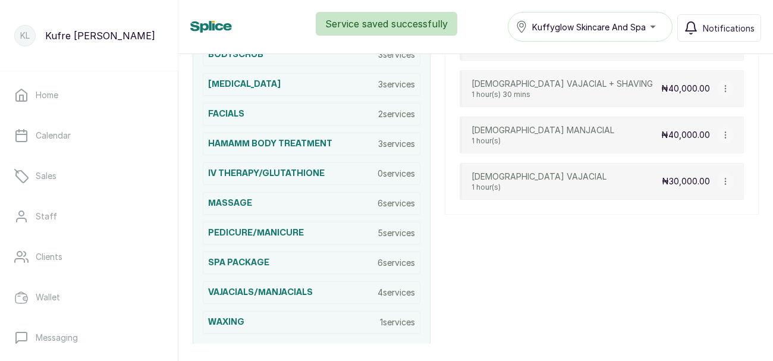
scroll to position [348, 0]
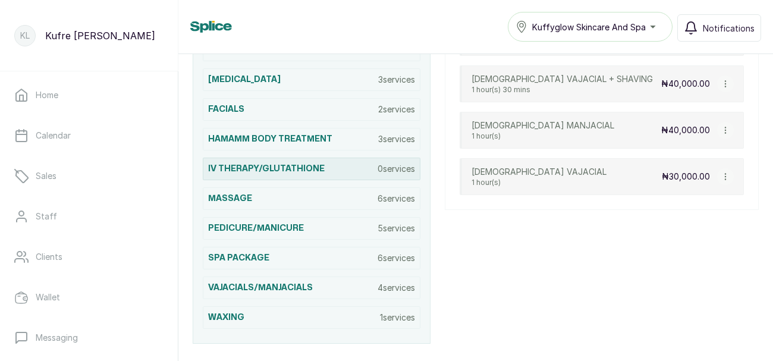
click at [398, 163] on p "0 services" at bounding box center [395, 169] width 37 height 12
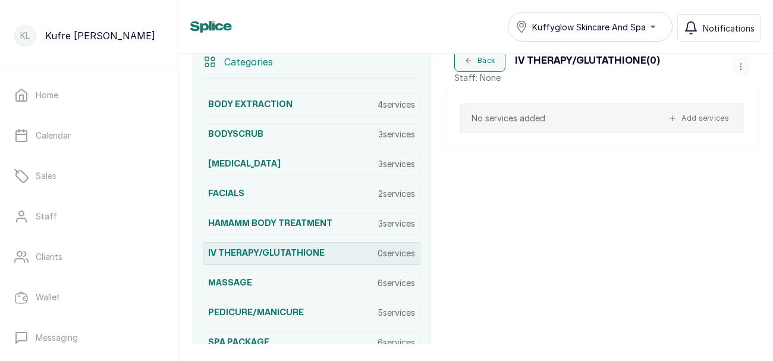
scroll to position [253, 0]
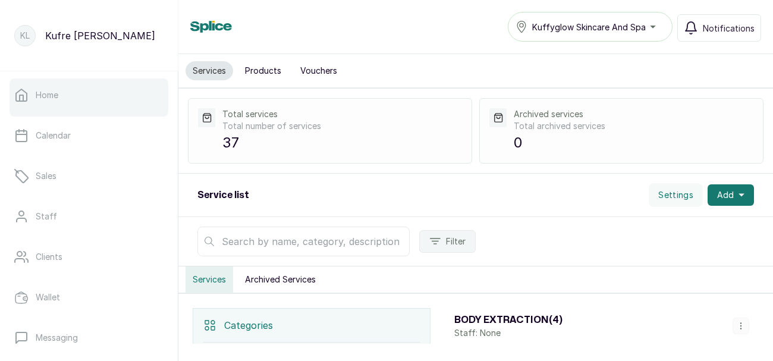
click at [122, 103] on link "Home" at bounding box center [89, 94] width 159 height 33
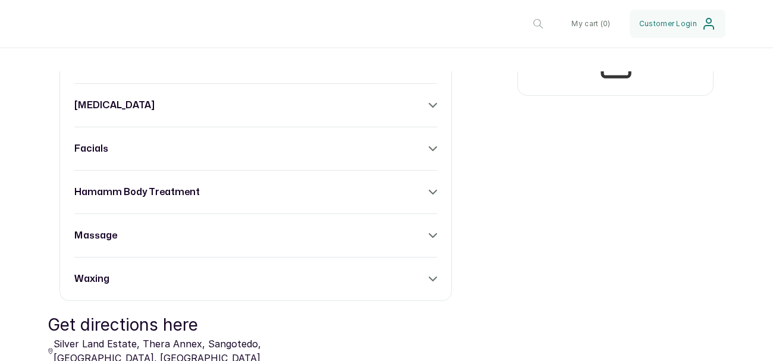
scroll to position [560, 0]
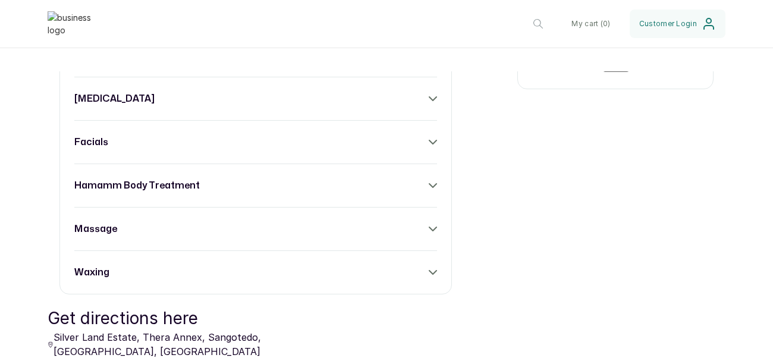
click at [434, 228] on icon at bounding box center [432, 229] width 7 height 4
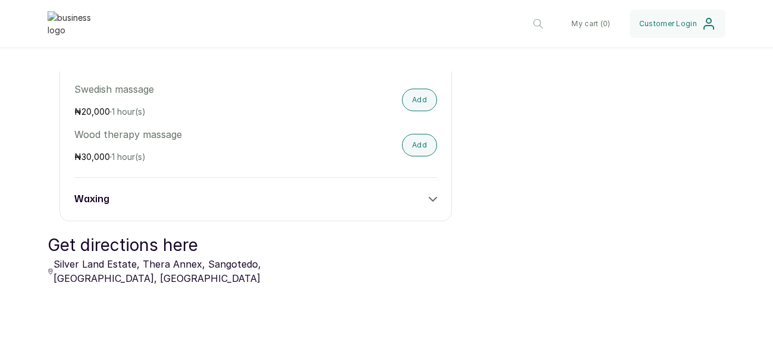
scroll to position [908, 0]
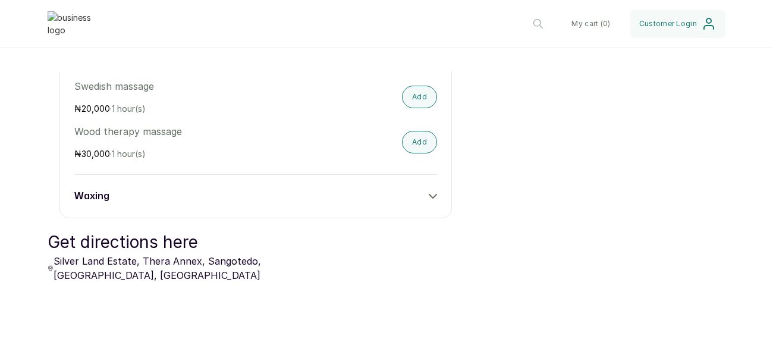
click at [427, 199] on div "waxing" at bounding box center [255, 196] width 363 height 14
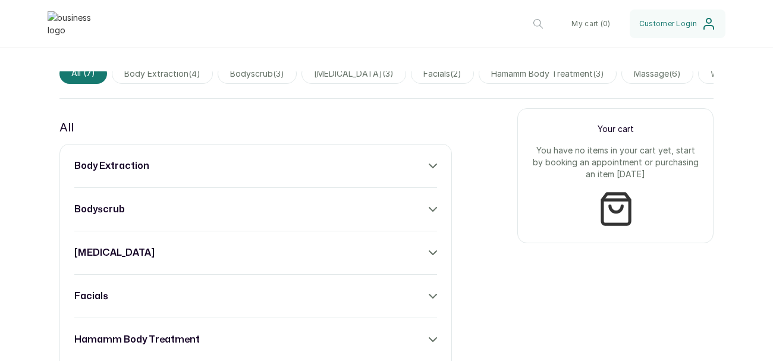
scroll to position [406, 0]
click at [436, 163] on icon at bounding box center [433, 166] width 8 height 8
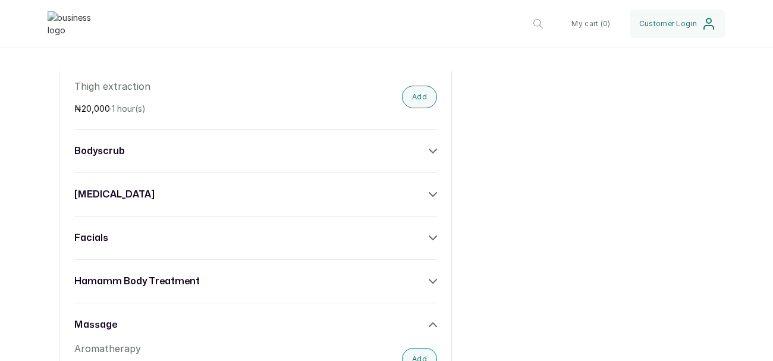
scroll to position [670, 0]
click at [433, 151] on icon at bounding box center [432, 151] width 7 height 4
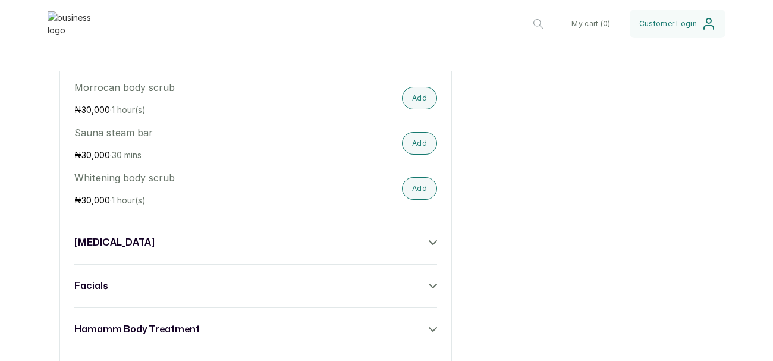
scroll to position [757, 0]
click at [433, 241] on icon at bounding box center [433, 242] width 8 height 8
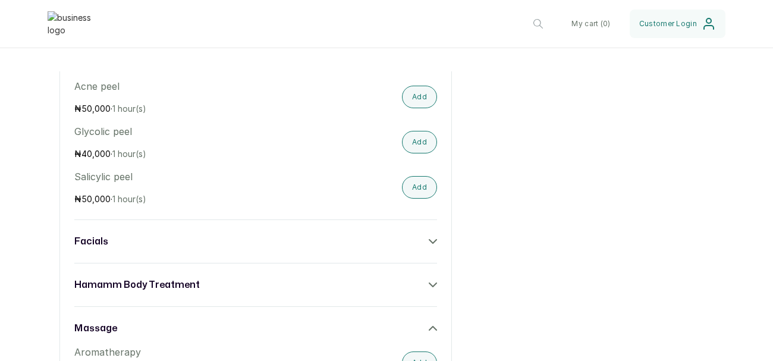
scroll to position [959, 0]
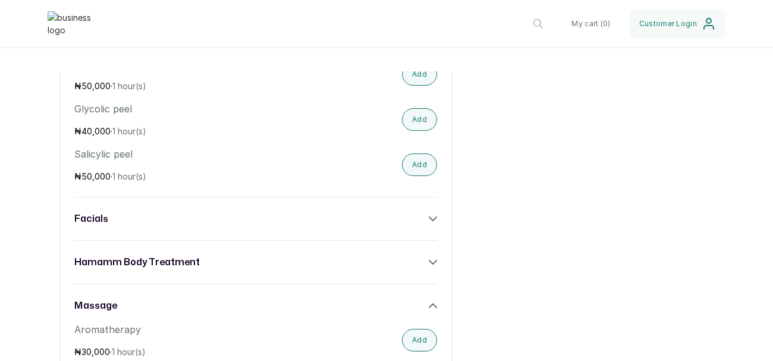
click at [434, 217] on icon at bounding box center [433, 219] width 8 height 8
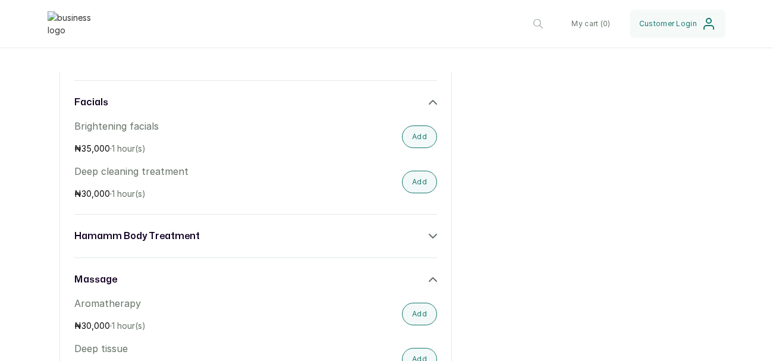
scroll to position [1082, 0]
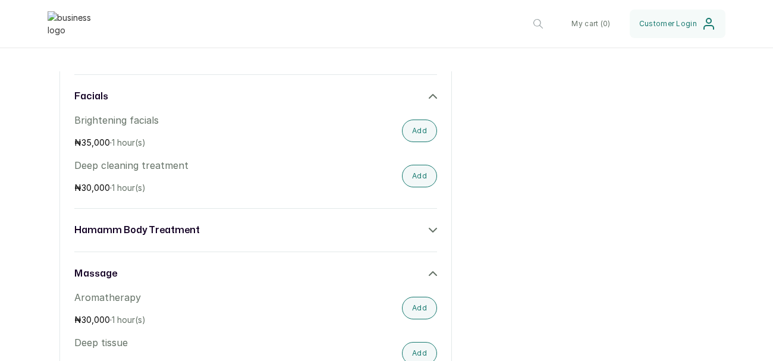
click at [429, 232] on icon at bounding box center [433, 230] width 8 height 8
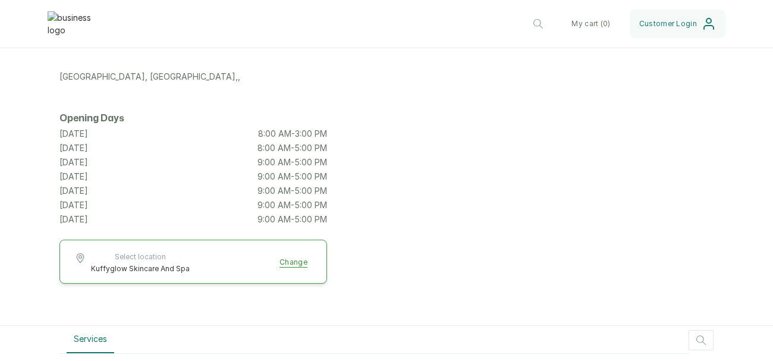
scroll to position [0, 0]
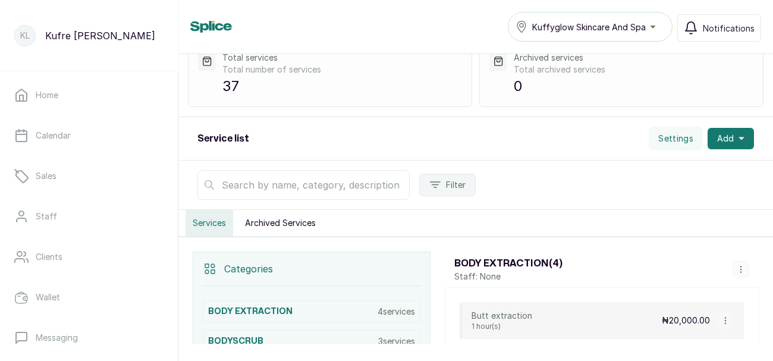
scroll to position [57, 0]
click at [298, 219] on button "Archived Services" at bounding box center [280, 222] width 85 height 26
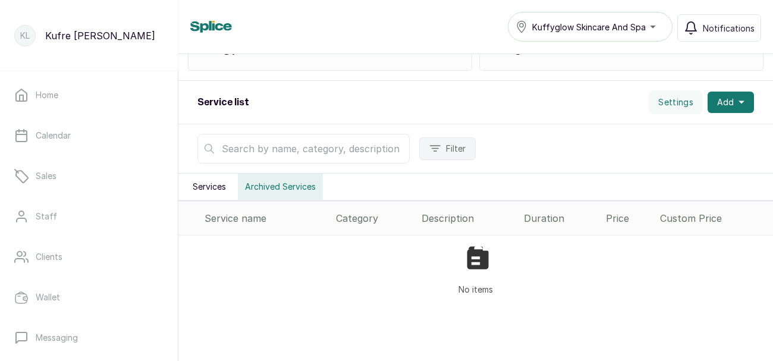
scroll to position [100, 0]
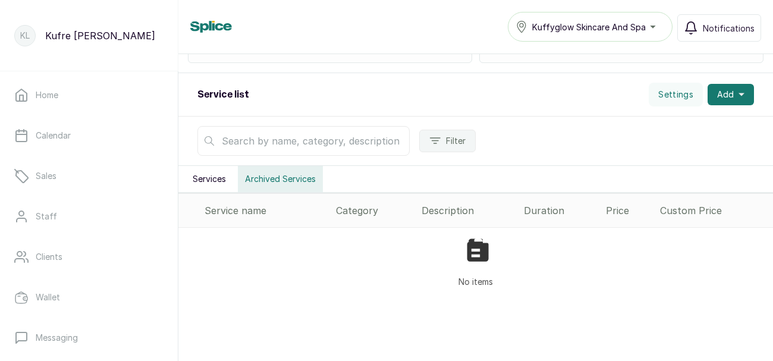
click at [219, 182] on button "Services" at bounding box center [209, 179] width 48 height 26
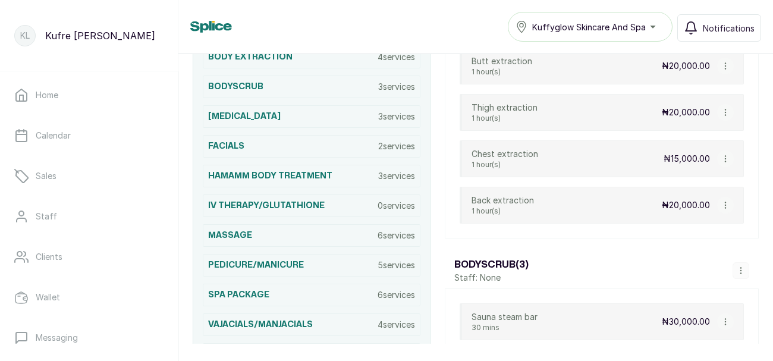
scroll to position [319, 0]
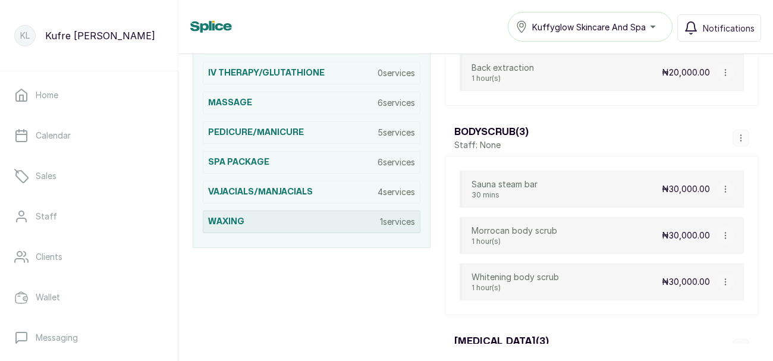
click at [382, 216] on p "1 services" at bounding box center [397, 222] width 35 height 12
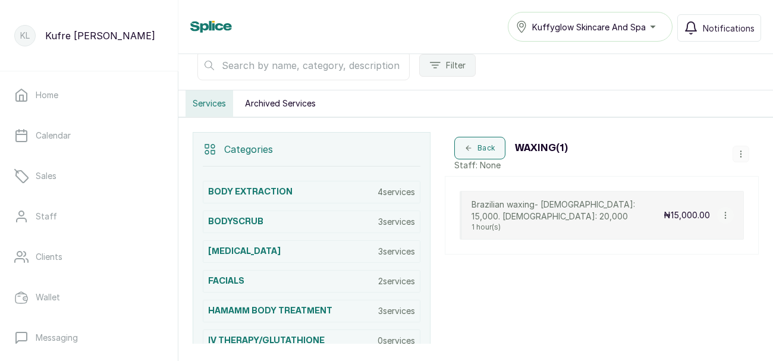
scroll to position [171, 0]
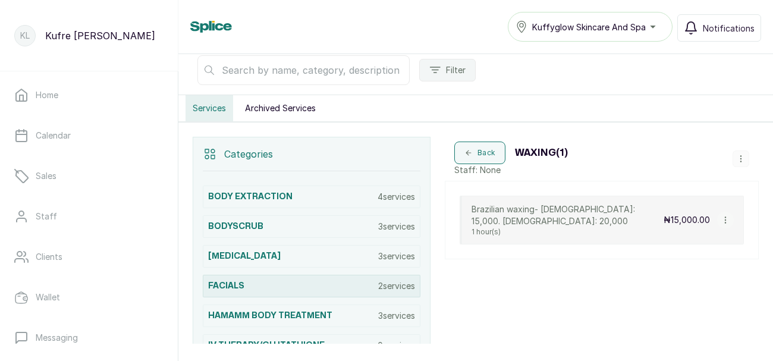
click at [363, 287] on div "FACIALS 2 services" at bounding box center [312, 286] width 218 height 23
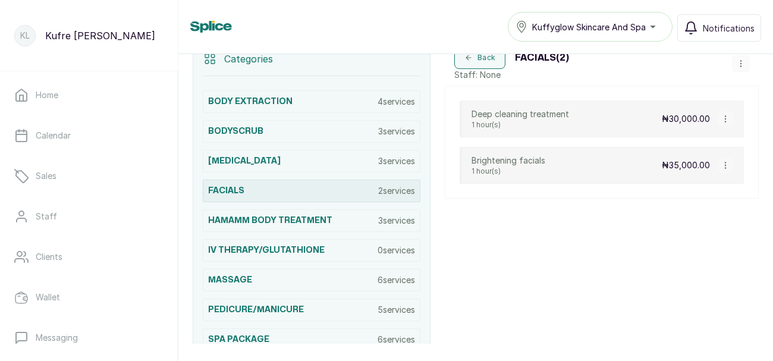
scroll to position [264, 0]
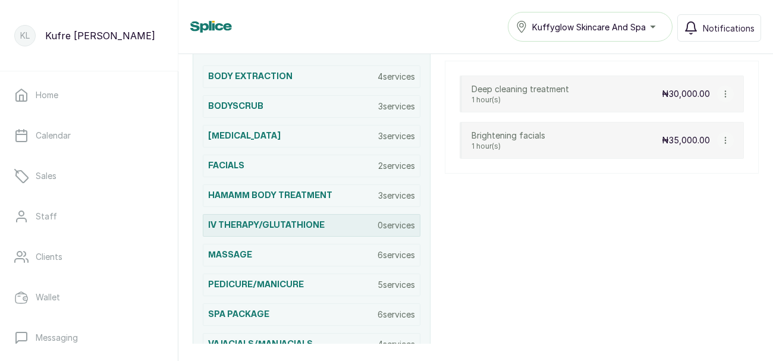
click at [389, 229] on p "0 services" at bounding box center [395, 225] width 37 height 12
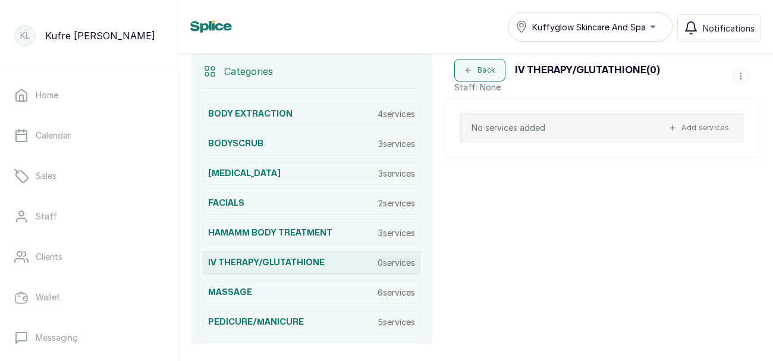
scroll to position [253, 0]
click at [740, 75] on icon "button" at bounding box center [740, 77] width 1 height 6
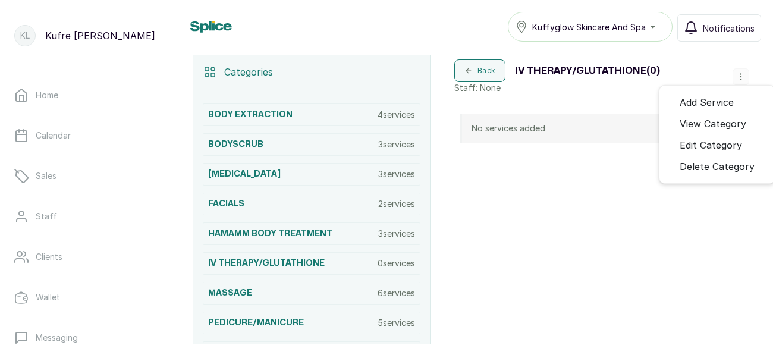
click at [733, 97] on span "Add Service" at bounding box center [706, 102] width 54 height 14
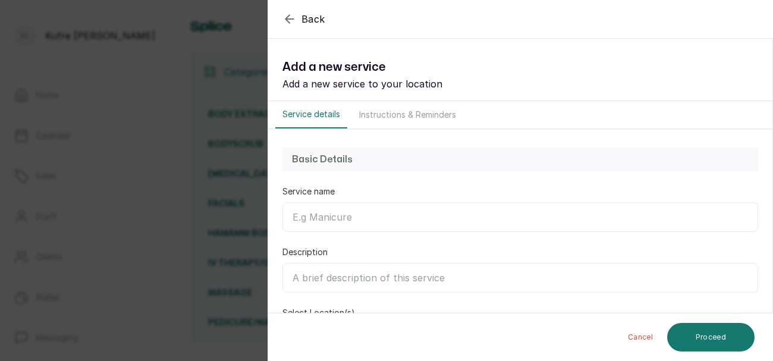
click at [338, 210] on input "Service name" at bounding box center [519, 217] width 475 height 30
type input "g"
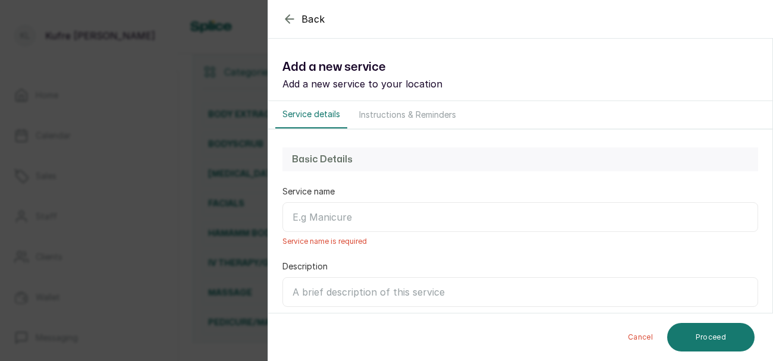
type input "g"
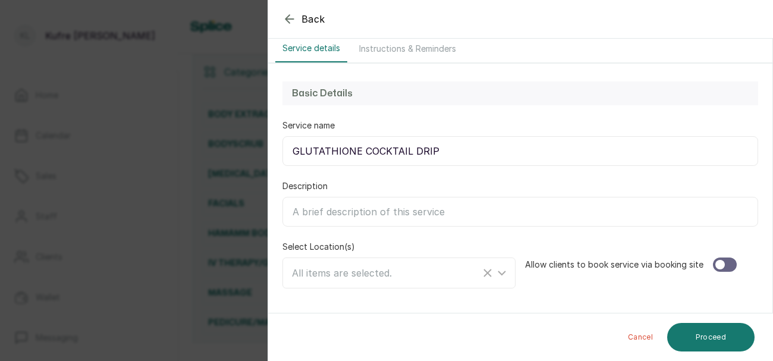
scroll to position [67, 0]
type input "GLUTATHIONE COCKTAIL DRIP FOR WHITENING AND GLOWING"
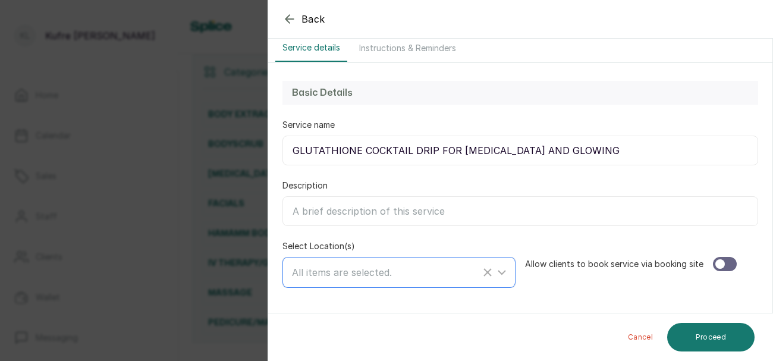
click at [361, 272] on span "All items are selected." at bounding box center [342, 272] width 100 height 12
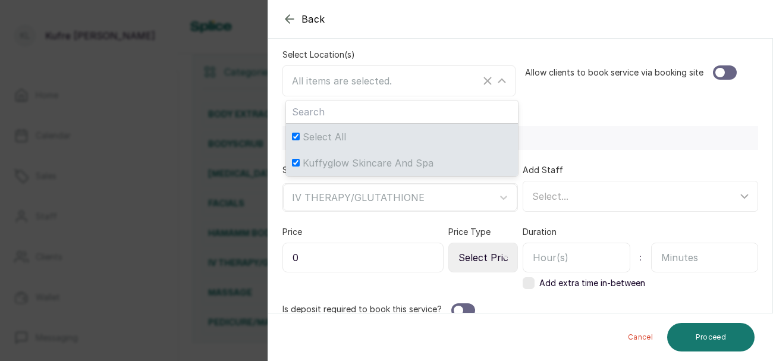
scroll to position [260, 0]
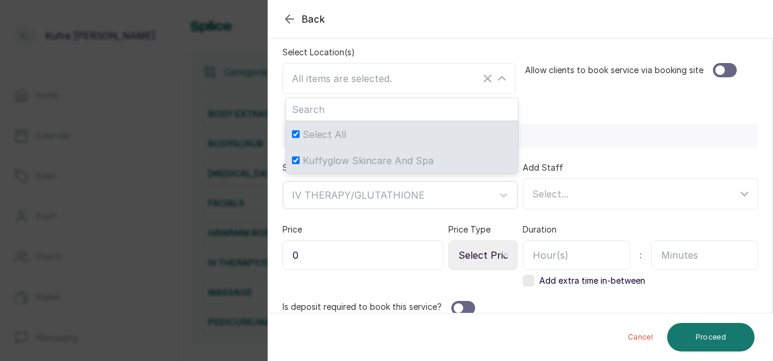
click at [363, 256] on input "0" at bounding box center [362, 255] width 161 height 30
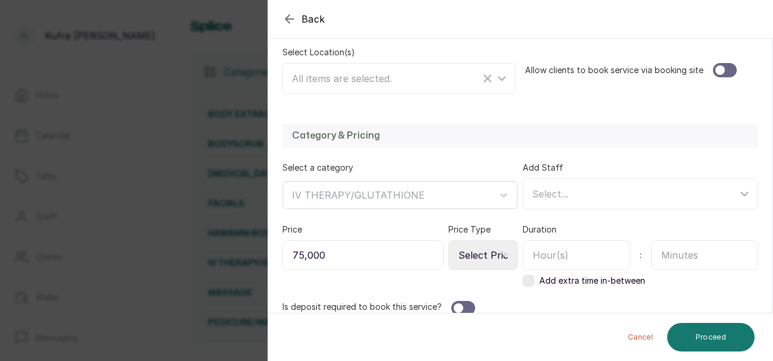
type input "75,000"
click at [685, 255] on input "text" at bounding box center [705, 255] width 108 height 30
type input "40"
click at [726, 64] on div at bounding box center [725, 70] width 24 height 14
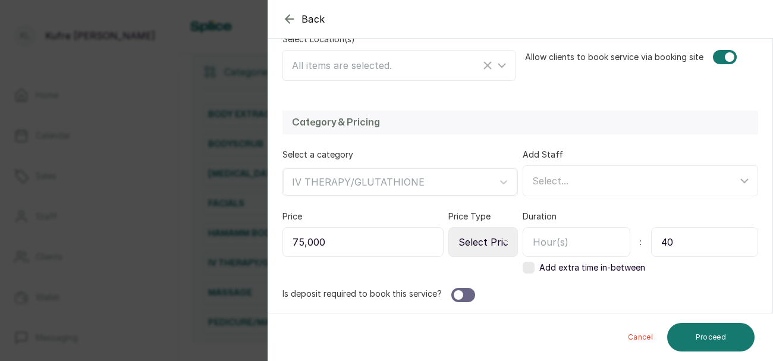
click at [496, 240] on select "Select Price Type Fixed From" at bounding box center [483, 242] width 70 height 30
select select "fixed"
click at [449, 227] on select "Select Price Type Fixed From" at bounding box center [483, 242] width 70 height 30
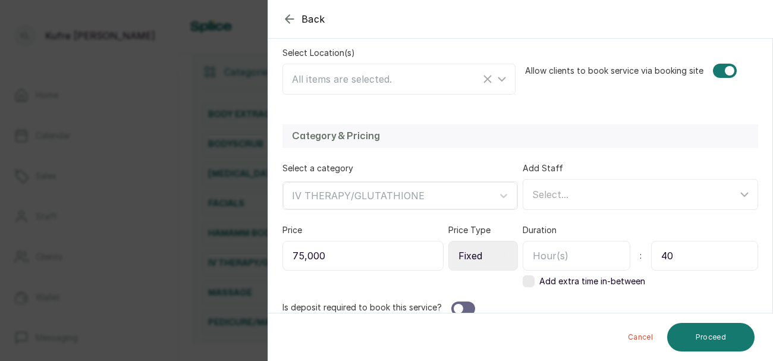
scroll to position [267, 0]
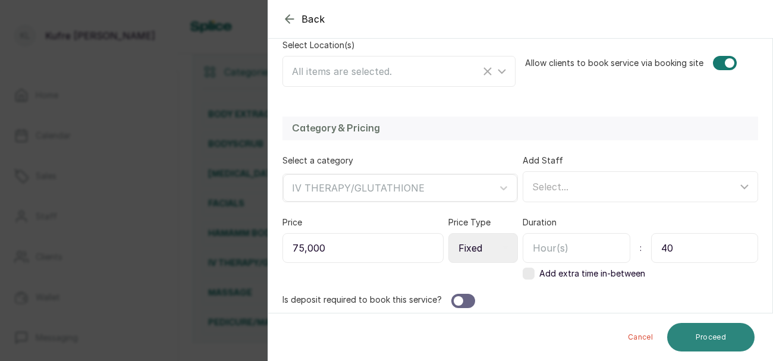
click at [720, 351] on button "Proceed" at bounding box center [710, 337] width 87 height 29
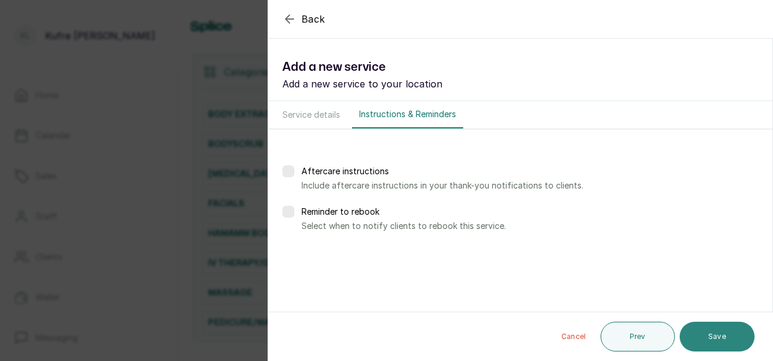
click at [726, 329] on button "Save" at bounding box center [716, 337] width 75 height 30
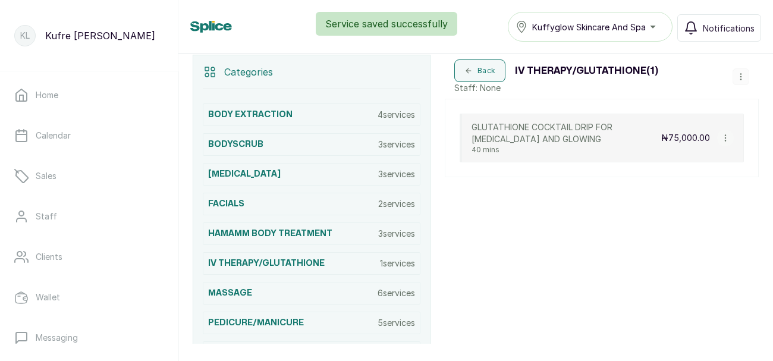
click at [761, 76] on div "Categories BODY EXTRACTION 4 services BODYSCRUB 3 services CHEMICAL PEEL 3 serv…" at bounding box center [475, 246] width 594 height 412
click at [739, 76] on icon "button" at bounding box center [740, 77] width 8 height 8
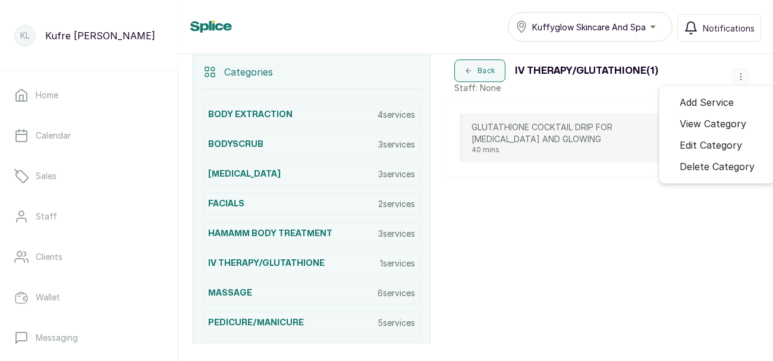
click at [733, 100] on span "Add Service" at bounding box center [706, 102] width 54 height 14
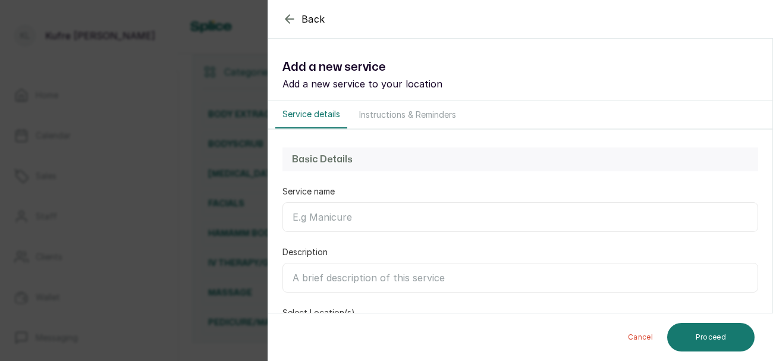
click at [357, 217] on input "Service name" at bounding box center [519, 217] width 475 height 30
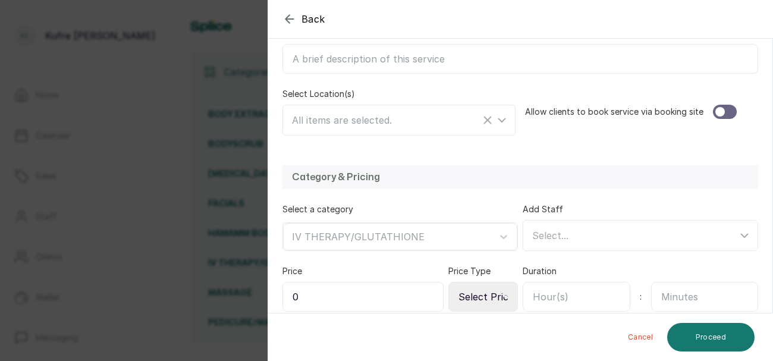
scroll to position [273, 0]
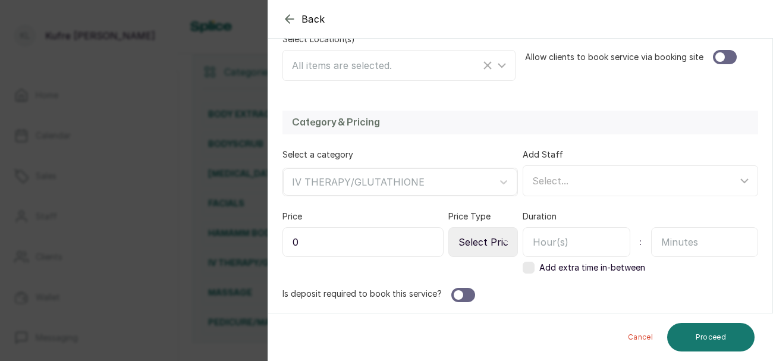
type input "GLUTATHIONE FOR AGING AND GLOWING"
click at [386, 234] on input "0" at bounding box center [362, 242] width 161 height 30
type input "6,000"
click at [503, 240] on icon at bounding box center [505, 242] width 6 height 6
click at [502, 240] on icon at bounding box center [505, 242] width 6 height 6
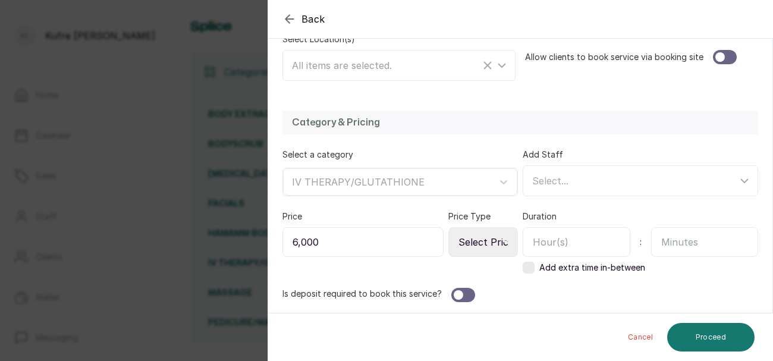
click at [489, 243] on select "Select Price Type Fixed From" at bounding box center [483, 242] width 70 height 30
select select "fixed"
click at [449, 227] on select "Select Price Type Fixed From" at bounding box center [483, 242] width 70 height 30
click at [580, 237] on input "text" at bounding box center [576, 242] width 108 height 30
click at [691, 244] on input "text" at bounding box center [705, 242] width 108 height 30
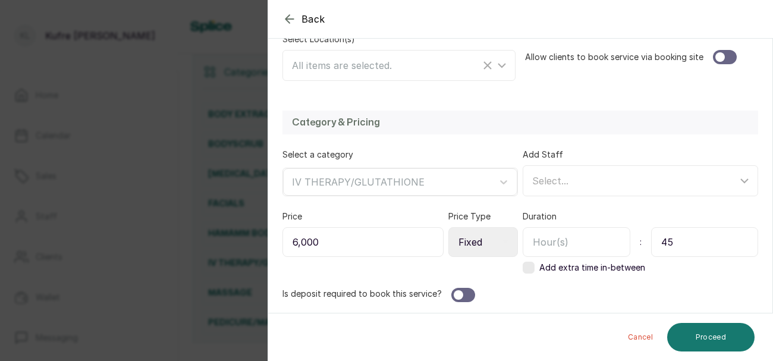
type input "45"
click at [725, 52] on div at bounding box center [725, 57] width 24 height 14
click at [722, 338] on button "Proceed" at bounding box center [710, 337] width 87 height 29
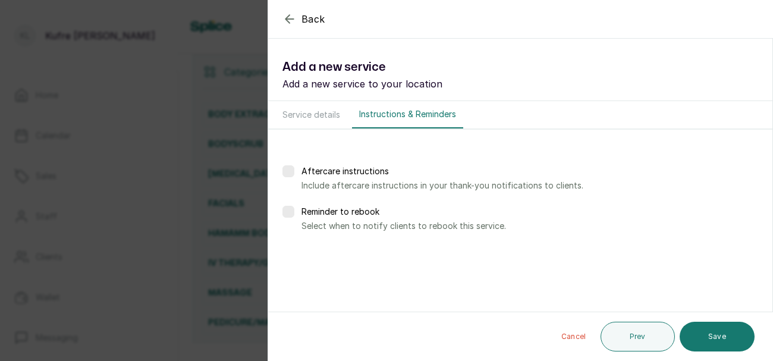
scroll to position [0, 0]
click at [728, 341] on button "Save" at bounding box center [716, 337] width 75 height 30
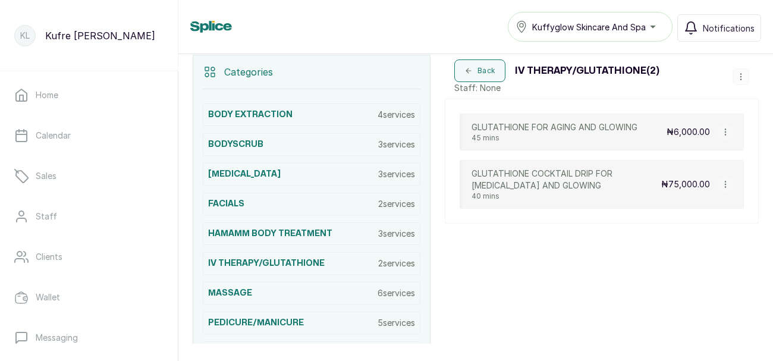
click at [748, 81] on button "button" at bounding box center [740, 76] width 17 height 17
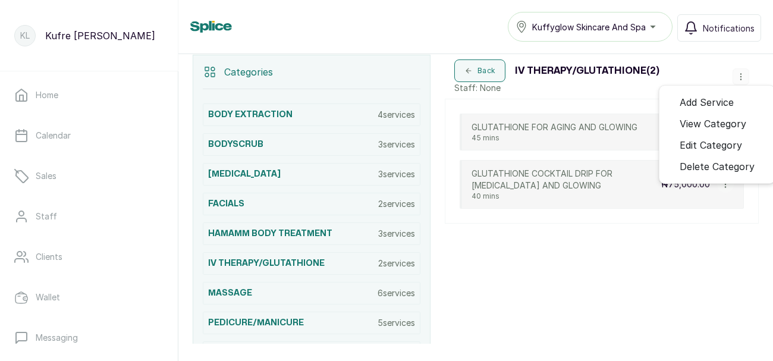
click at [726, 102] on span "Add Service" at bounding box center [706, 102] width 54 height 14
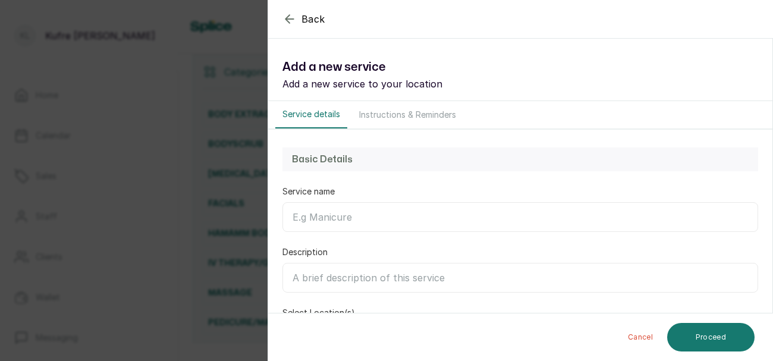
click at [335, 222] on input "Service name" at bounding box center [519, 217] width 475 height 30
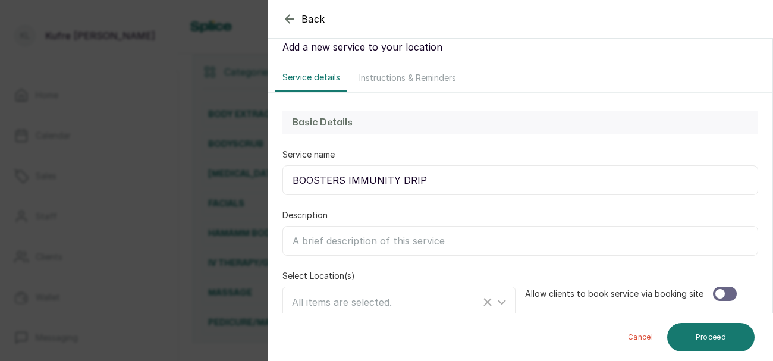
scroll to position [67, 0]
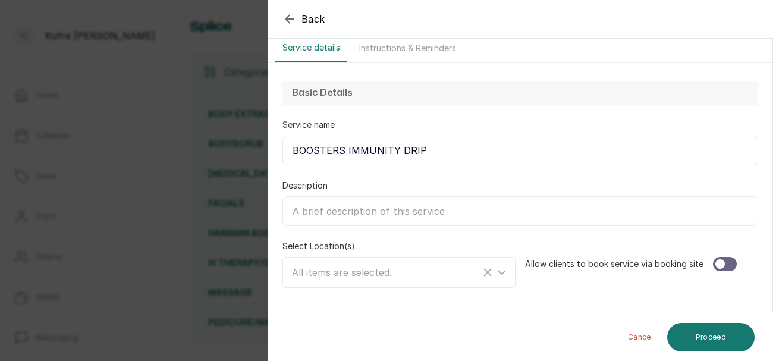
type input "BOOSTERS IMMUNITY DRIP"
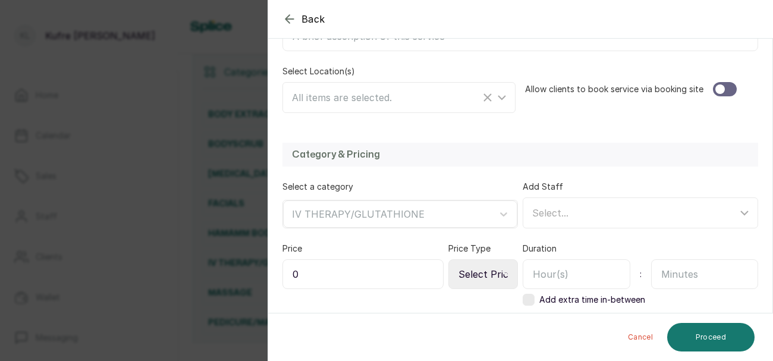
scroll to position [242, 0]
click at [720, 92] on div at bounding box center [720, 89] width 10 height 10
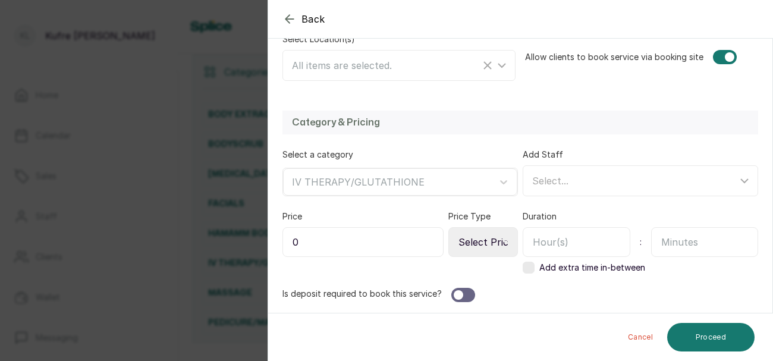
click at [370, 234] on input "0" at bounding box center [362, 242] width 161 height 30
type input "60,000"
click at [496, 240] on select "Select Price Type Fixed From" at bounding box center [483, 242] width 70 height 30
select select "fixed"
click at [449, 227] on select "Select Price Type Fixed From" at bounding box center [483, 242] width 70 height 30
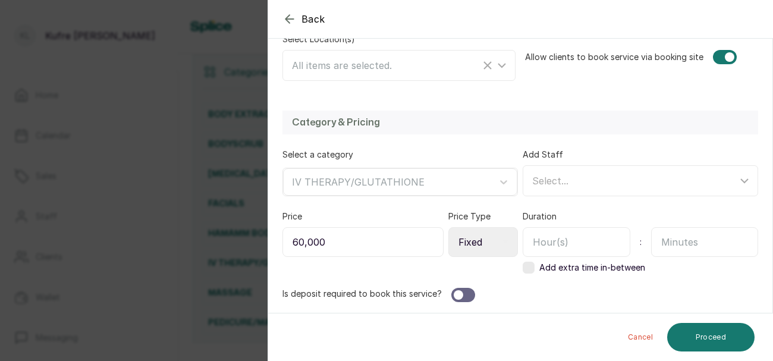
click at [689, 237] on input "text" at bounding box center [705, 242] width 108 height 30
type input "45"
click at [728, 338] on button "Proceed" at bounding box center [710, 337] width 87 height 29
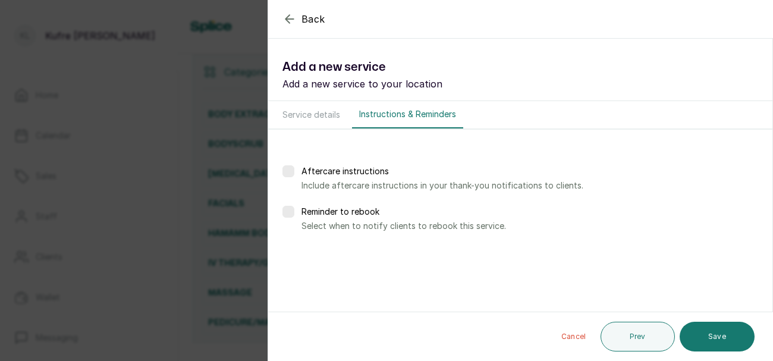
scroll to position [0, 0]
click at [721, 345] on button "Save" at bounding box center [716, 337] width 75 height 30
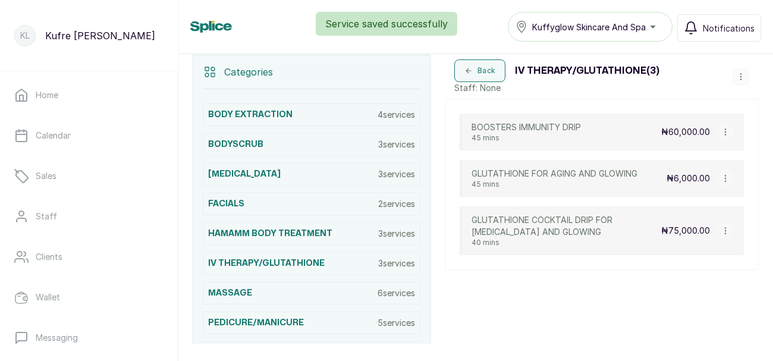
click at [747, 70] on button "button" at bounding box center [740, 76] width 17 height 17
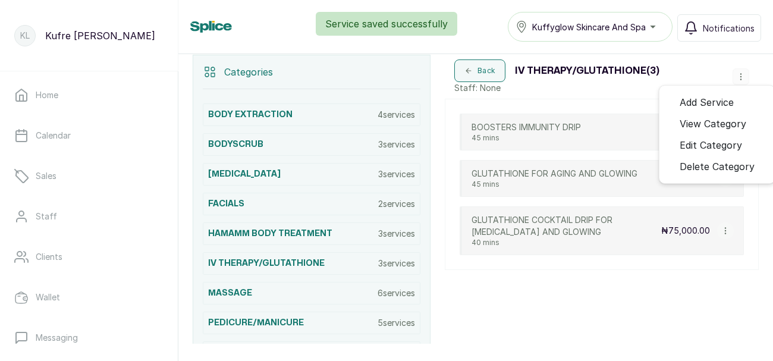
click at [724, 105] on span "Add Service" at bounding box center [706, 102] width 54 height 14
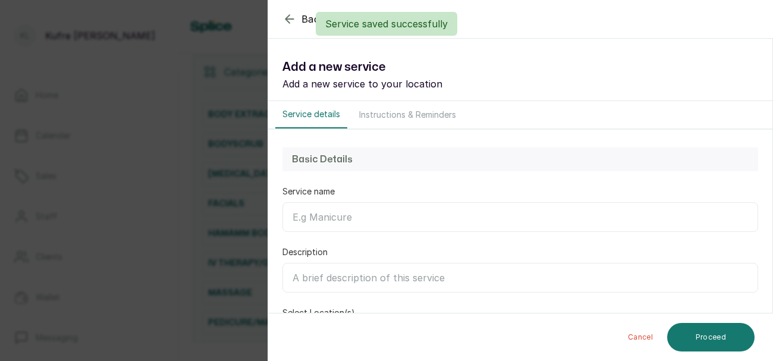
click at [345, 222] on input "Service name" at bounding box center [519, 217] width 475 height 30
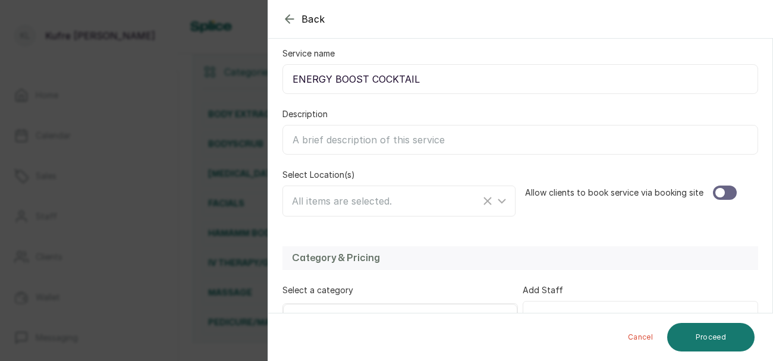
scroll to position [149, 0]
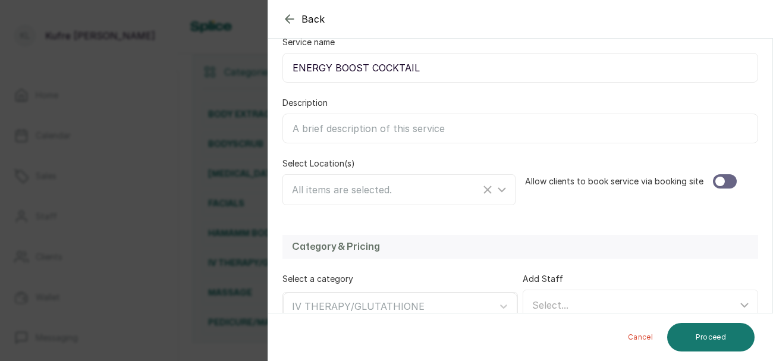
type input "ENERGY BOOST COCKTAIL"
click at [732, 175] on div at bounding box center [725, 181] width 24 height 14
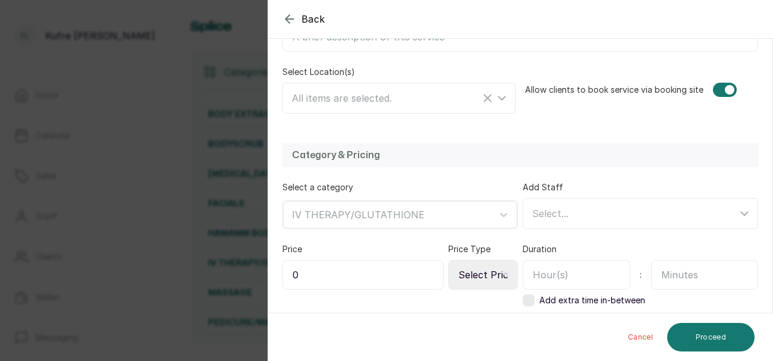
scroll to position [273, 0]
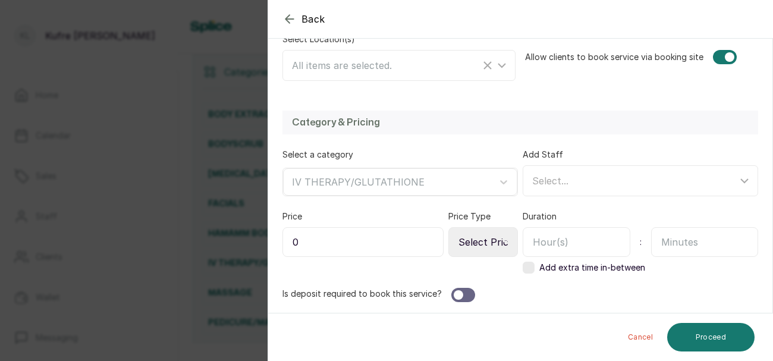
click at [385, 243] on input "0" at bounding box center [362, 242] width 161 height 30
type input "70,000"
click at [701, 245] on input "text" at bounding box center [705, 242] width 108 height 30
type input "45"
click at [716, 326] on button "Proceed" at bounding box center [710, 337] width 87 height 29
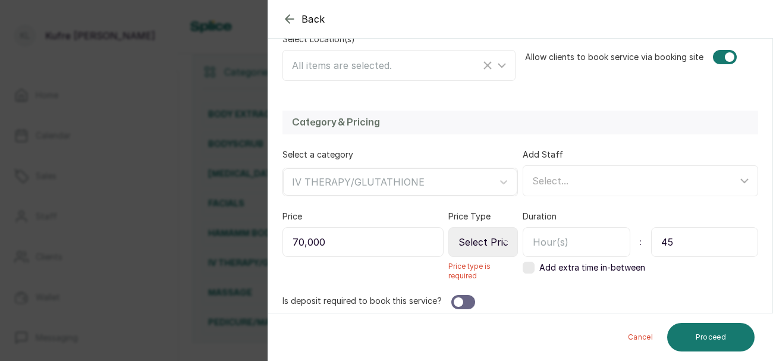
click at [496, 250] on select "Select Price Type Fixed From" at bounding box center [483, 242] width 70 height 30
select select "fixed"
click at [449, 227] on select "Select Price Type Fixed From" at bounding box center [483, 242] width 70 height 30
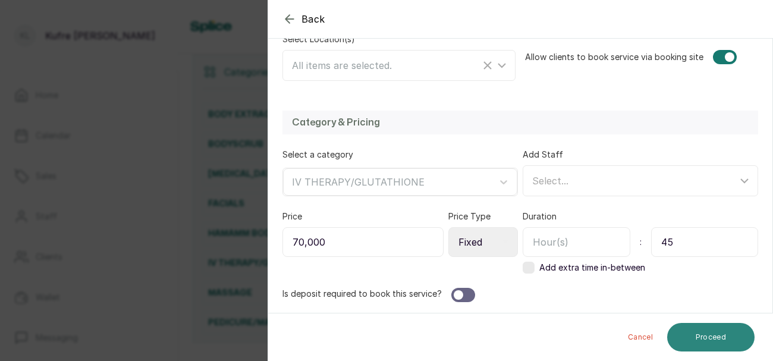
click at [717, 336] on button "Proceed" at bounding box center [710, 337] width 87 height 29
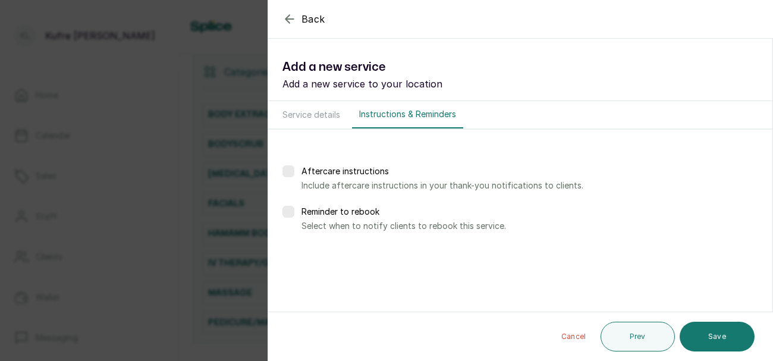
scroll to position [0, 0]
click at [728, 337] on button "Save" at bounding box center [716, 337] width 75 height 30
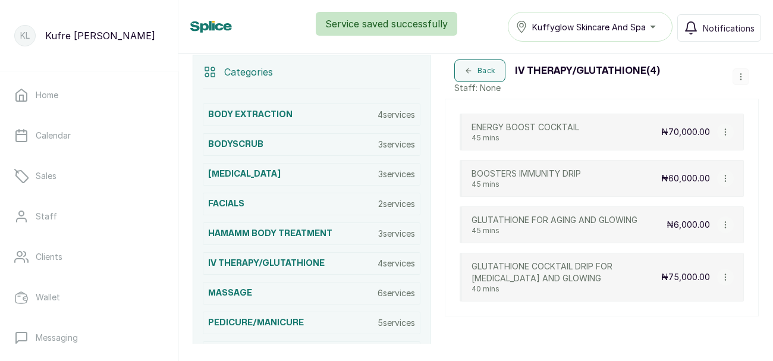
click at [751, 82] on div "Back IV THERAPY/GLUTATHIONE ( 4 ) Staff: None Add Service View Category Edit Ca…" at bounding box center [602, 77] width 314 height 44
click at [744, 80] on icon "button" at bounding box center [740, 77] width 8 height 8
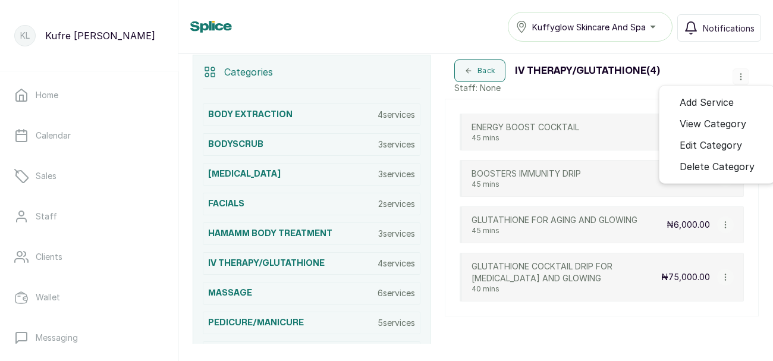
click at [710, 101] on span "Add Service" at bounding box center [706, 102] width 54 height 14
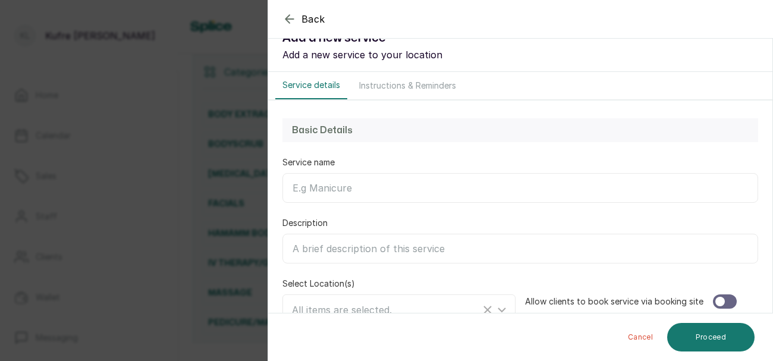
scroll to position [49, 0]
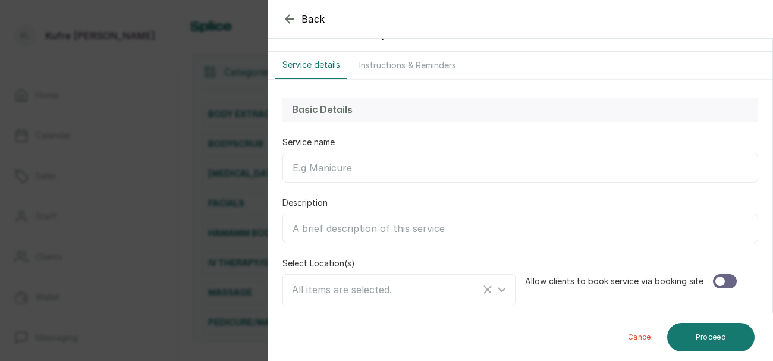
click at [364, 169] on input "Service name" at bounding box center [519, 168] width 475 height 30
type input "V"
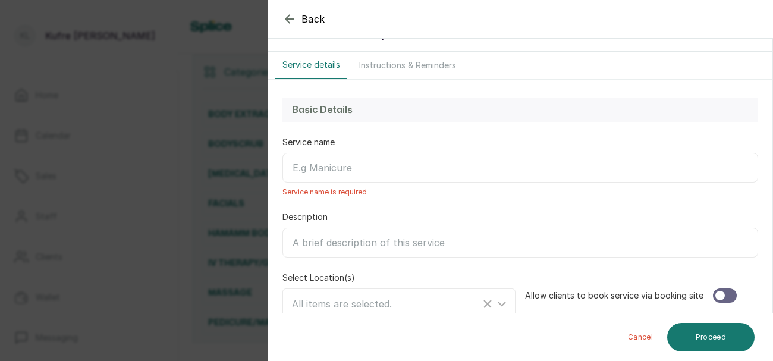
type input "A"
click at [322, 246] on input "Description" at bounding box center [519, 243] width 475 height 30
click at [355, 244] on input "Description" at bounding box center [519, 243] width 475 height 30
click at [355, 238] on input "Description" at bounding box center [519, 243] width 475 height 30
click at [348, 236] on input "Description" at bounding box center [519, 243] width 475 height 30
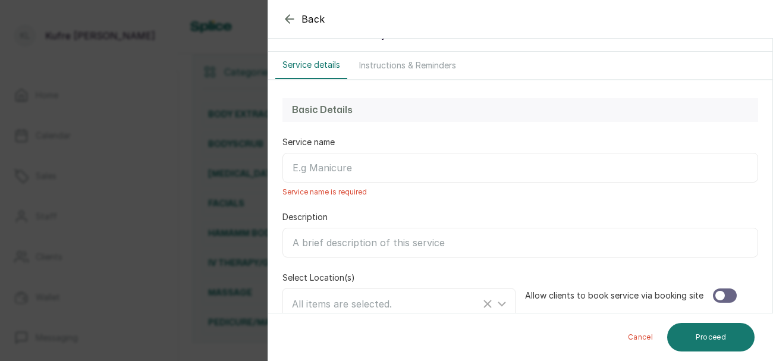
click at [346, 245] on input "Description" at bounding box center [519, 243] width 475 height 30
type input "VITAMINS"
click at [341, 173] on input "Service name" at bounding box center [519, 168] width 475 height 30
click at [364, 163] on input "Service name" at bounding box center [519, 168] width 475 height 30
click at [367, 166] on input "Service name" at bounding box center [519, 168] width 475 height 30
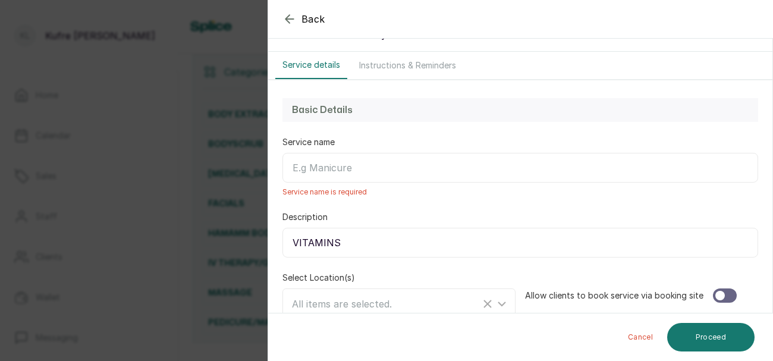
click at [342, 170] on input "Service name" at bounding box center [519, 168] width 475 height 30
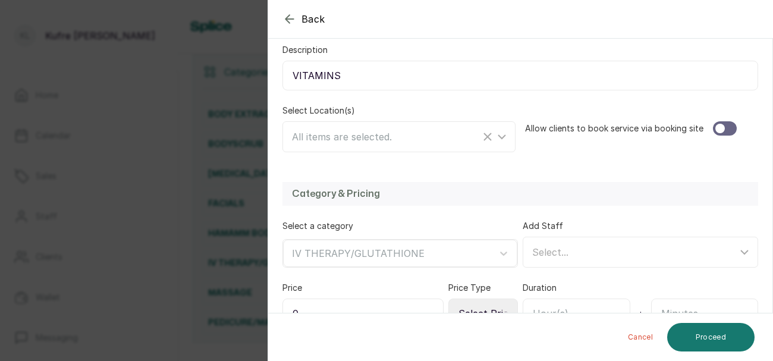
scroll to position [210, 0]
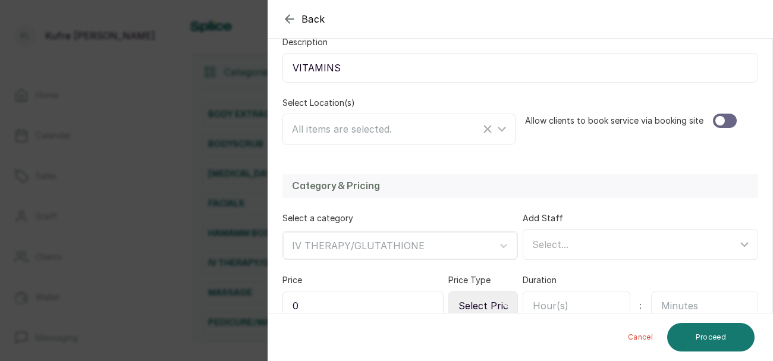
type input "SKIN BRIGHTENING DRIP"
click at [366, 291] on input "0" at bounding box center [362, 306] width 161 height 30
type input "75,000"
click at [505, 305] on icon at bounding box center [505, 305] width 6 height 3
click at [505, 303] on icon at bounding box center [505, 306] width 6 height 6
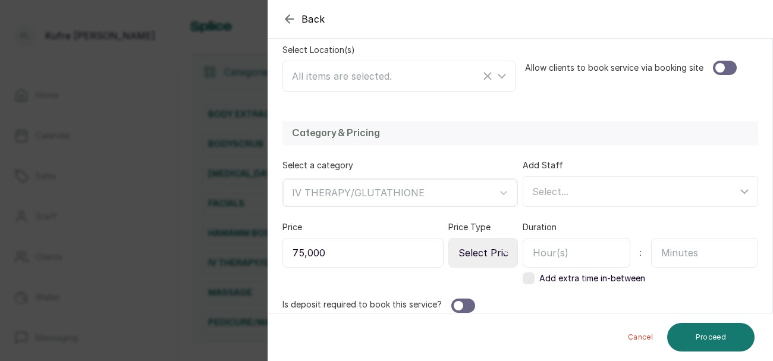
scroll to position [264, 0]
click at [506, 244] on select "Select Price Type Fixed From" at bounding box center [483, 251] width 70 height 30
select select "fixed"
click at [449, 236] on select "Select Price Type Fixed From" at bounding box center [483, 251] width 70 height 30
click at [702, 247] on input "text" at bounding box center [705, 251] width 108 height 30
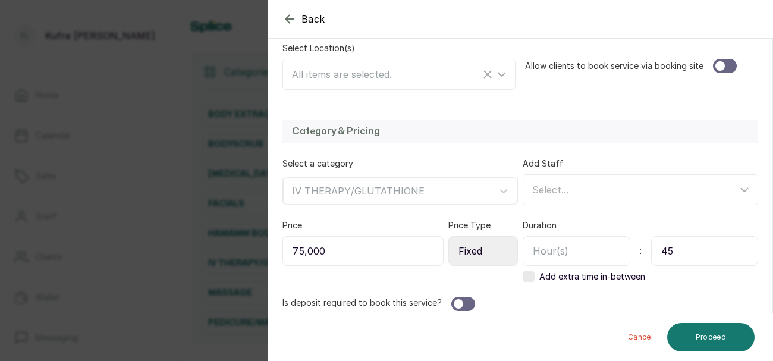
scroll to position [273, 0]
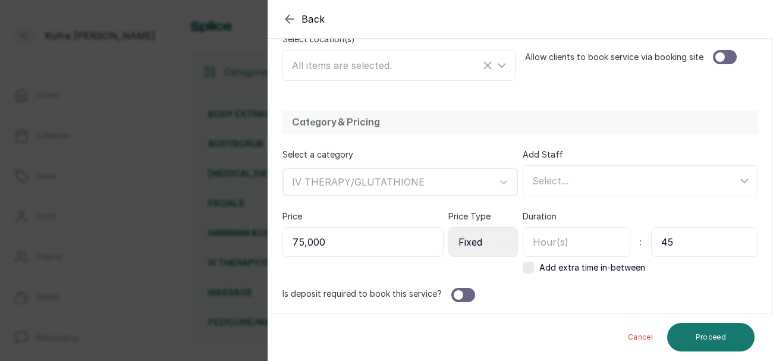
type input "45"
click at [724, 53] on div at bounding box center [725, 57] width 24 height 14
click at [715, 332] on button "Proceed" at bounding box center [710, 337] width 87 height 29
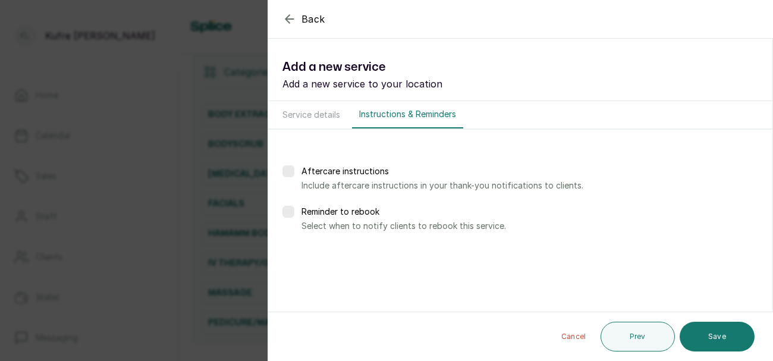
scroll to position [0, 0]
click at [723, 341] on button "Save" at bounding box center [716, 337] width 75 height 30
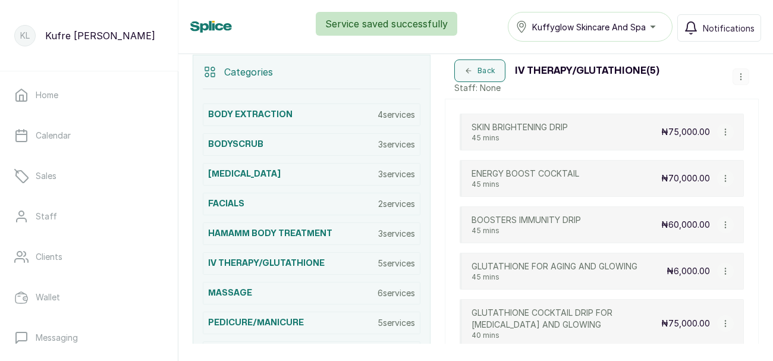
click at [738, 77] on icon "button" at bounding box center [740, 77] width 8 height 8
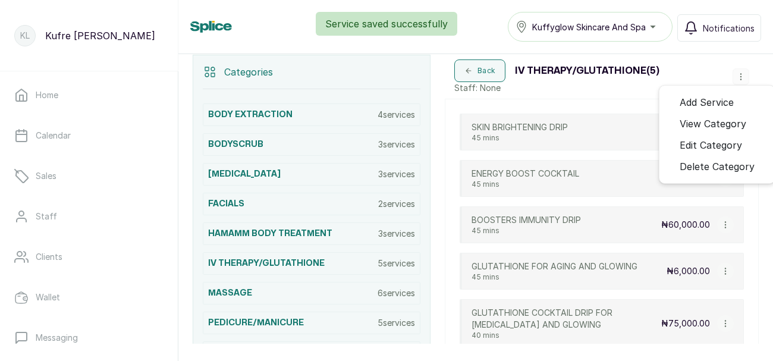
click at [729, 100] on span "Add Service" at bounding box center [706, 102] width 54 height 14
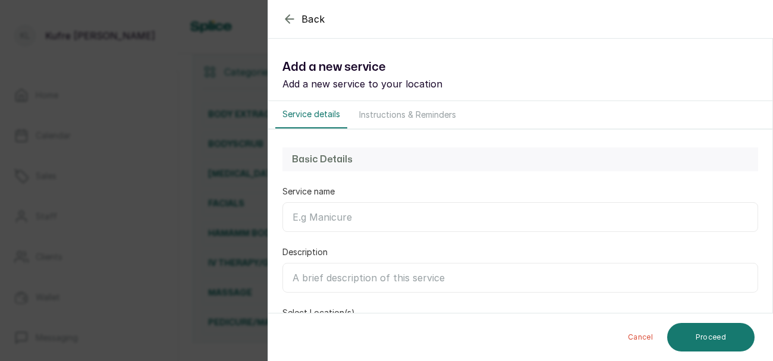
click at [359, 219] on input "Service name" at bounding box center [519, 217] width 475 height 30
type input "SKIN GLOW DRIP"
click at [366, 272] on input "Description" at bounding box center [519, 278] width 475 height 30
click at [380, 273] on input "Description" at bounding box center [519, 278] width 475 height 30
click at [388, 283] on input "Description" at bounding box center [519, 278] width 475 height 30
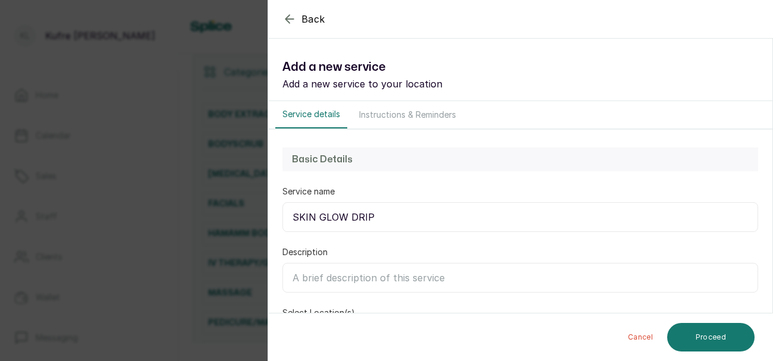
click at [380, 283] on input "Description" at bounding box center [519, 278] width 475 height 30
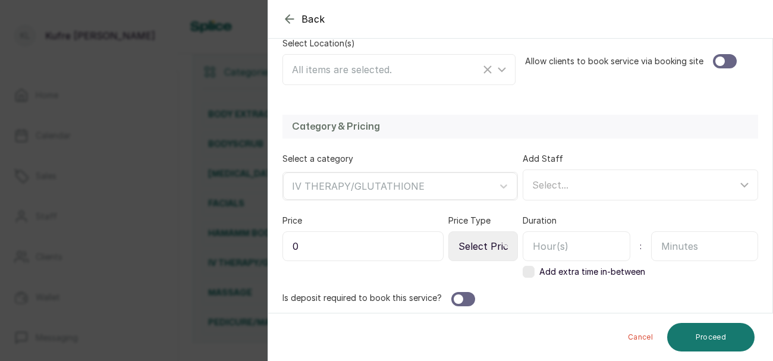
scroll to position [273, 0]
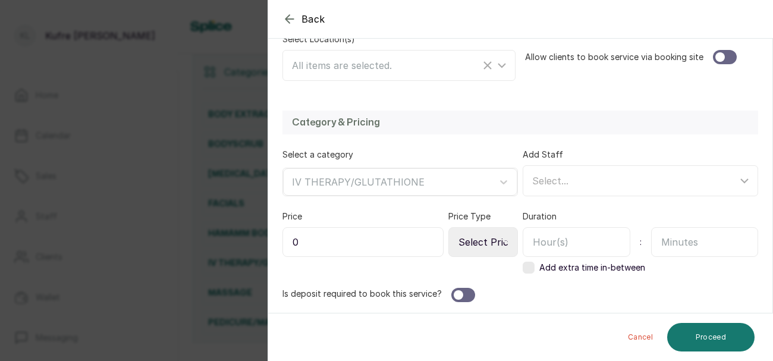
type input "VITAMINS"
click at [371, 238] on input "0" at bounding box center [362, 242] width 161 height 30
type input "50,000"
click at [693, 241] on input "text" at bounding box center [705, 242] width 108 height 30
type input "45"
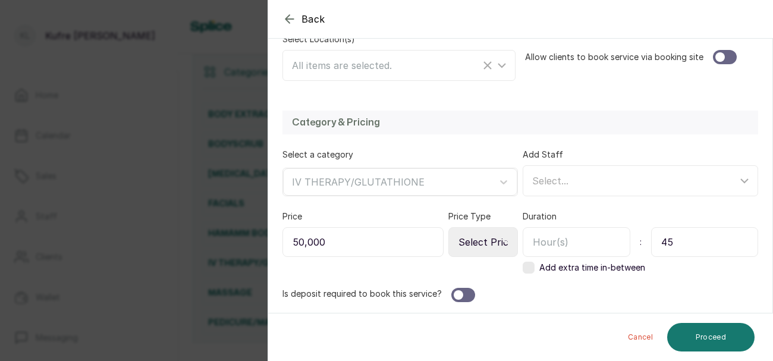
click at [501, 241] on select "Select Price Type Fixed From" at bounding box center [483, 242] width 70 height 30
select select "fixed"
click at [449, 227] on select "Select Price Type Fixed From" at bounding box center [483, 242] width 70 height 30
click at [712, 334] on button "Proceed" at bounding box center [710, 337] width 87 height 29
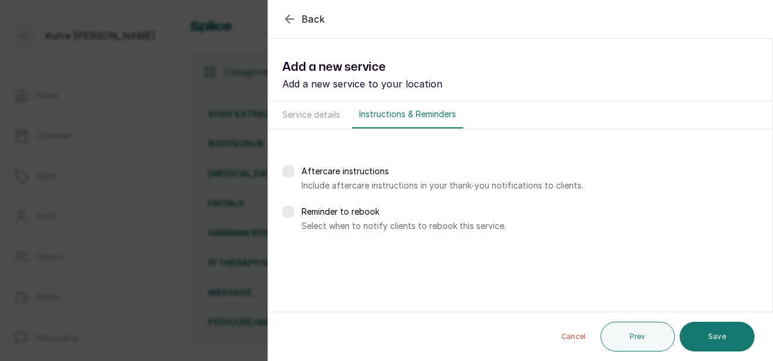
click at [325, 113] on button "Service details" at bounding box center [311, 114] width 72 height 27
select select "fixed"
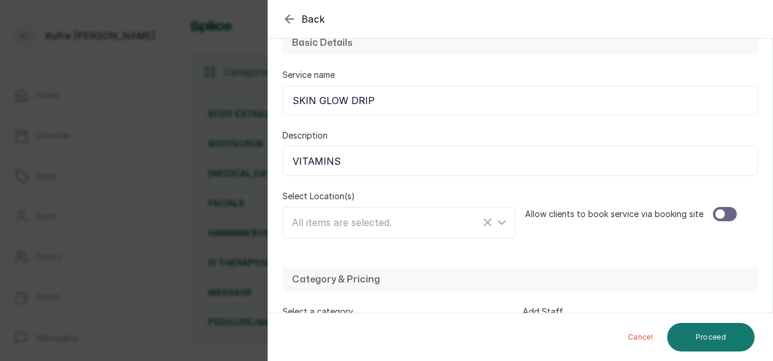
scroll to position [119, 0]
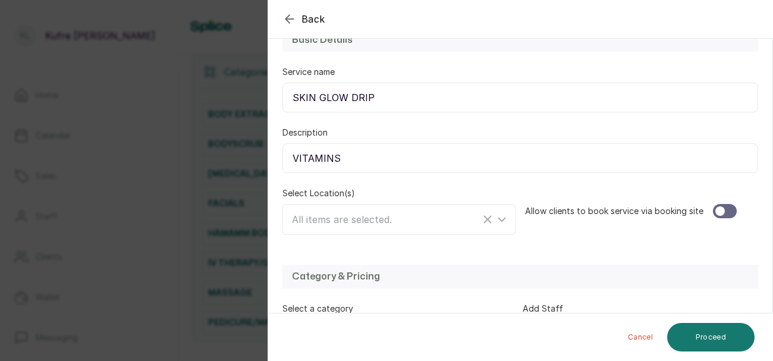
click at [726, 204] on div at bounding box center [725, 211] width 24 height 14
click at [705, 335] on button "Proceed" at bounding box center [710, 337] width 87 height 29
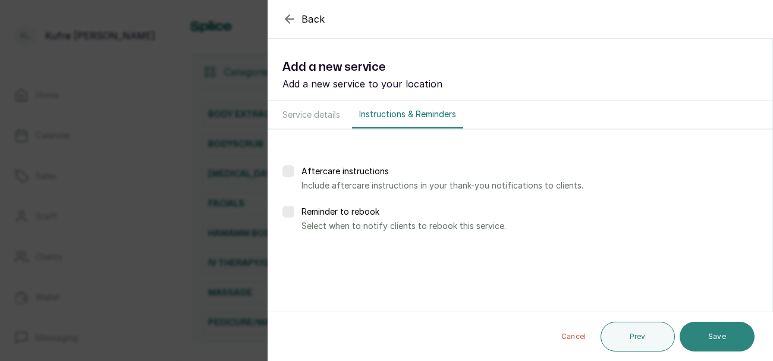
click at [706, 325] on button "Save" at bounding box center [716, 337] width 75 height 30
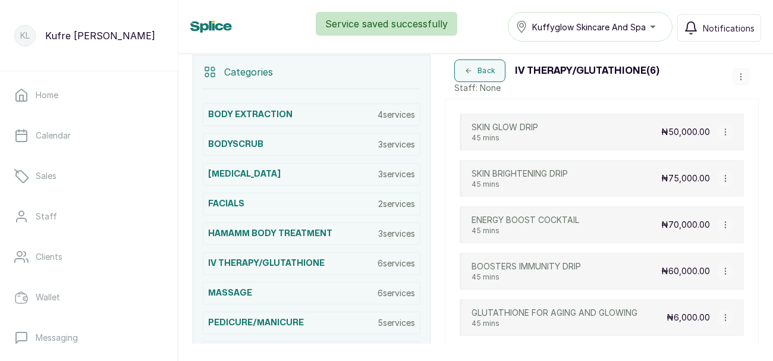
click at [736, 81] on button "button" at bounding box center [740, 76] width 17 height 17
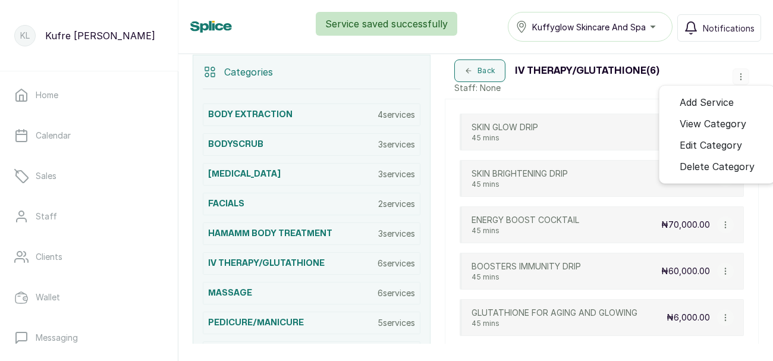
click at [722, 102] on span "Add Service" at bounding box center [706, 102] width 54 height 14
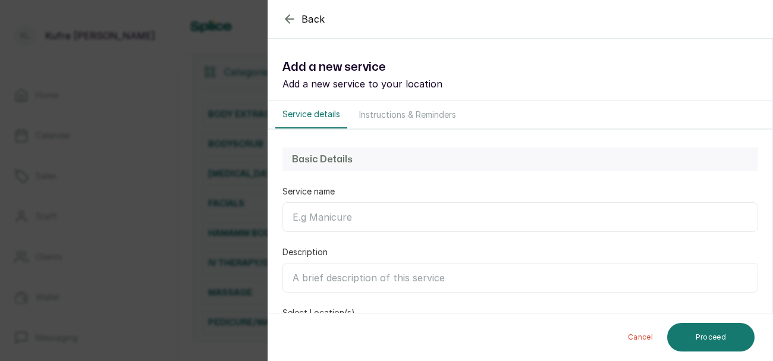
click at [335, 220] on input "Service name" at bounding box center [519, 217] width 475 height 30
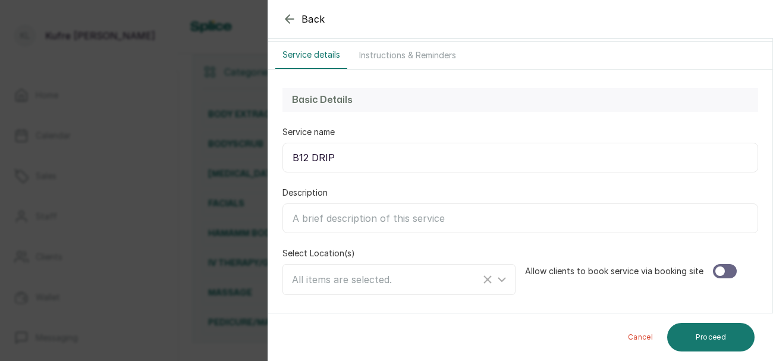
scroll to position [68, 0]
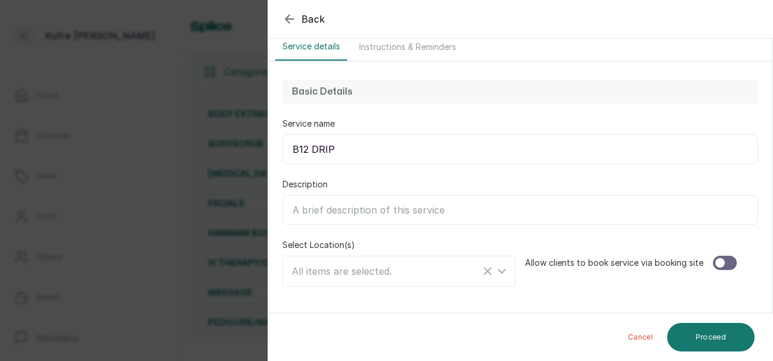
type input "B12 DRIP"
click at [726, 267] on div at bounding box center [725, 263] width 24 height 14
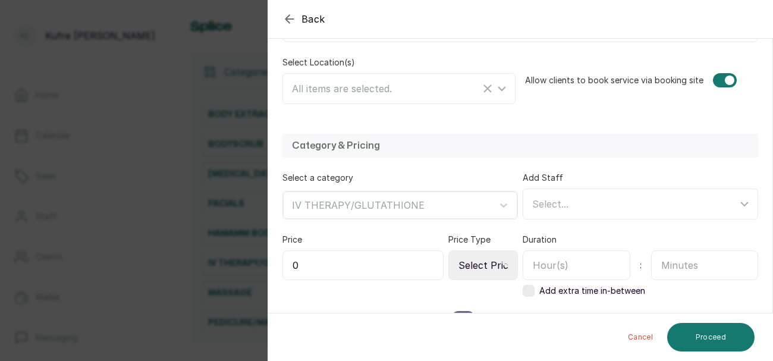
scroll to position [273, 0]
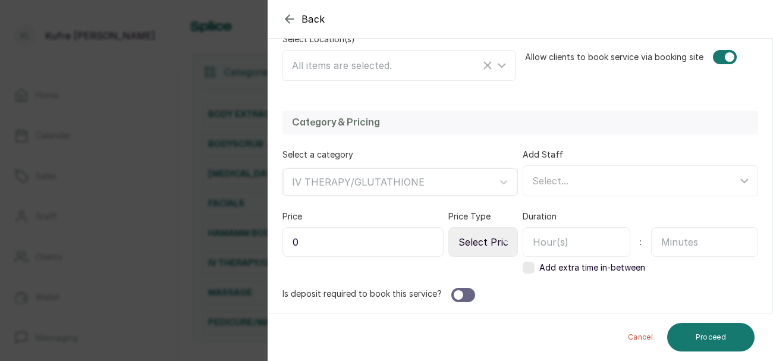
click at [575, 235] on input "text" at bounding box center [576, 242] width 108 height 30
type input "1"
click at [361, 247] on input "0" at bounding box center [362, 242] width 161 height 30
type input "50,000"
click at [498, 241] on select "Select Price Type Fixed From" at bounding box center [483, 242] width 70 height 30
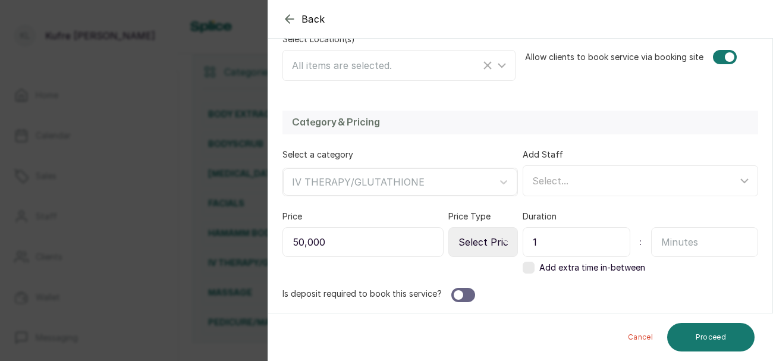
select select "fixed"
click at [449, 227] on select "Select Price Type Fixed From" at bounding box center [483, 242] width 70 height 30
click at [706, 343] on button "Proceed" at bounding box center [710, 337] width 87 height 29
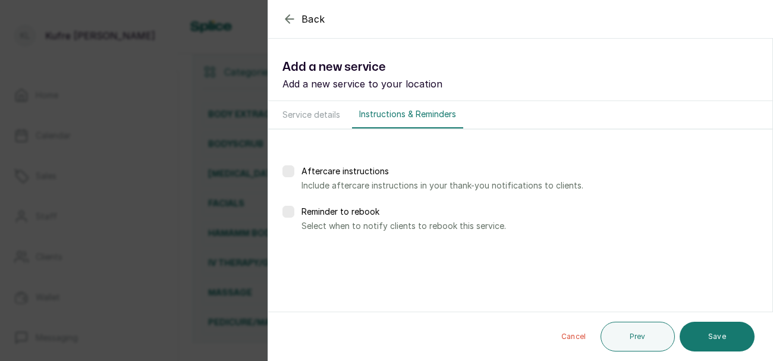
scroll to position [0, 0]
click at [727, 341] on button "Save" at bounding box center [716, 337] width 75 height 30
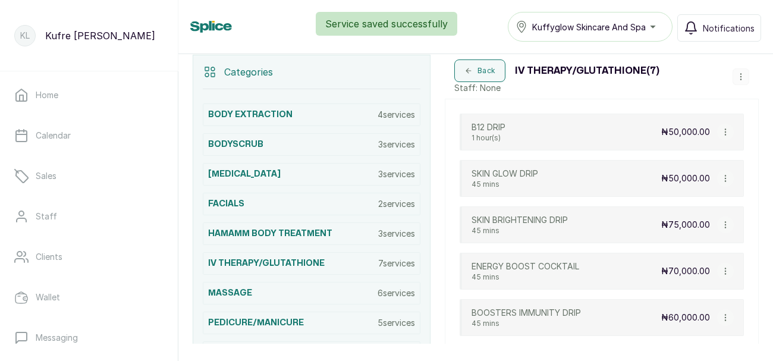
click at [739, 69] on button "button" at bounding box center [740, 76] width 17 height 17
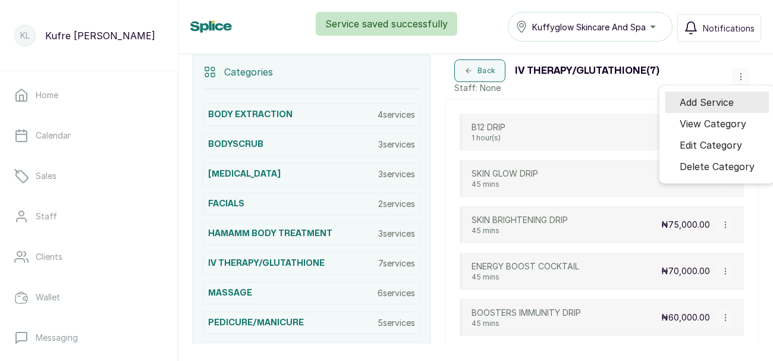
click at [732, 102] on span "Add Service" at bounding box center [706, 102] width 54 height 14
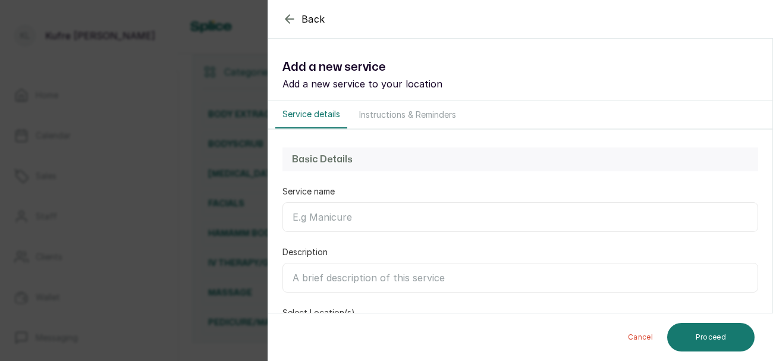
click at [360, 210] on input "Service name" at bounding box center [519, 217] width 475 height 30
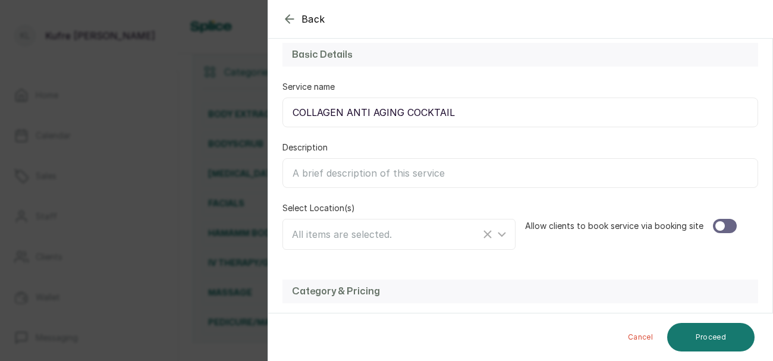
scroll to position [105, 0]
type input "COLLAGEN ANTI AGING COCKTAIL"
click at [722, 231] on div at bounding box center [725, 225] width 24 height 14
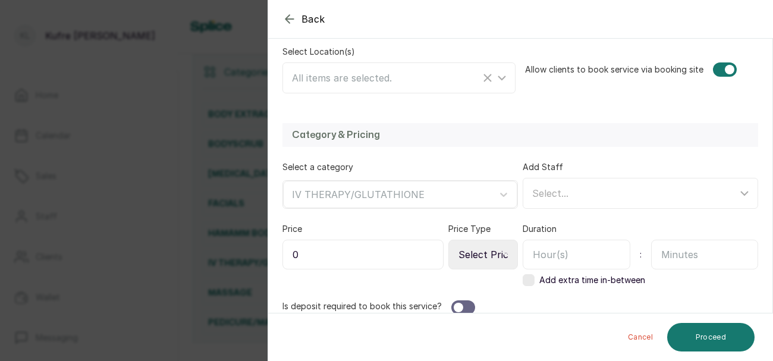
scroll to position [262, 0]
click at [358, 253] on input "0" at bounding box center [362, 254] width 161 height 30
type input "90,000"
click at [512, 245] on select "Select Price Type Fixed From" at bounding box center [483, 254] width 70 height 30
select select "fixed"
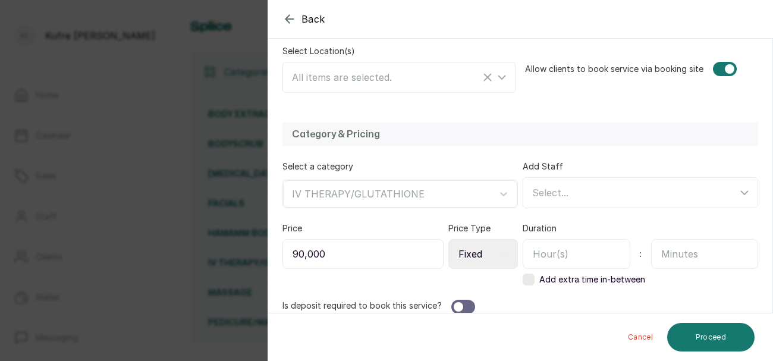
click at [449, 239] on select "Select Price Type Fixed From" at bounding box center [483, 254] width 70 height 30
click at [602, 251] on input "text" at bounding box center [576, 254] width 108 height 30
type input "1"
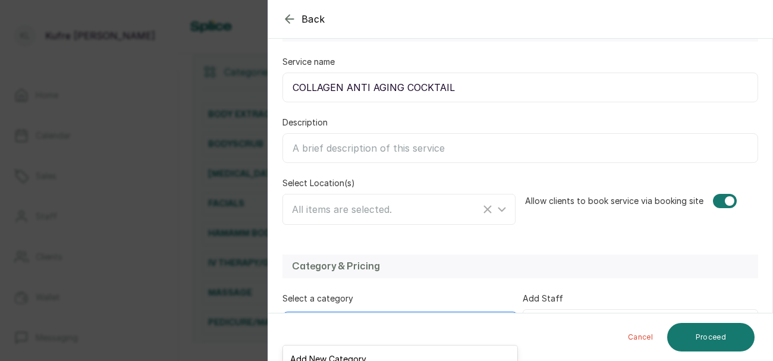
scroll to position [128, 0]
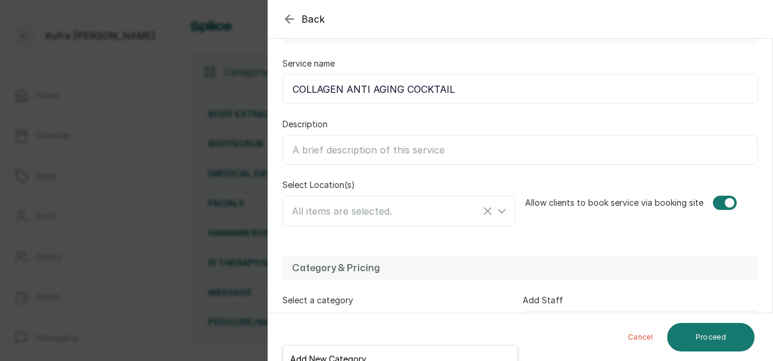
click at [386, 148] on input "Description" at bounding box center [519, 150] width 475 height 30
type input "VITAMINS"
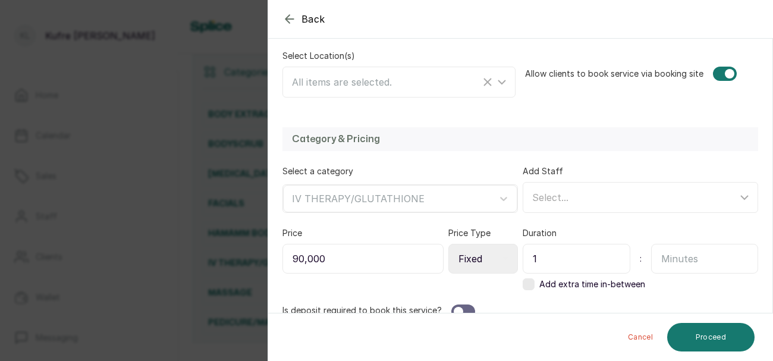
scroll to position [273, 0]
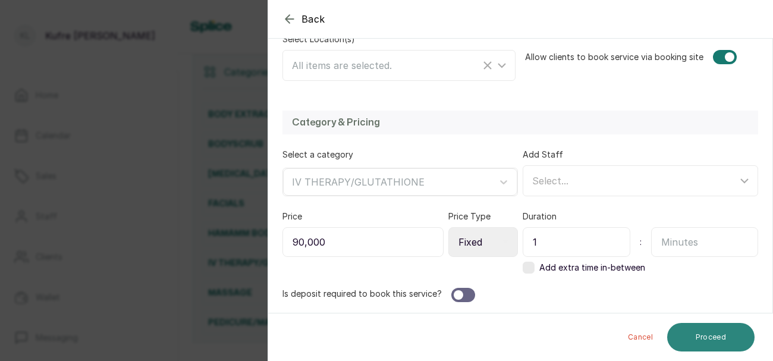
click at [723, 333] on button "Proceed" at bounding box center [710, 337] width 87 height 29
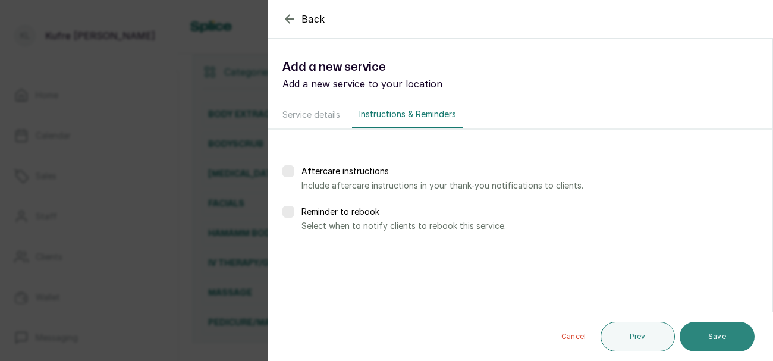
click at [721, 348] on button "Save" at bounding box center [716, 337] width 75 height 30
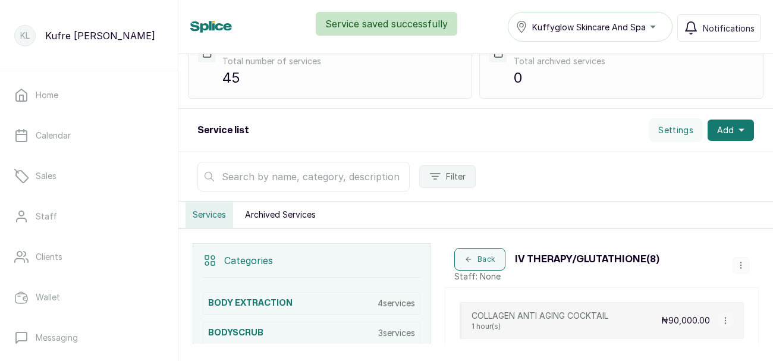
scroll to position [59, 0]
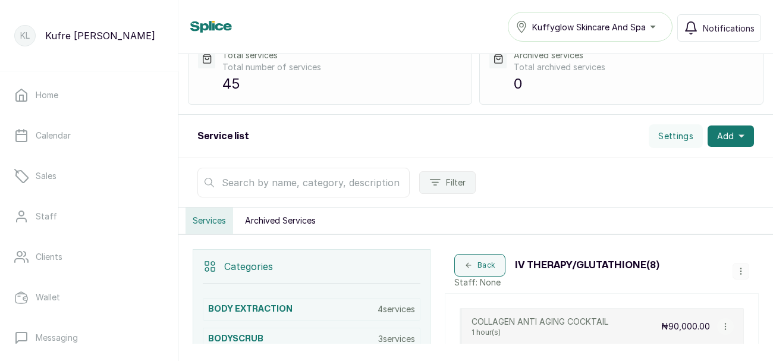
click at [740, 269] on icon "button" at bounding box center [740, 271] width 1 height 6
click at [730, 177] on span "Add Service" at bounding box center [706, 181] width 54 height 14
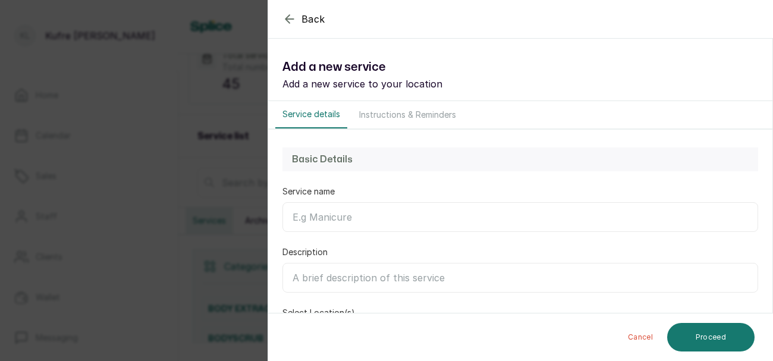
click at [378, 213] on input "Service name" at bounding box center [519, 217] width 475 height 30
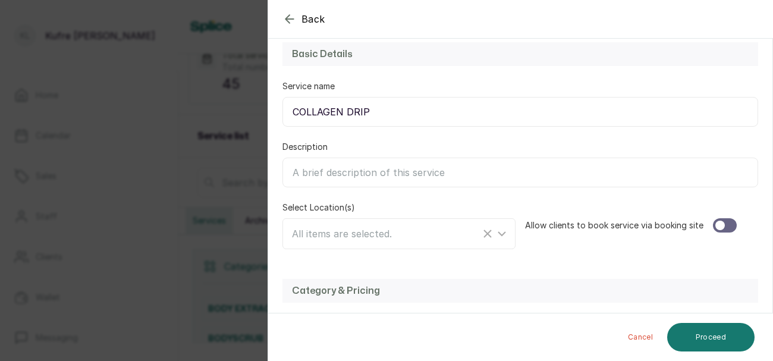
scroll to position [109, 0]
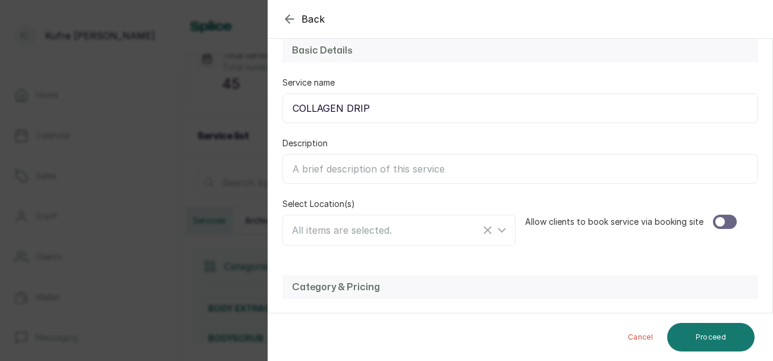
type input "COLLAGEN DRIP"
click at [386, 169] on input "Description" at bounding box center [519, 169] width 475 height 30
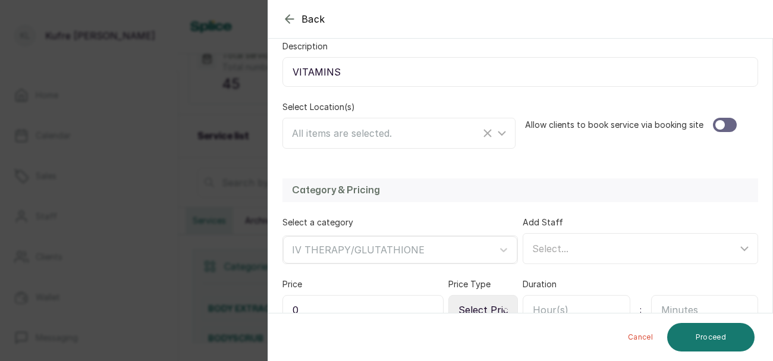
type input "VITAMINS"
click at [731, 123] on div at bounding box center [725, 125] width 24 height 14
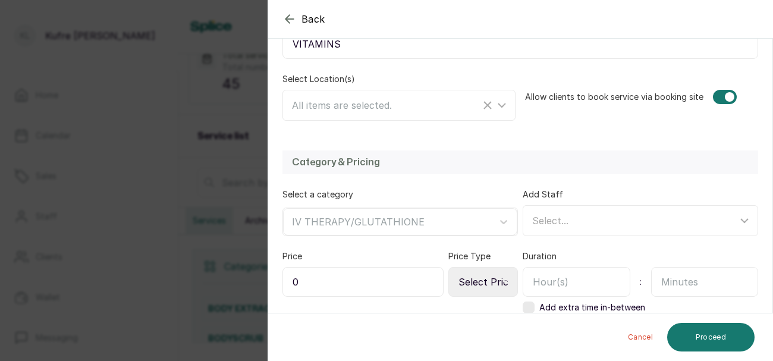
scroll to position [273, 0]
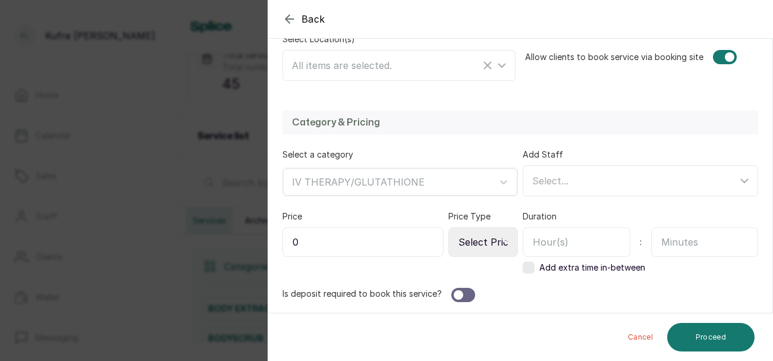
click at [341, 235] on input "0" at bounding box center [362, 242] width 161 height 30
type input "40,000"
click at [689, 238] on input "text" at bounding box center [705, 242] width 108 height 30
type input "45"
click at [511, 234] on select "Select Price Type Fixed From" at bounding box center [483, 242] width 70 height 30
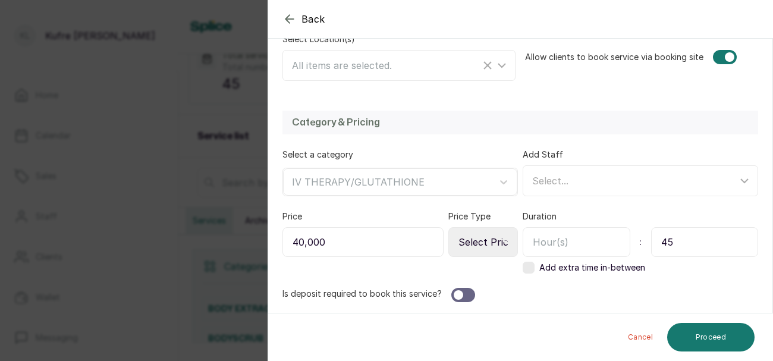
click at [449, 227] on select "Select Price Type Fixed From" at bounding box center [483, 242] width 70 height 30
click at [723, 336] on button "Proceed" at bounding box center [710, 337] width 87 height 29
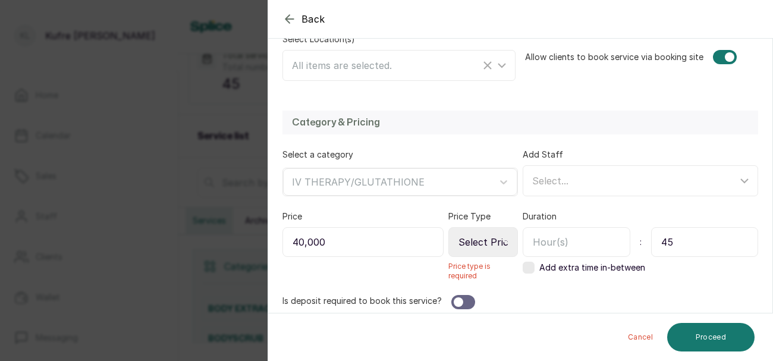
click at [490, 238] on select "Select Price Type Fixed From" at bounding box center [483, 242] width 70 height 30
select select "fixed"
click at [449, 227] on select "Select Price Type Fixed From" at bounding box center [483, 242] width 70 height 30
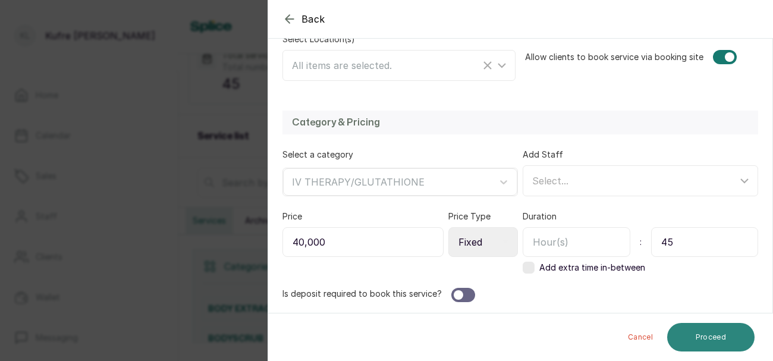
click at [714, 339] on button "Proceed" at bounding box center [710, 337] width 87 height 29
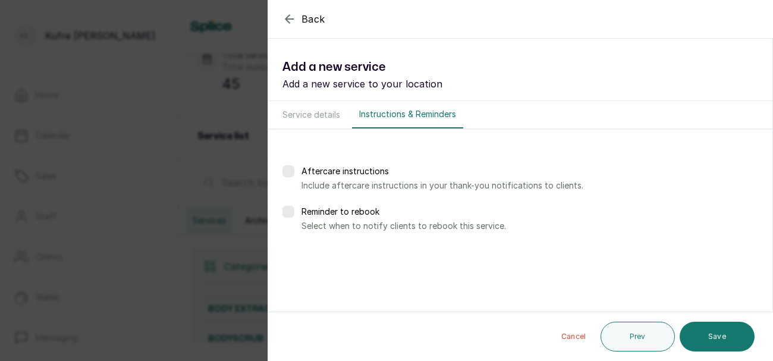
scroll to position [0, 0]
click at [732, 323] on button "Save" at bounding box center [716, 337] width 75 height 30
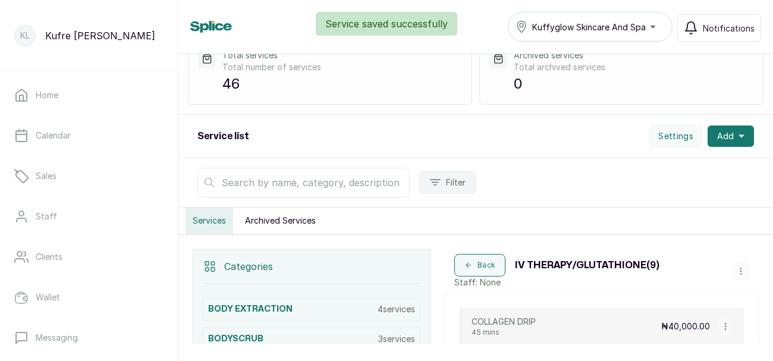
click at [740, 270] on icon "button" at bounding box center [740, 271] width 1 height 6
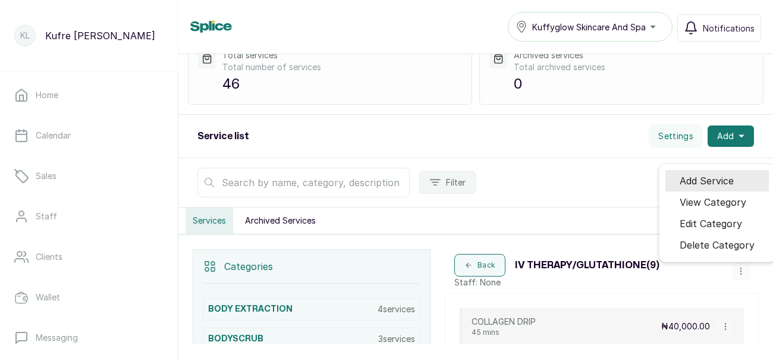
click at [719, 174] on span "Add Service" at bounding box center [706, 181] width 54 height 14
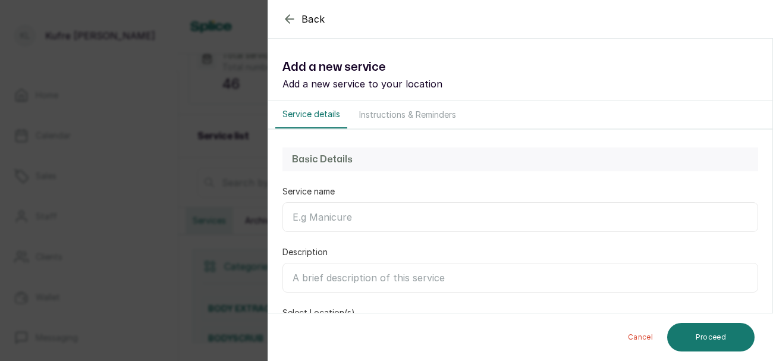
click at [353, 218] on input "Service name" at bounding box center [519, 217] width 475 height 30
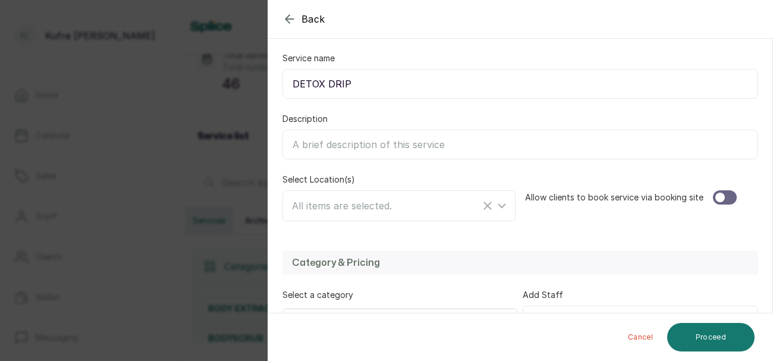
scroll to position [141, 0]
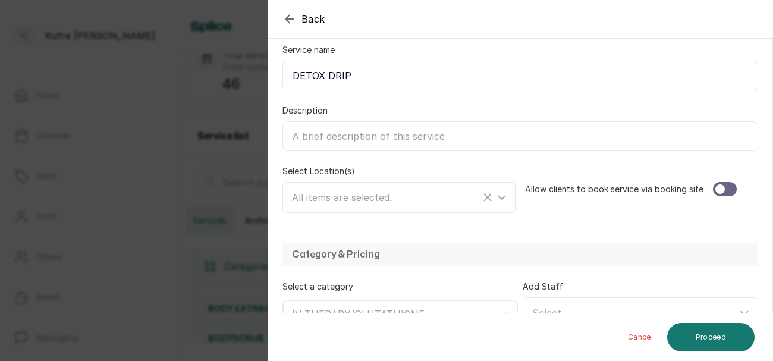
type input "DETOX DRIP"
click at [722, 188] on div at bounding box center [720, 189] width 10 height 10
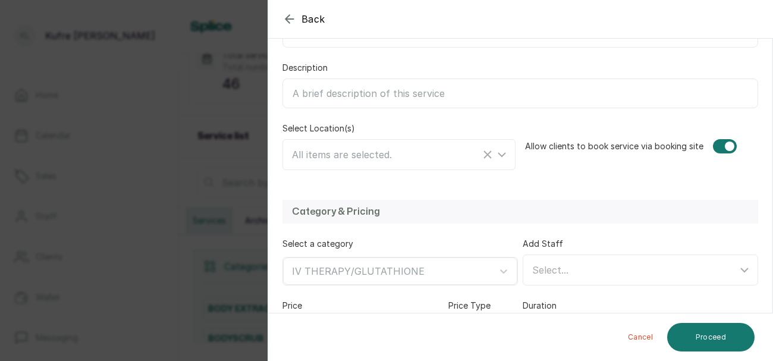
scroll to position [205, 0]
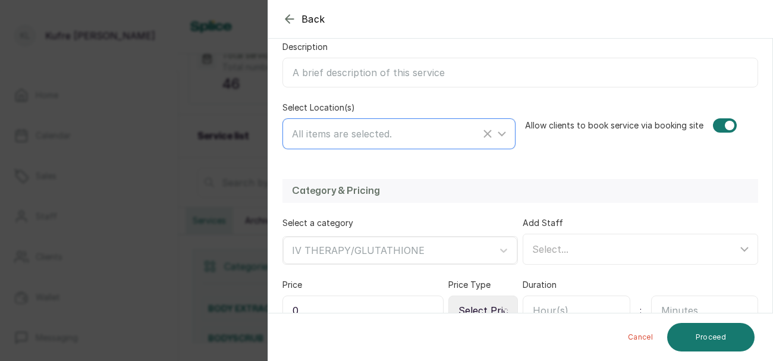
click at [364, 135] on span "All items are selected." at bounding box center [342, 134] width 100 height 12
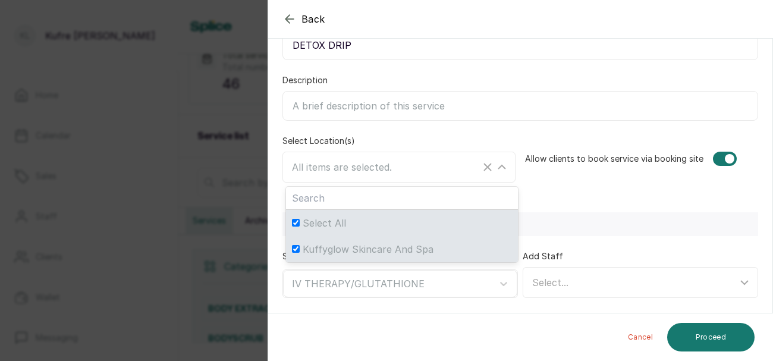
scroll to position [167, 0]
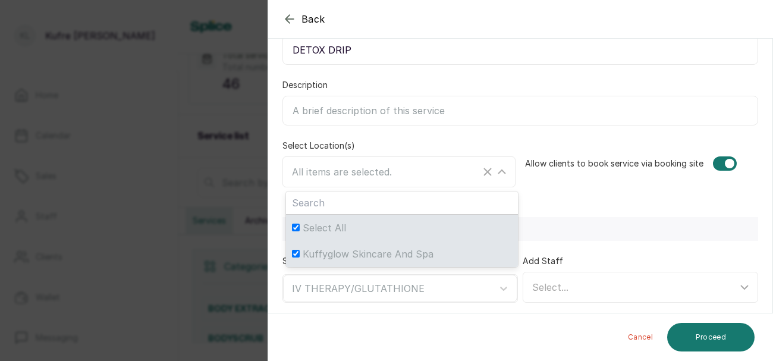
click at [381, 105] on input "Description" at bounding box center [519, 111] width 475 height 30
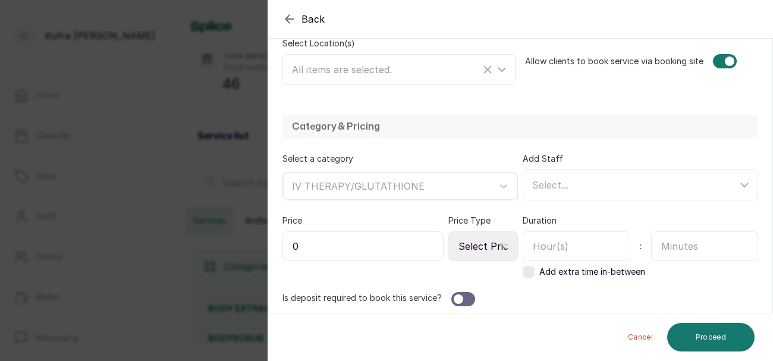
scroll to position [273, 0]
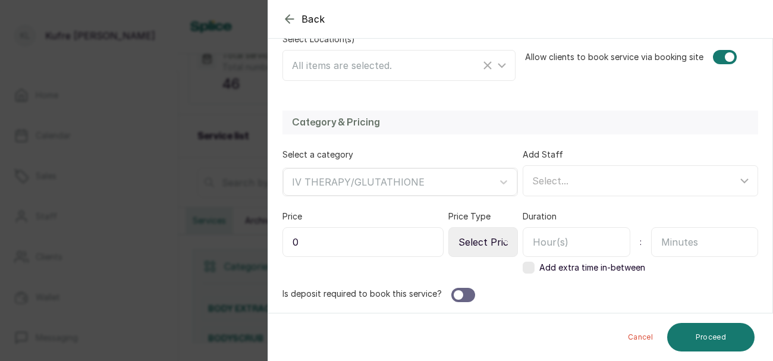
type input "VITAMINS"
click at [379, 243] on input "0" at bounding box center [362, 242] width 161 height 30
type input "80,000"
click at [500, 245] on select "Select Price Type Fixed From" at bounding box center [483, 242] width 70 height 30
click at [449, 227] on select "Select Price Type Fixed From" at bounding box center [483, 242] width 70 height 30
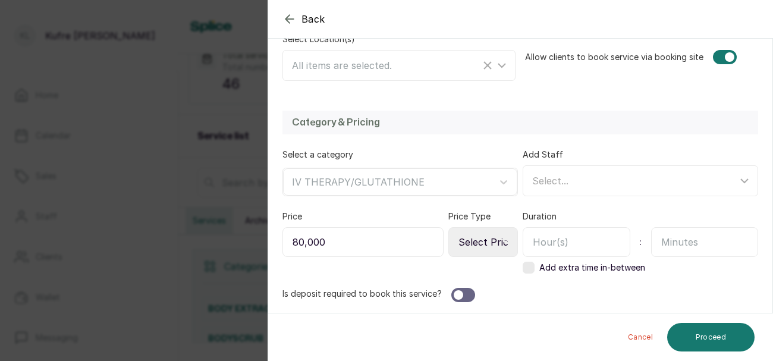
click at [502, 239] on icon at bounding box center [505, 242] width 6 height 6
click at [500, 240] on select "Select Price Type Fixed From" at bounding box center [483, 242] width 70 height 30
select select "fixed"
click at [449, 227] on select "Select Price Type Fixed From" at bounding box center [483, 242] width 70 height 30
click at [677, 243] on input "text" at bounding box center [705, 242] width 108 height 30
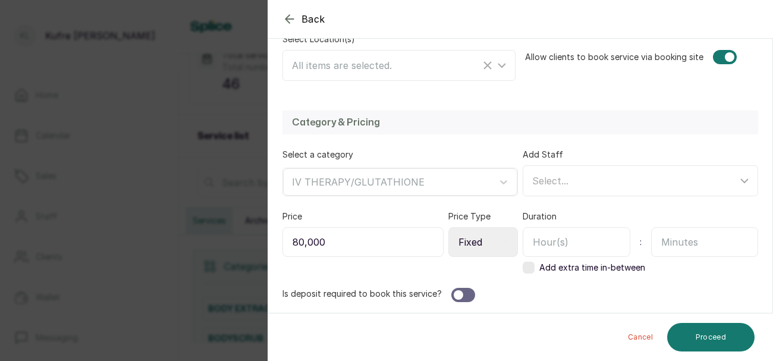
click at [574, 235] on input "text" at bounding box center [576, 242] width 108 height 30
type input "1"
click at [717, 341] on button "Proceed" at bounding box center [710, 337] width 87 height 29
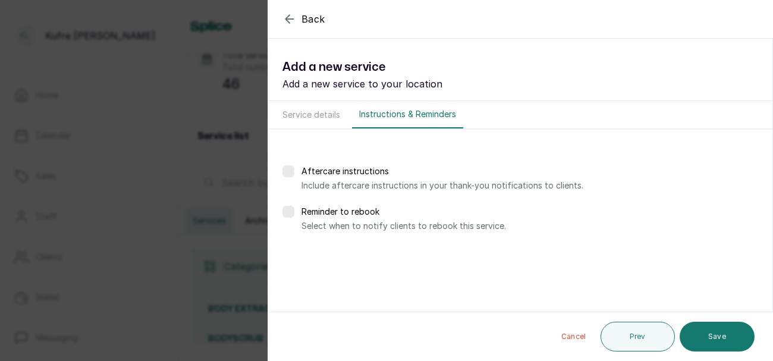
scroll to position [0, 0]
click at [714, 349] on button "Save" at bounding box center [716, 337] width 75 height 30
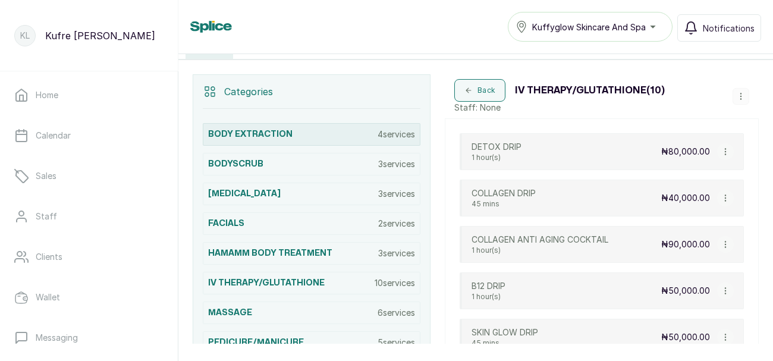
click at [388, 135] on p "4 services" at bounding box center [395, 134] width 37 height 12
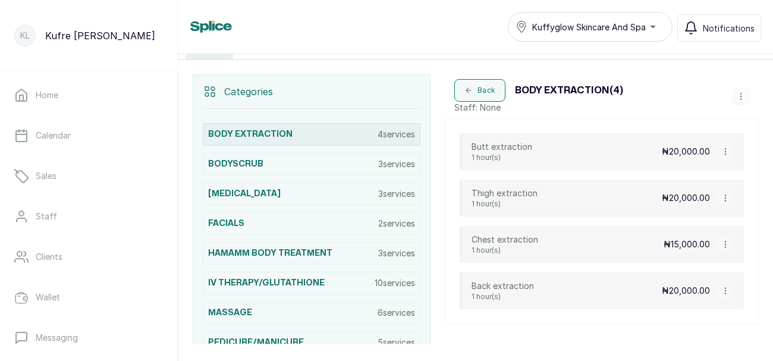
scroll to position [253, 0]
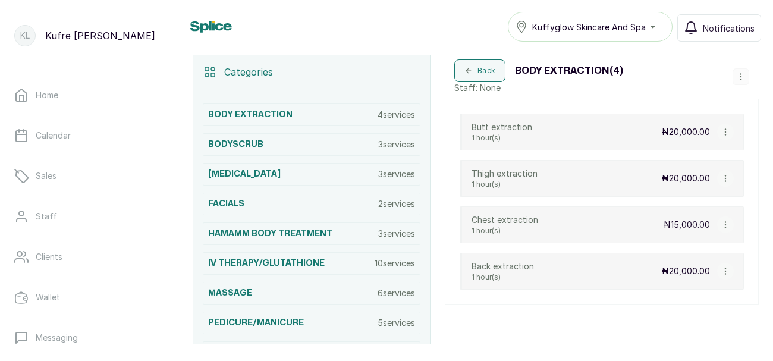
click at [742, 81] on button "button" at bounding box center [740, 76] width 17 height 17
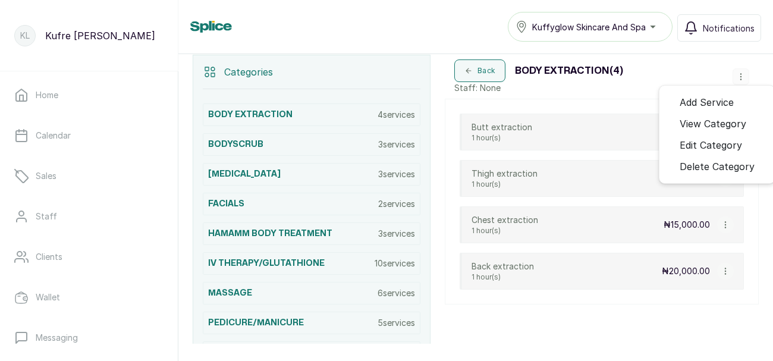
click at [719, 99] on span "Add Service" at bounding box center [706, 102] width 54 height 14
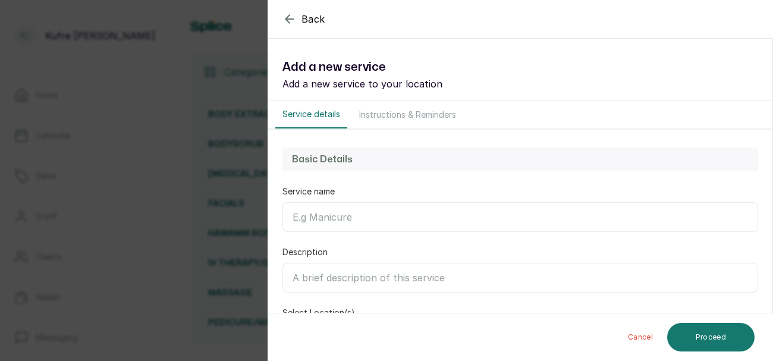
click at [366, 272] on input "Description" at bounding box center [519, 278] width 475 height 30
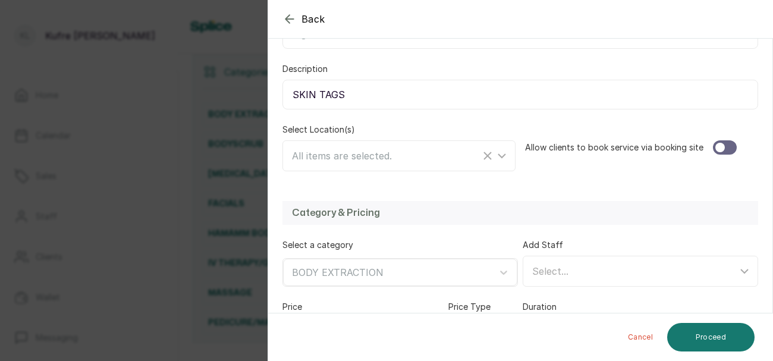
scroll to position [187, 0]
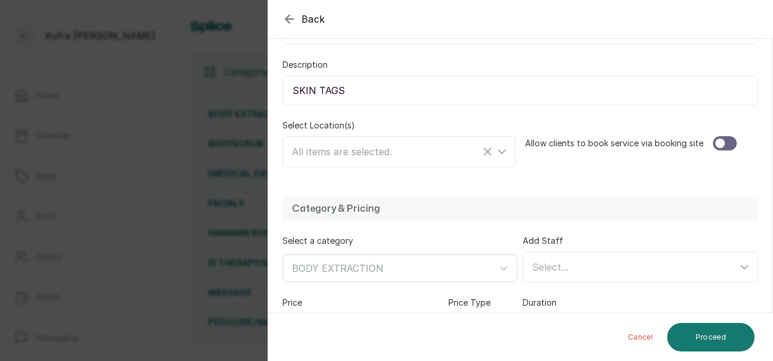
type input "SKIN TAGS"
click at [732, 142] on div at bounding box center [725, 143] width 24 height 14
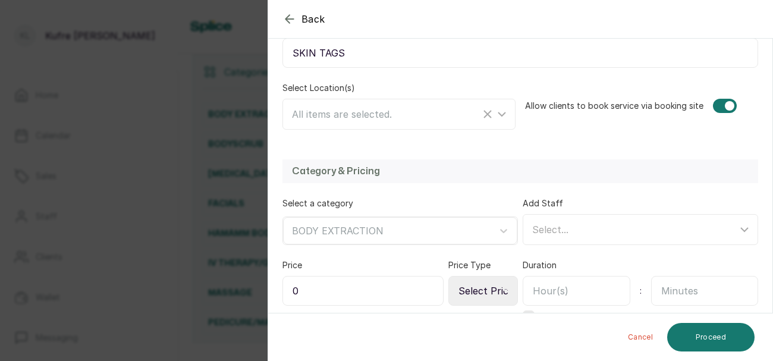
scroll to position [245, 0]
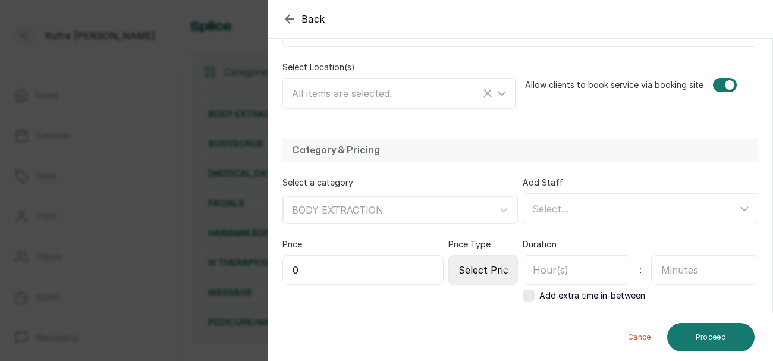
click at [338, 267] on input "0" at bounding box center [362, 270] width 161 height 30
type input "5,000"
click at [499, 272] on select "Select Price Type Fixed From" at bounding box center [483, 270] width 70 height 30
click at [449, 255] on select "Select Price Type Fixed From" at bounding box center [483, 270] width 70 height 30
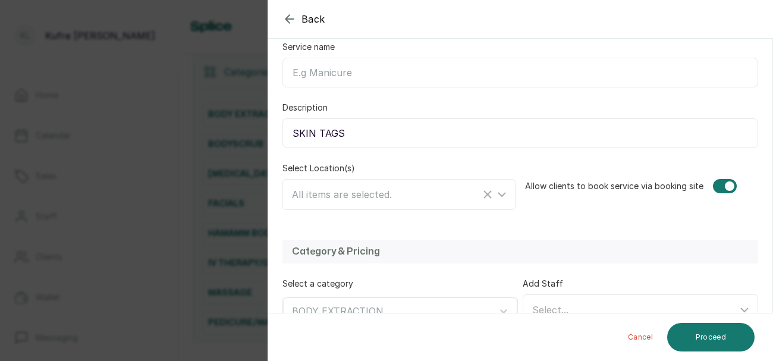
scroll to position [143, 0]
click at [388, 131] on input "SKIN TAGS" at bounding box center [519, 134] width 475 height 30
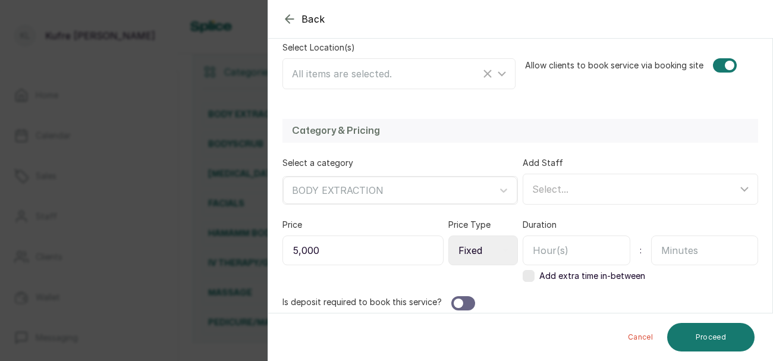
scroll to position [268, 0]
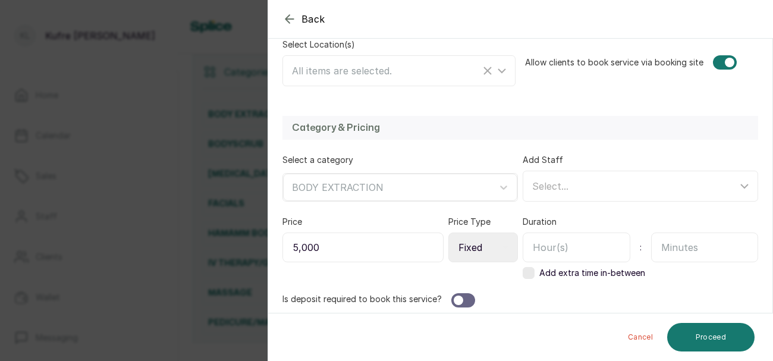
click at [503, 244] on icon at bounding box center [505, 247] width 6 height 6
click at [487, 244] on select "Select Price Type Fixed From" at bounding box center [483, 247] width 70 height 30
select select "starting_at"
click at [449, 232] on select "Select Price Type Fixed From" at bounding box center [483, 247] width 70 height 30
click at [596, 304] on div "Is deposit required to book this service?" at bounding box center [519, 300] width 475 height 14
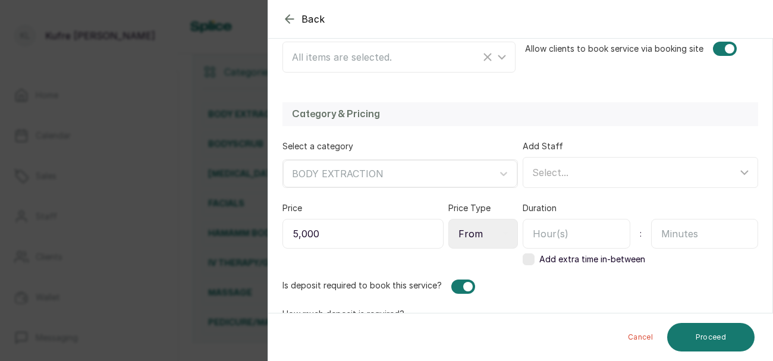
scroll to position [281, 0]
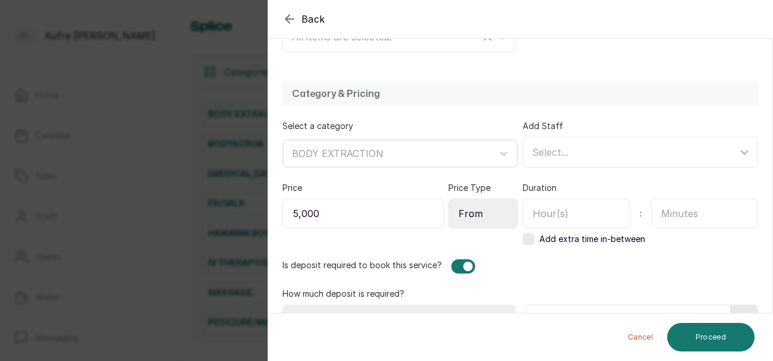
click at [463, 263] on div at bounding box center [468, 267] width 10 height 10
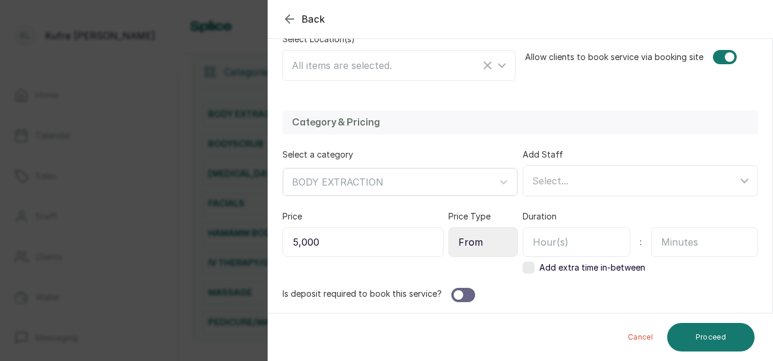
click at [679, 241] on input "text" at bounding box center [705, 242] width 108 height 30
type input "6"
type input "30"
click at [708, 341] on button "Proceed" at bounding box center [710, 337] width 87 height 29
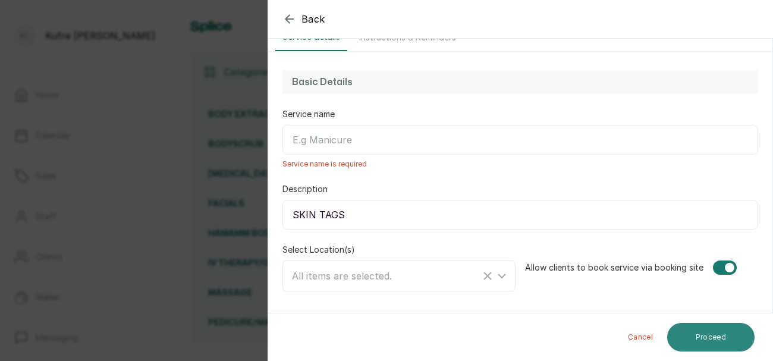
scroll to position [78, 0]
click at [434, 133] on input "Service name" at bounding box center [519, 139] width 475 height 30
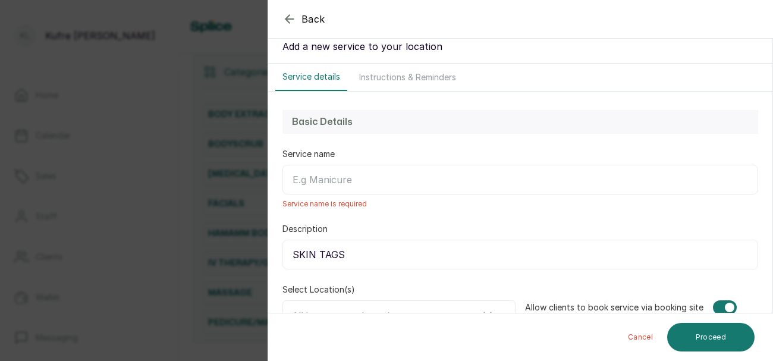
scroll to position [38, 0]
click at [421, 176] on input "Service name" at bounding box center [519, 179] width 475 height 30
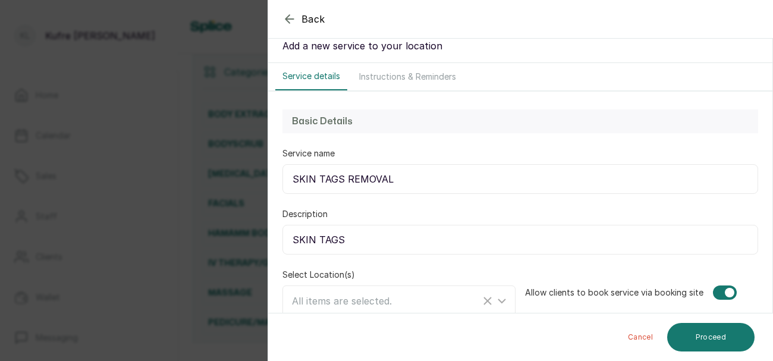
type input "SKIN TAGS REMOVAL"
click at [376, 242] on input "SKIN TAGS" at bounding box center [519, 240] width 475 height 30
type input "SKIN TAGS-1"
click at [726, 348] on button "Proceed" at bounding box center [710, 337] width 87 height 29
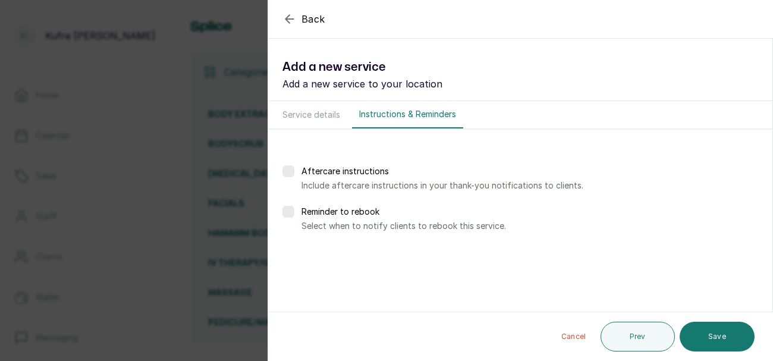
scroll to position [0, 0]
click at [708, 332] on button "Save" at bounding box center [716, 337] width 75 height 30
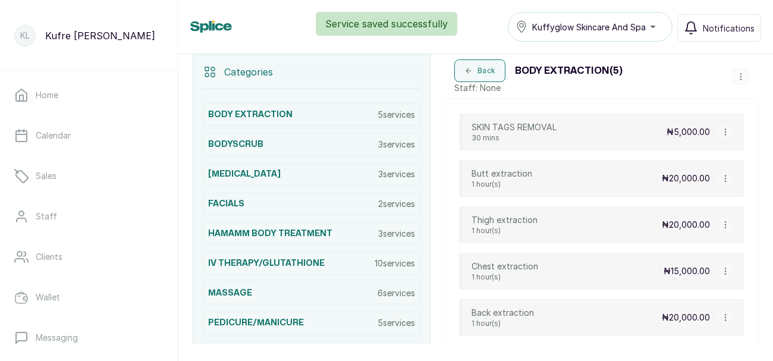
click at [742, 74] on icon "button" at bounding box center [740, 77] width 8 height 8
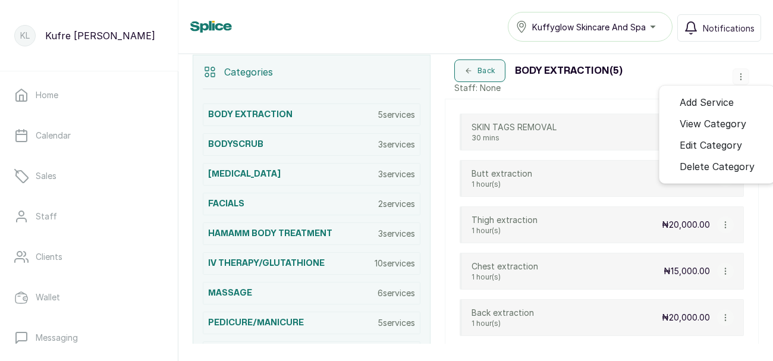
click at [727, 97] on span "Add Service" at bounding box center [706, 102] width 54 height 14
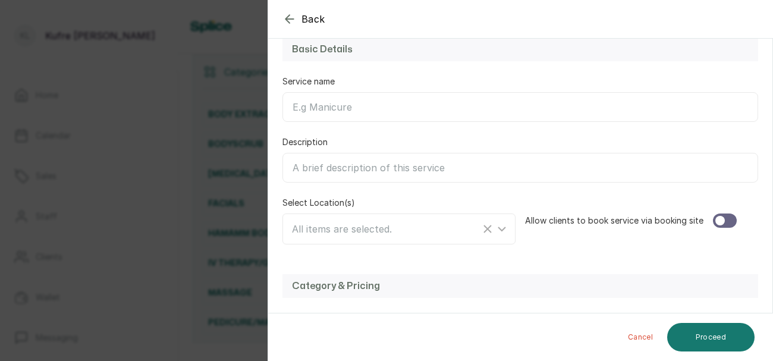
scroll to position [111, 0]
click at [383, 172] on input "Description" at bounding box center [519, 167] width 475 height 30
type input "20 SKIN TAGS"
click at [367, 110] on input "Service name" at bounding box center [519, 107] width 475 height 30
click at [357, 107] on input "Service name" at bounding box center [519, 107] width 475 height 30
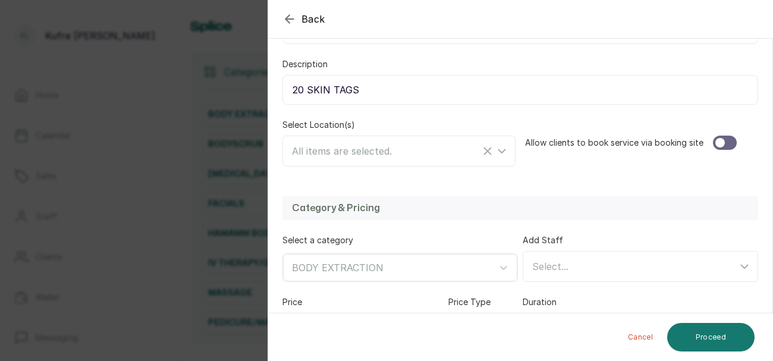
scroll to position [188, 0]
type input "SKIN TAGS REMOVAL"
click at [725, 141] on div at bounding box center [725, 142] width 24 height 14
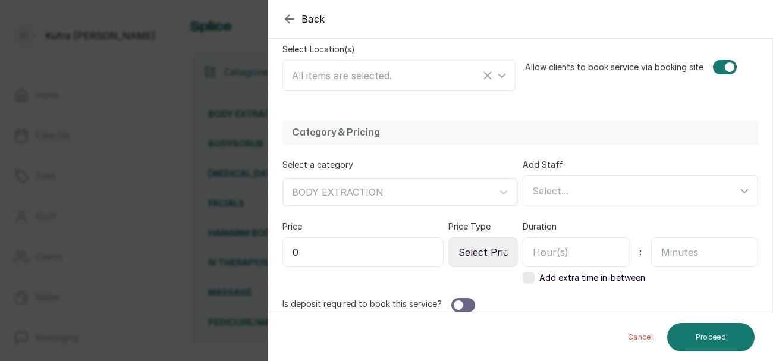
scroll to position [266, 0]
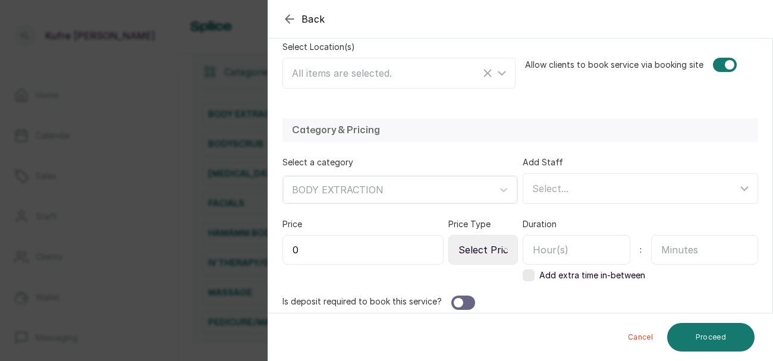
click at [386, 249] on input "0" at bounding box center [362, 250] width 161 height 30
type input "50,000"
click at [509, 255] on select "Select Price Type Fixed From" at bounding box center [483, 250] width 70 height 30
select select "fixed"
click at [449, 235] on select "Select Price Type Fixed From" at bounding box center [483, 250] width 70 height 30
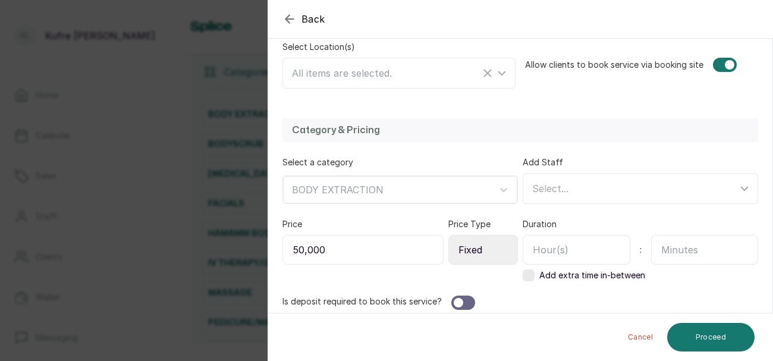
click at [681, 254] on input "text" at bounding box center [705, 250] width 108 height 30
type input "60"
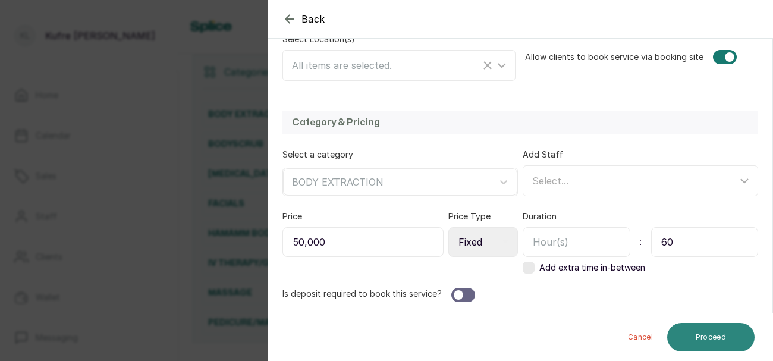
click at [719, 333] on button "Proceed" at bounding box center [710, 337] width 87 height 29
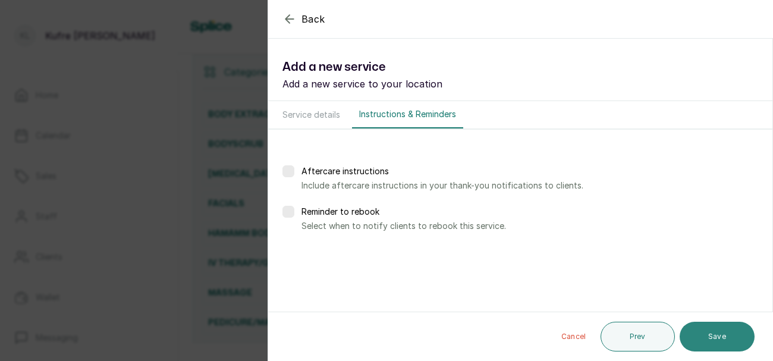
click at [715, 337] on button "Save" at bounding box center [716, 337] width 75 height 30
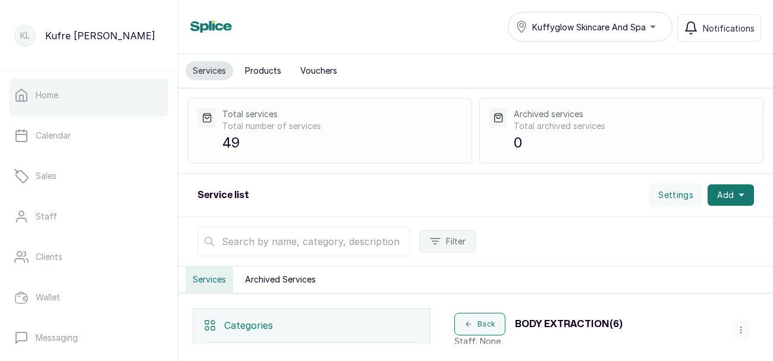
click at [106, 99] on link "Home" at bounding box center [89, 94] width 159 height 33
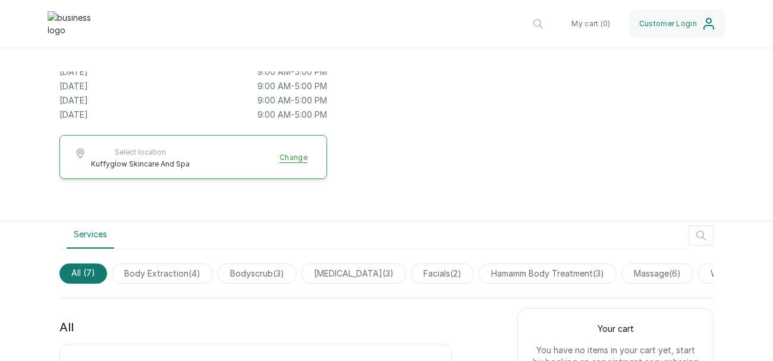
click at [163, 279] on span "body extraction ( 4 )" at bounding box center [162, 273] width 101 height 20
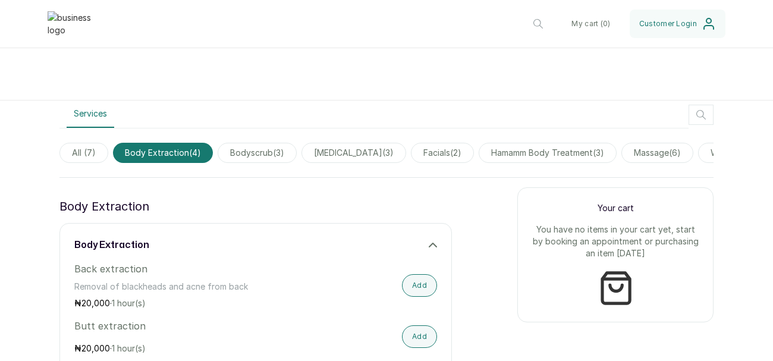
scroll to position [323, 0]
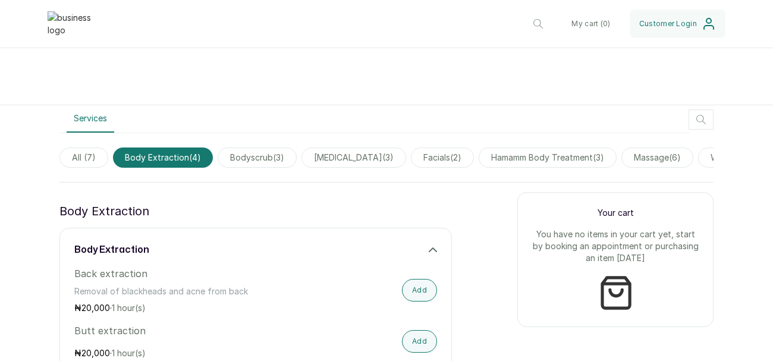
click at [277, 158] on span "bodyscrub ( 3 )" at bounding box center [257, 157] width 79 height 20
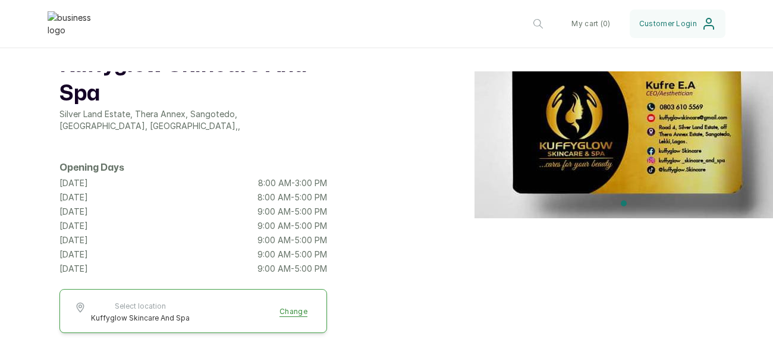
scroll to position [0, 0]
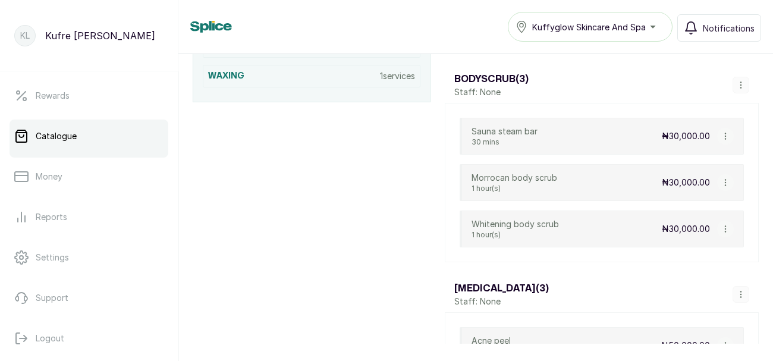
scroll to position [283, 0]
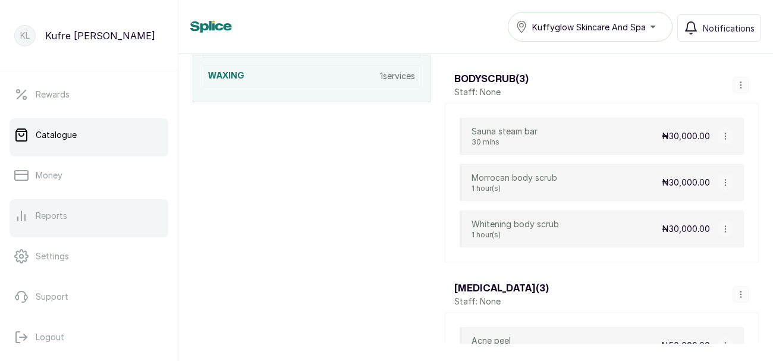
click at [130, 216] on link "Reports" at bounding box center [89, 215] width 159 height 33
